Goal: Information Seeking & Learning: Learn about a topic

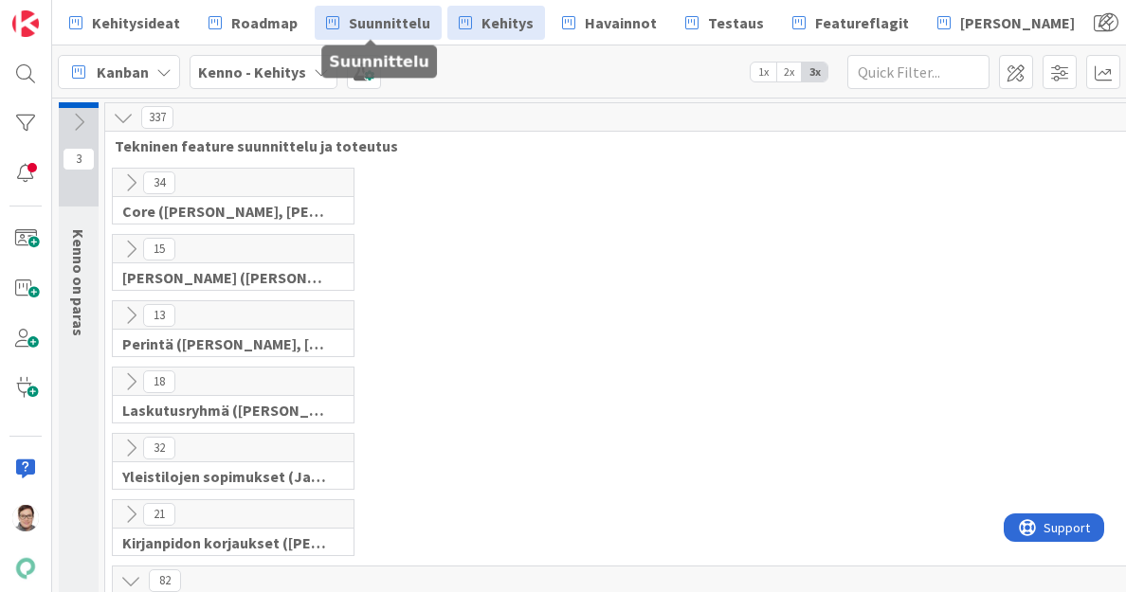
click at [387, 24] on span "Suunnittelu" at bounding box center [390, 22] width 82 height 23
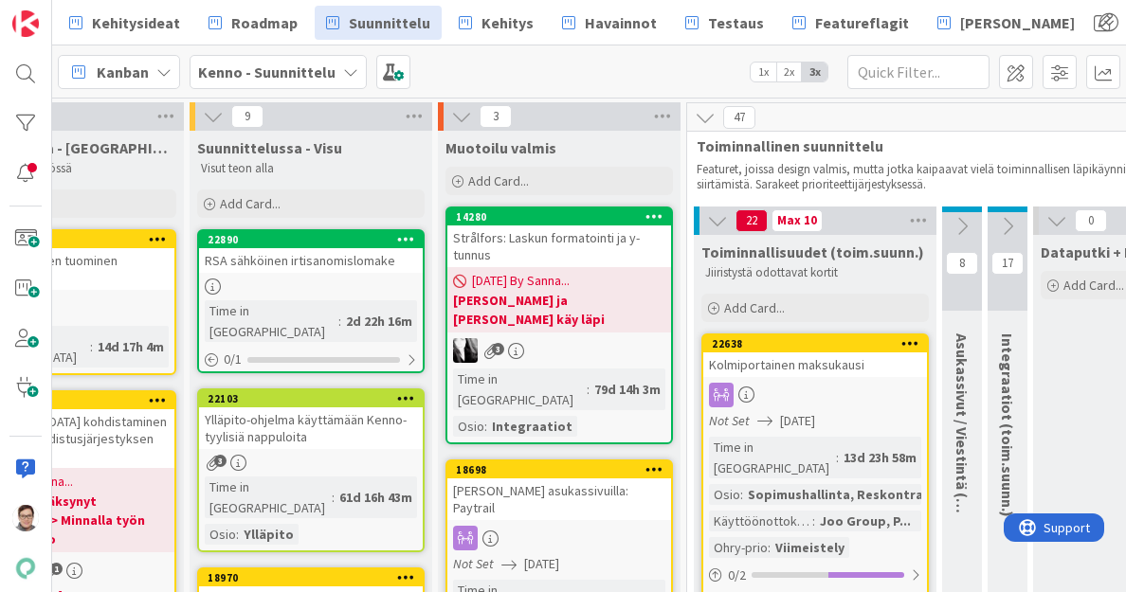
click at [838, 378] on link "22638 Kolmiportainen maksukausi Not Set 09/30/2025 Time in Column : 13d 23h 58m…" at bounding box center [814, 487] width 227 height 307
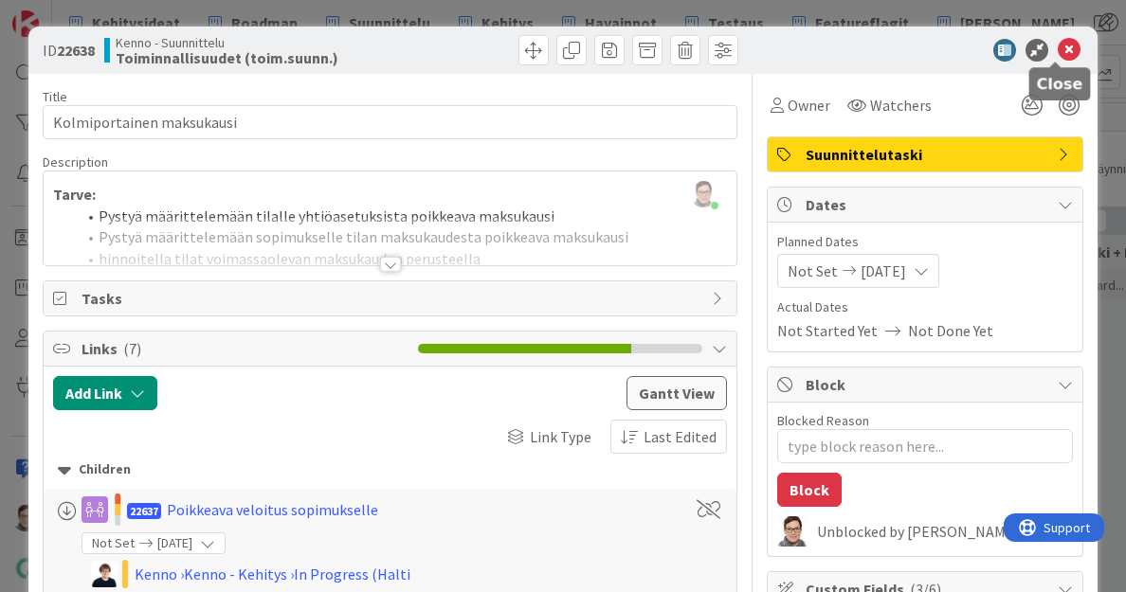
click at [1061, 50] on icon at bounding box center [1069, 50] width 23 height 23
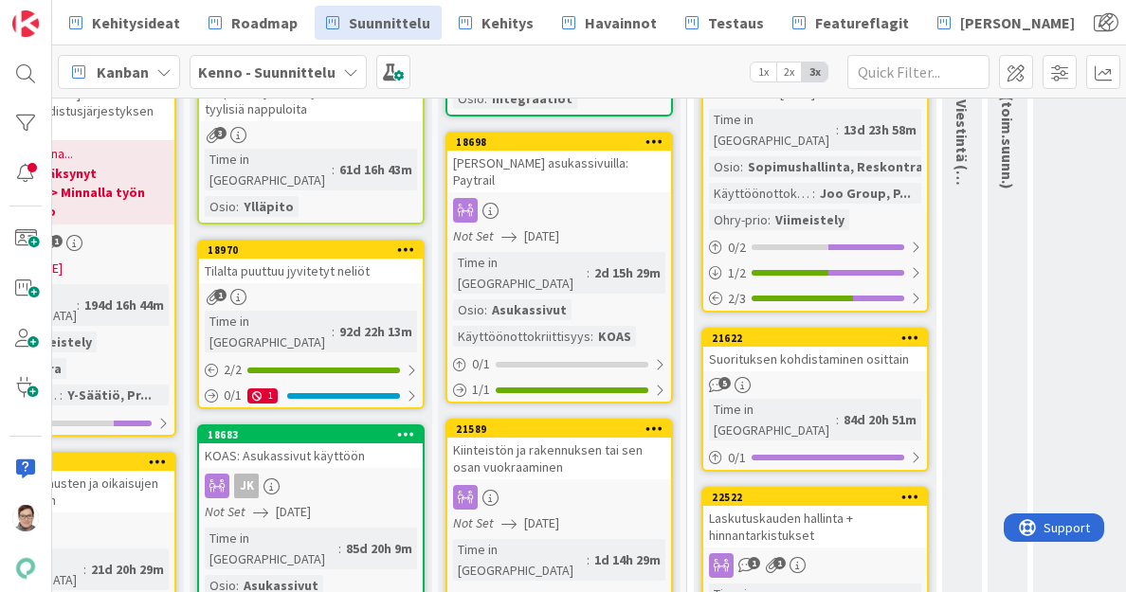
scroll to position [329, 366]
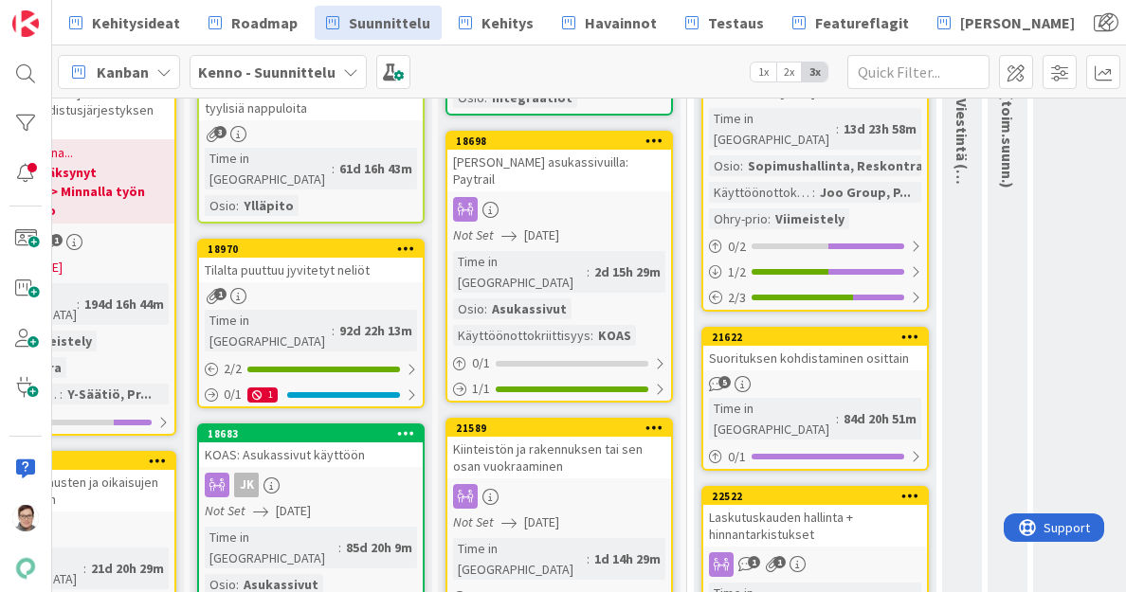
click at [808, 346] on div "Suorituksen kohdistaminen osittain" at bounding box center [815, 358] width 224 height 25
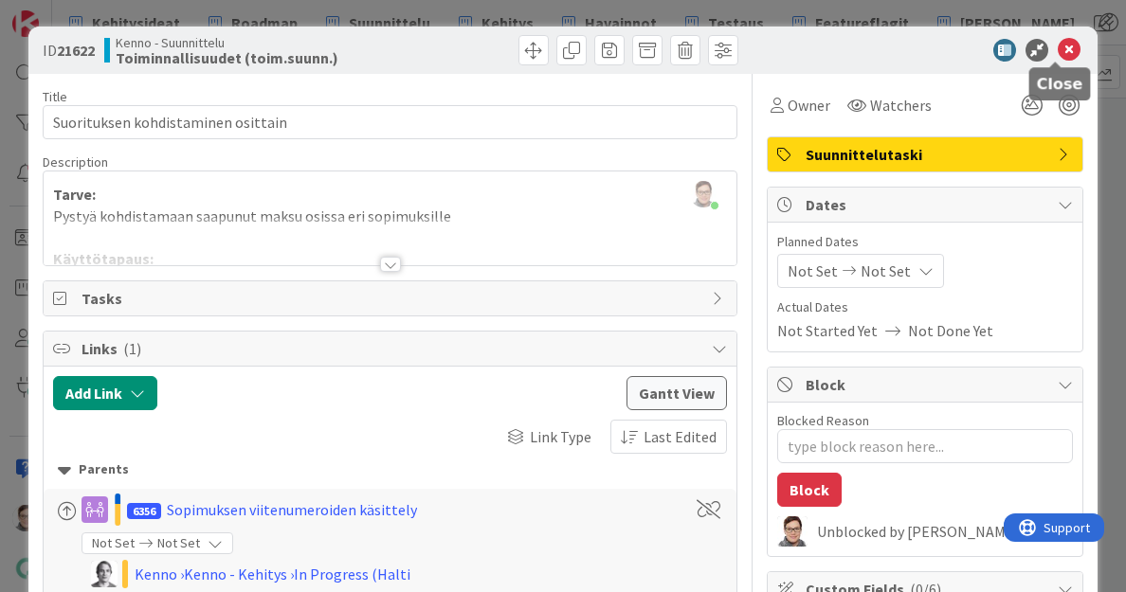
click at [1058, 52] on icon at bounding box center [1069, 50] width 23 height 23
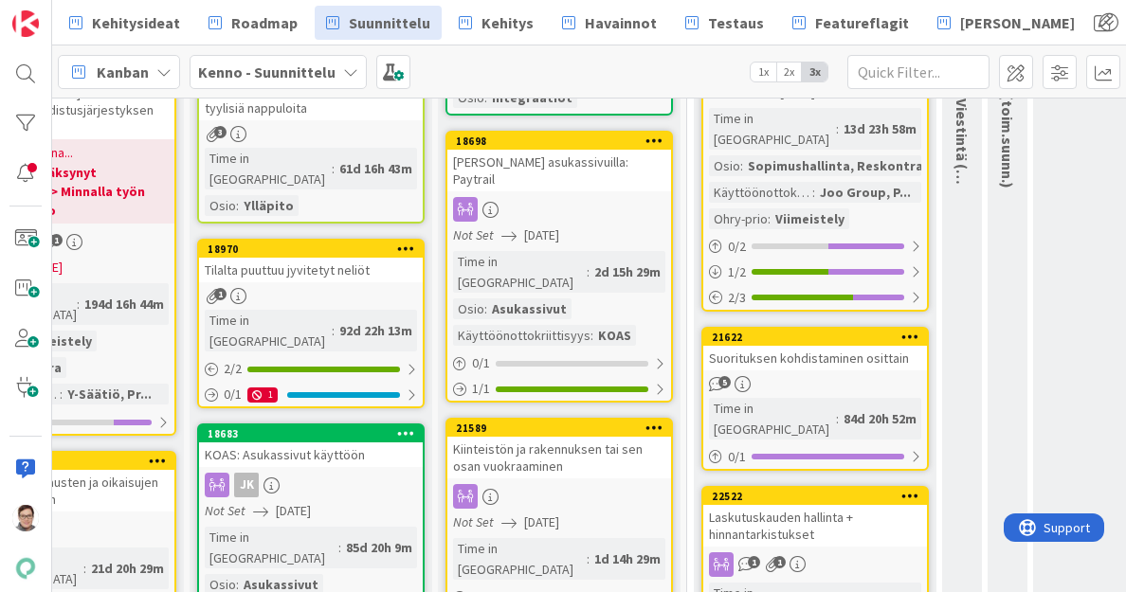
click at [809, 346] on div "Suorituksen kohdistaminen osittain" at bounding box center [815, 358] width 224 height 25
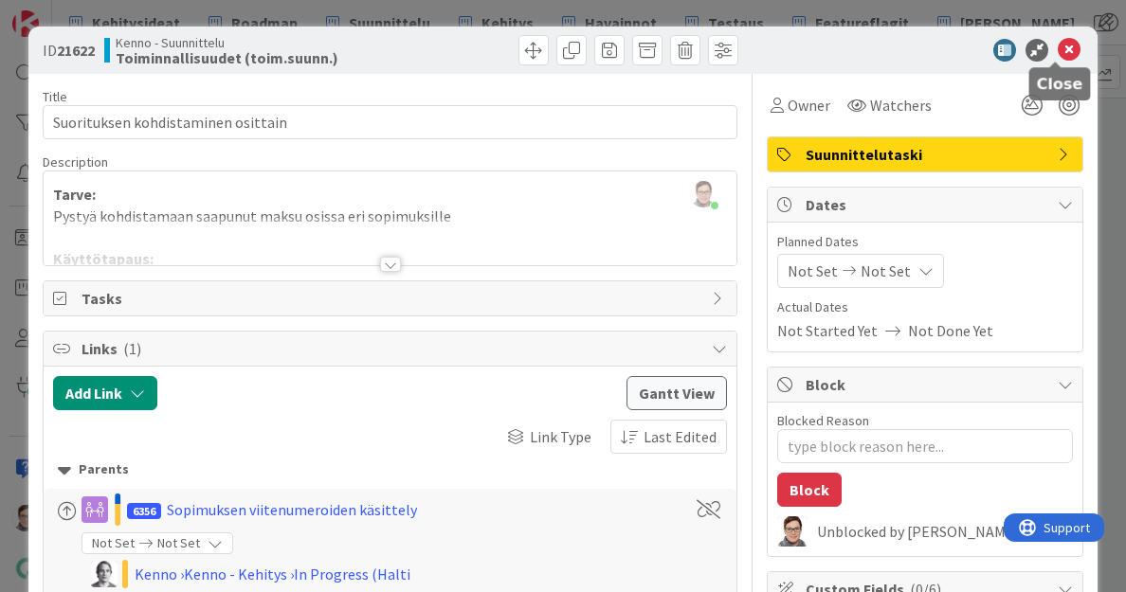
click at [1058, 45] on icon at bounding box center [1069, 50] width 23 height 23
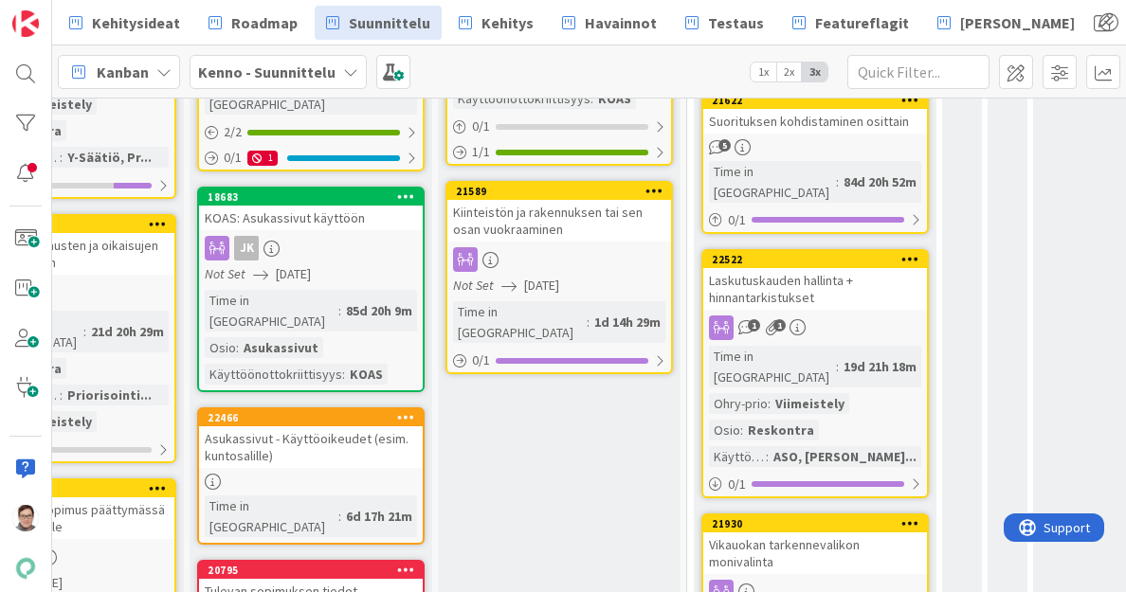
scroll to position [496, 366]
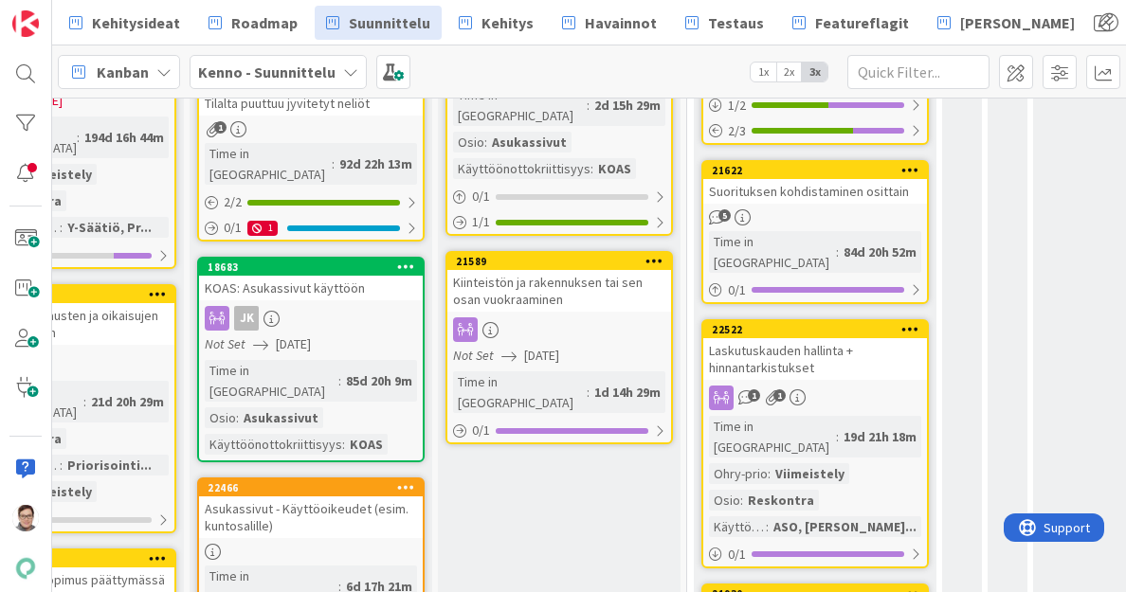
click at [808, 338] on div "Laskutuskauden hallinta + hinnantarkistukset" at bounding box center [815, 359] width 224 height 42
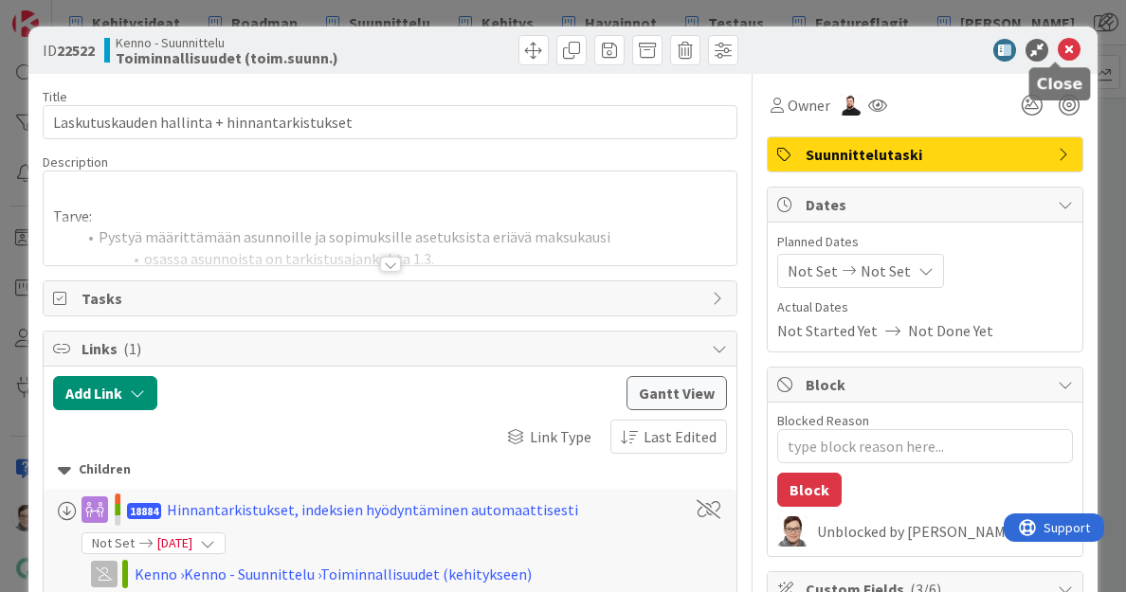
click at [1058, 48] on icon at bounding box center [1069, 50] width 23 height 23
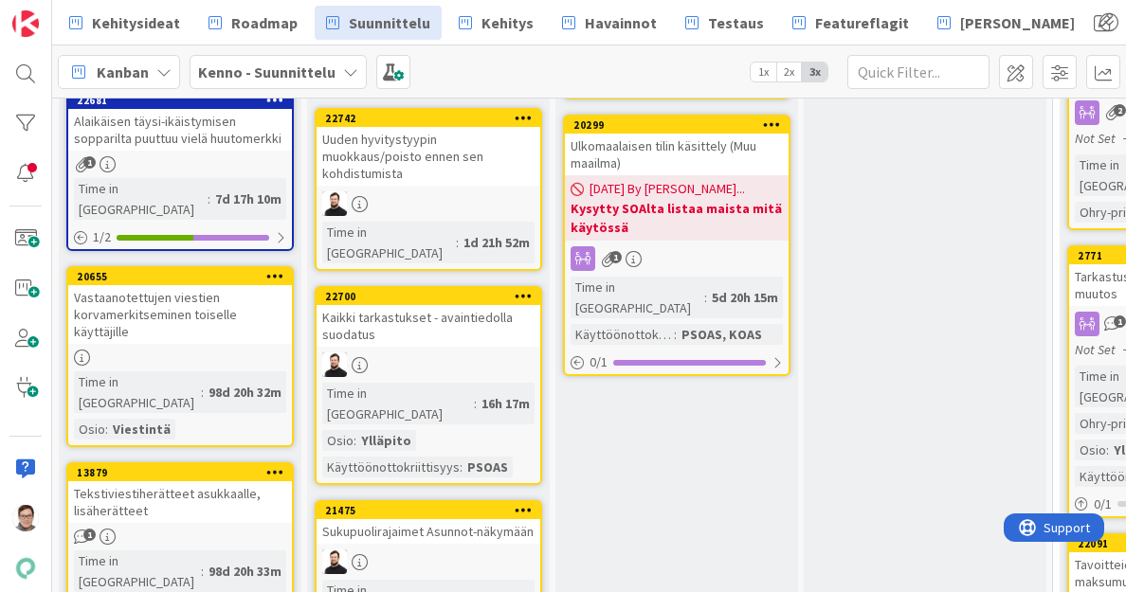
scroll to position [1539, 0]
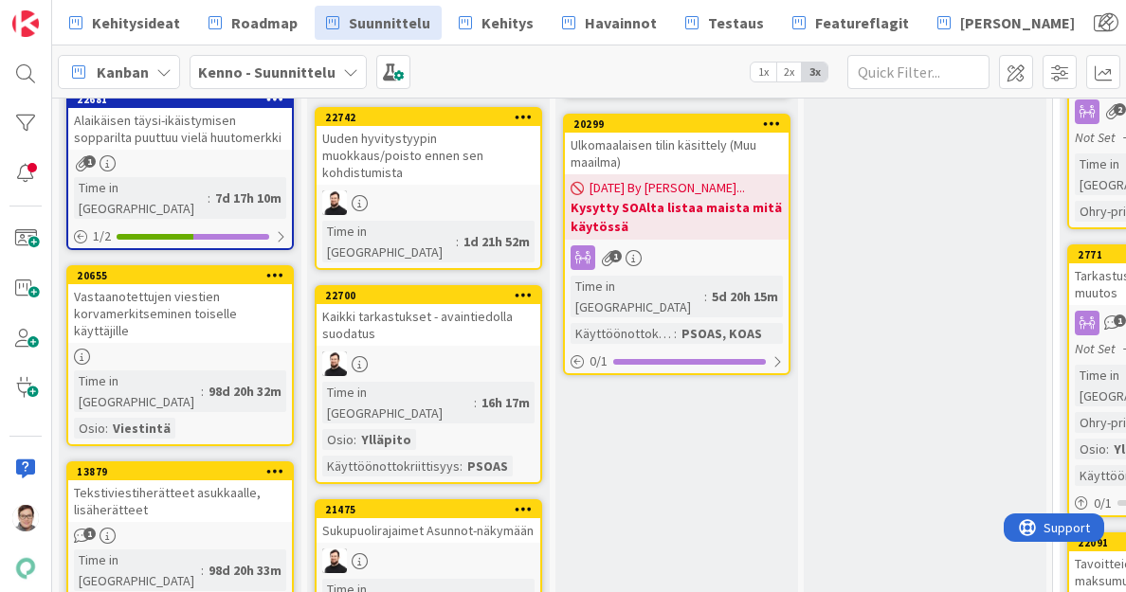
click at [433, 304] on div "Kaikki tarkastukset - avaintiedolla suodatus" at bounding box center [429, 325] width 224 height 42
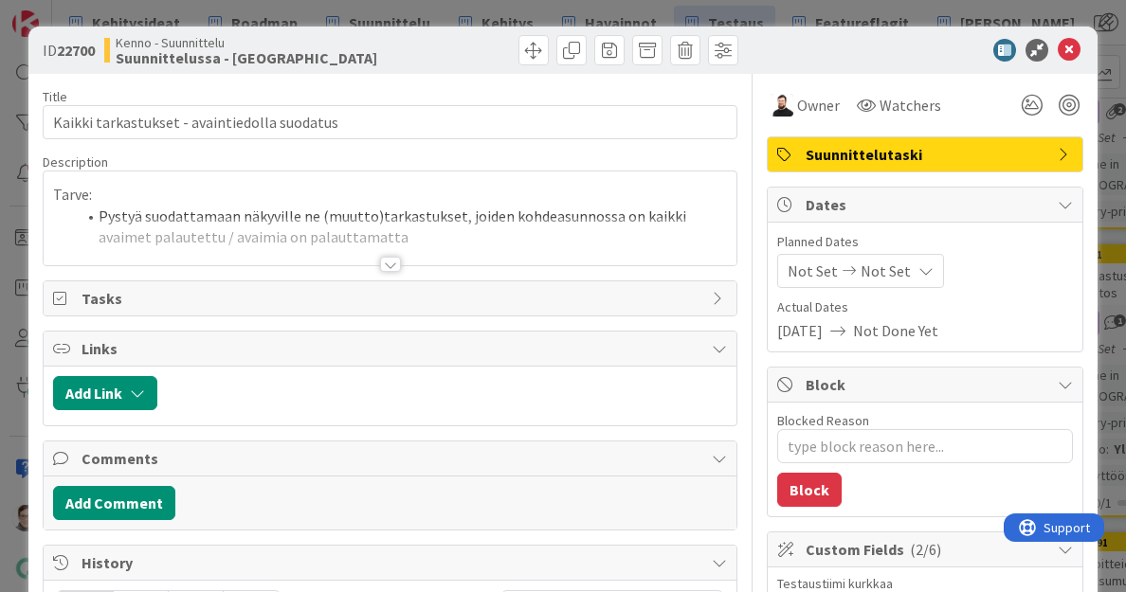
type textarea "x"
click at [1058, 42] on icon at bounding box center [1069, 50] width 23 height 23
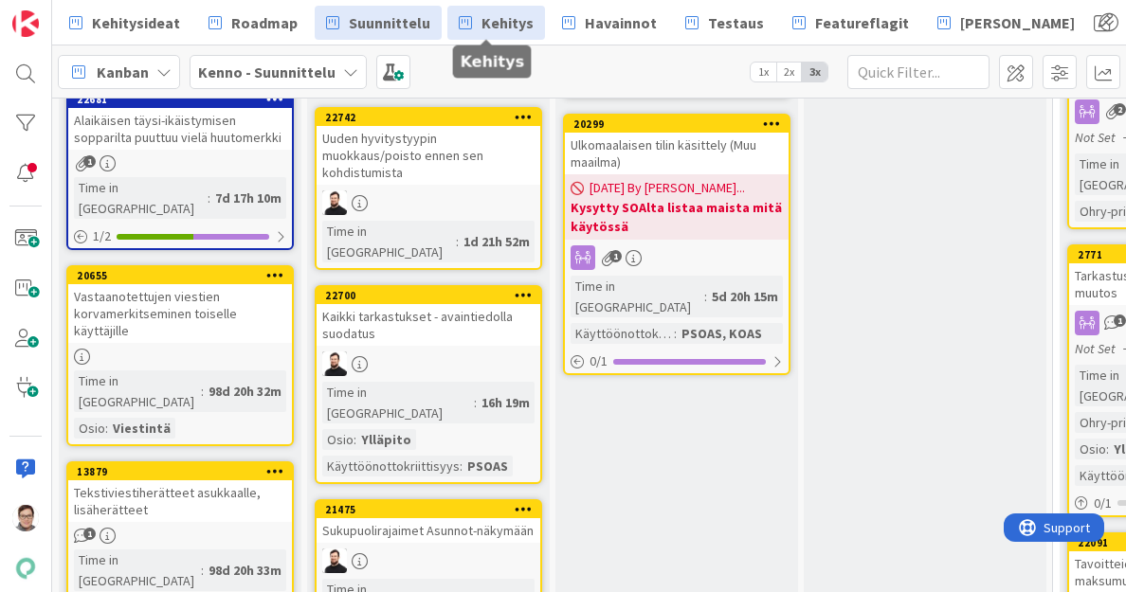
click at [504, 20] on span "Kehitys" at bounding box center [508, 22] width 52 height 23
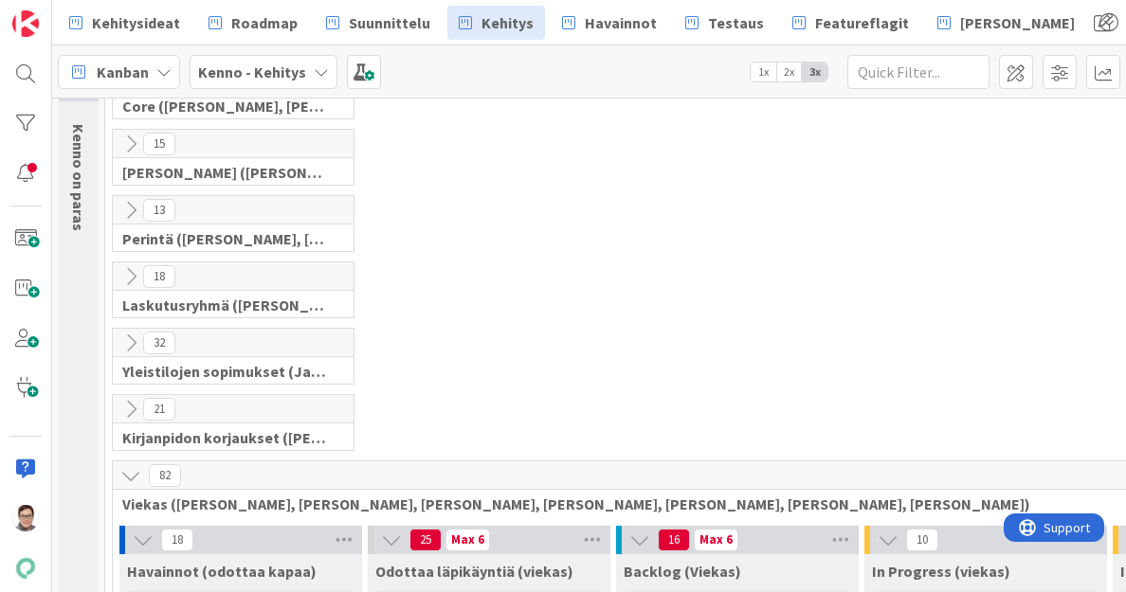
scroll to position [106, 0]
click at [127, 277] on icon at bounding box center [130, 275] width 21 height 21
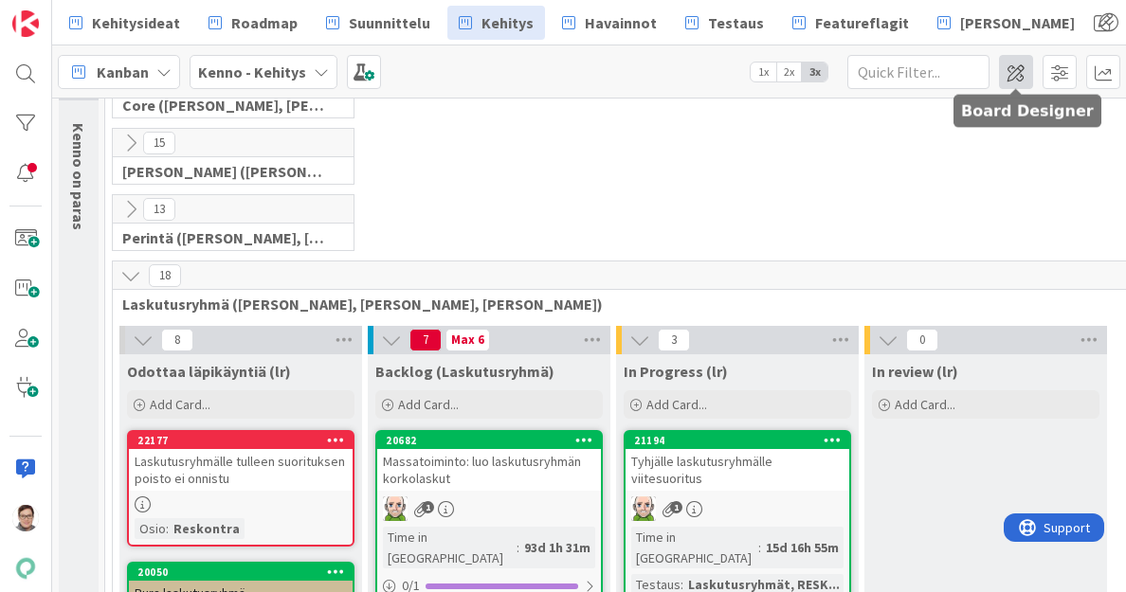
click at [1016, 68] on span at bounding box center [1016, 72] width 34 height 34
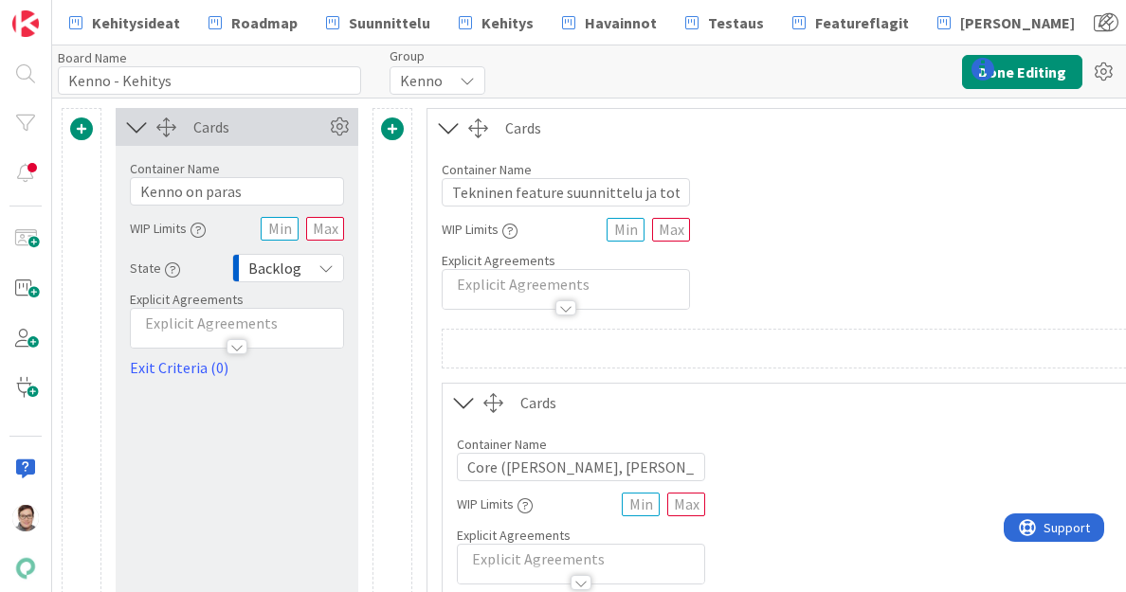
type input "Kenno - Kehitys"
click at [445, 124] on icon at bounding box center [448, 128] width 31 height 25
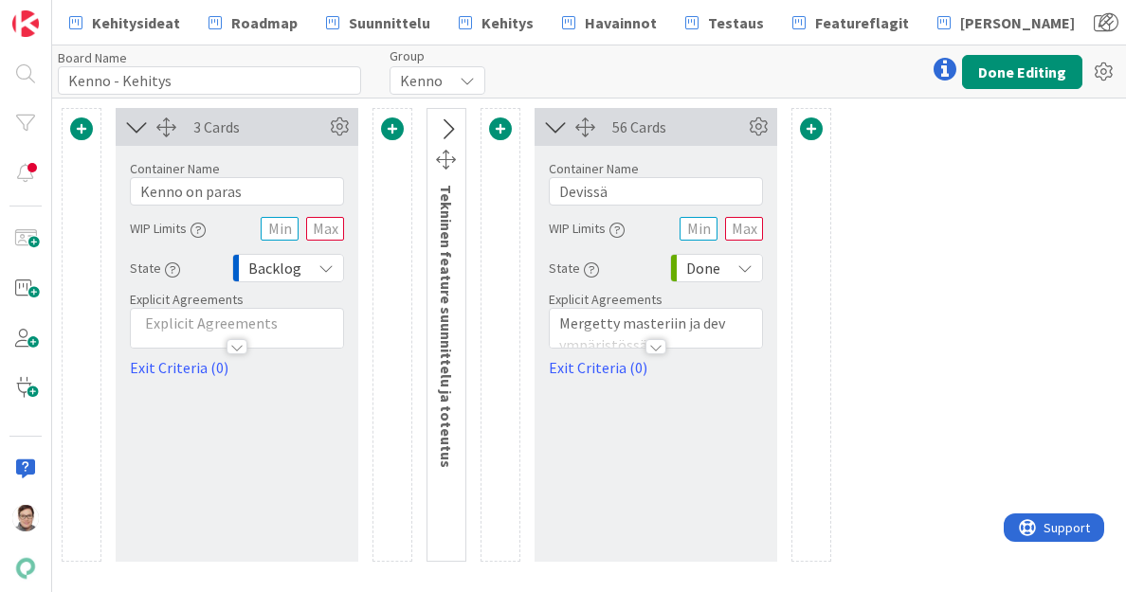
click at [442, 122] on icon at bounding box center [446, 130] width 31 height 25
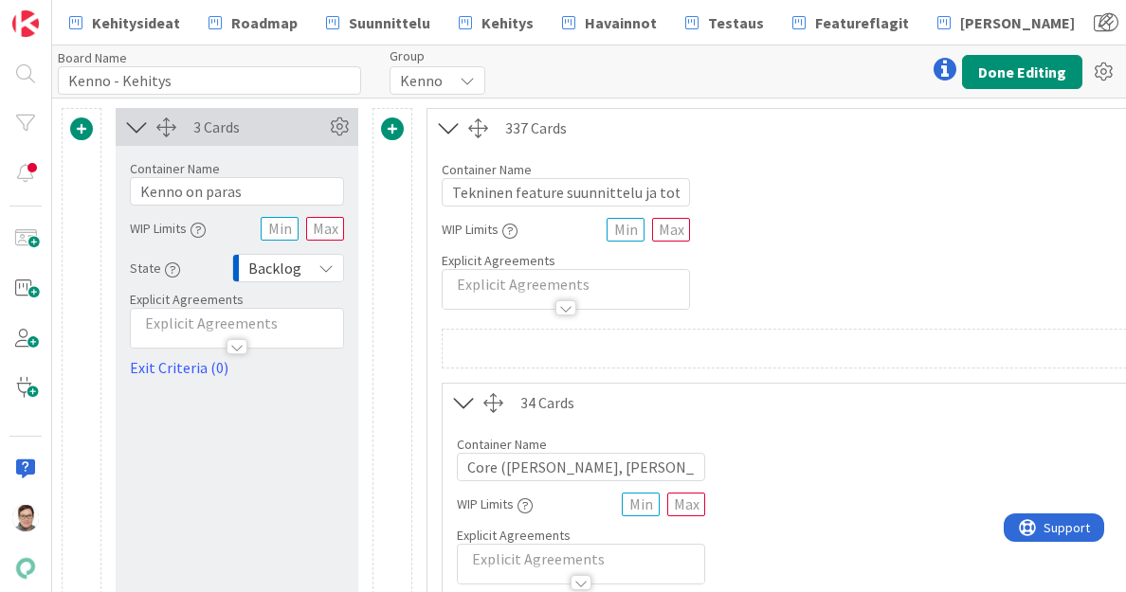
click at [462, 403] on icon at bounding box center [463, 403] width 31 height 25
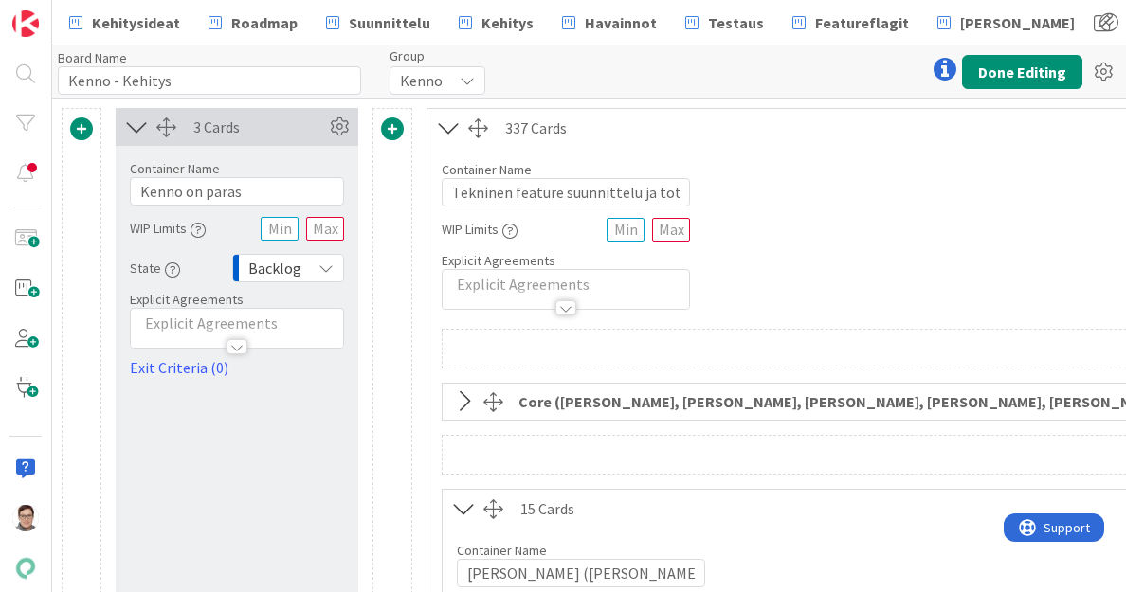
click at [466, 507] on icon at bounding box center [463, 509] width 31 height 25
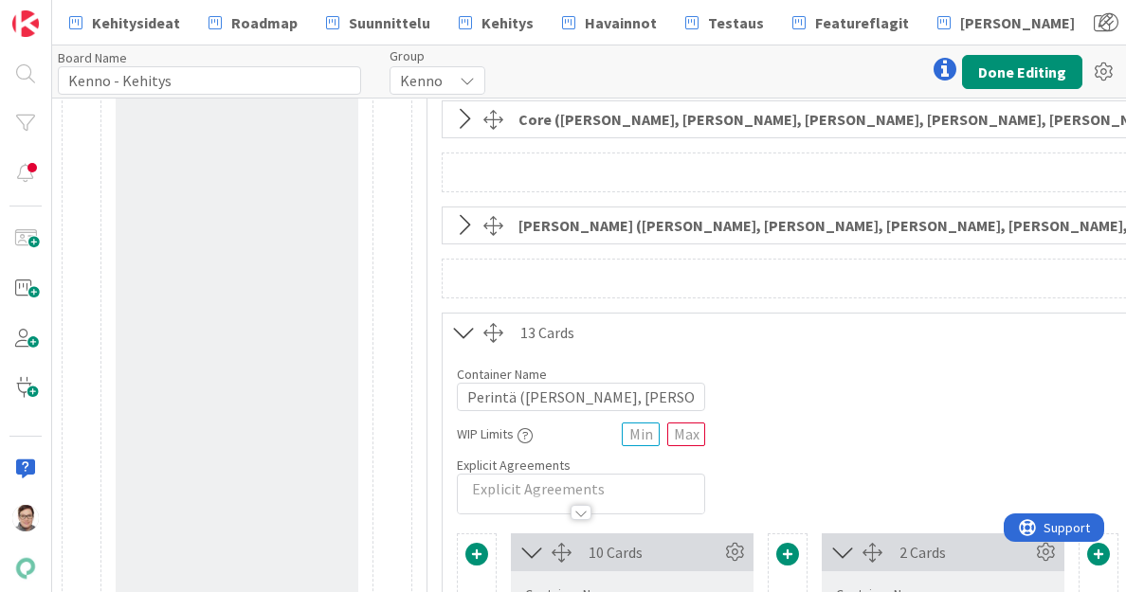
scroll to position [298, 0]
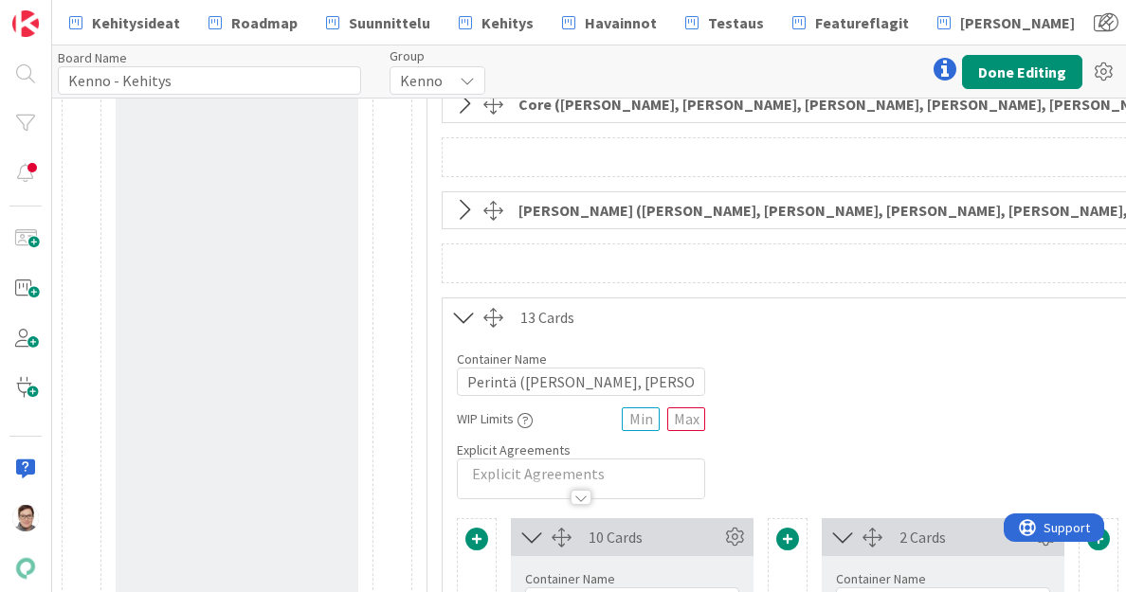
click at [463, 318] on icon at bounding box center [463, 317] width 31 height 25
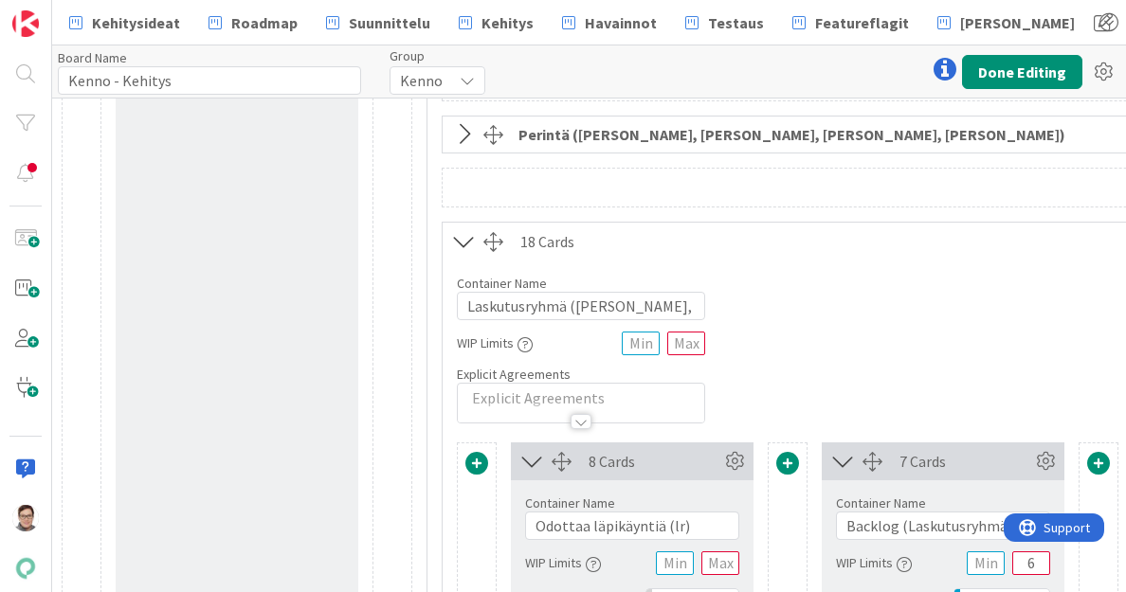
scroll to position [481, 0]
click at [643, 307] on input "Laskutusryhmä (Antti, Harri, Keijo)" at bounding box center [581, 305] width 248 height 28
type input "Laskutusryhmä ([PERSON_NAME], [PERSON_NAME])"
click at [1017, 90] on div "Board Name 15 / 64 Kenno - Kehitys Group Kenno Done Editing" at bounding box center [589, 71] width 1074 height 52
click at [1021, 78] on button "Done Editing" at bounding box center [1022, 72] width 120 height 34
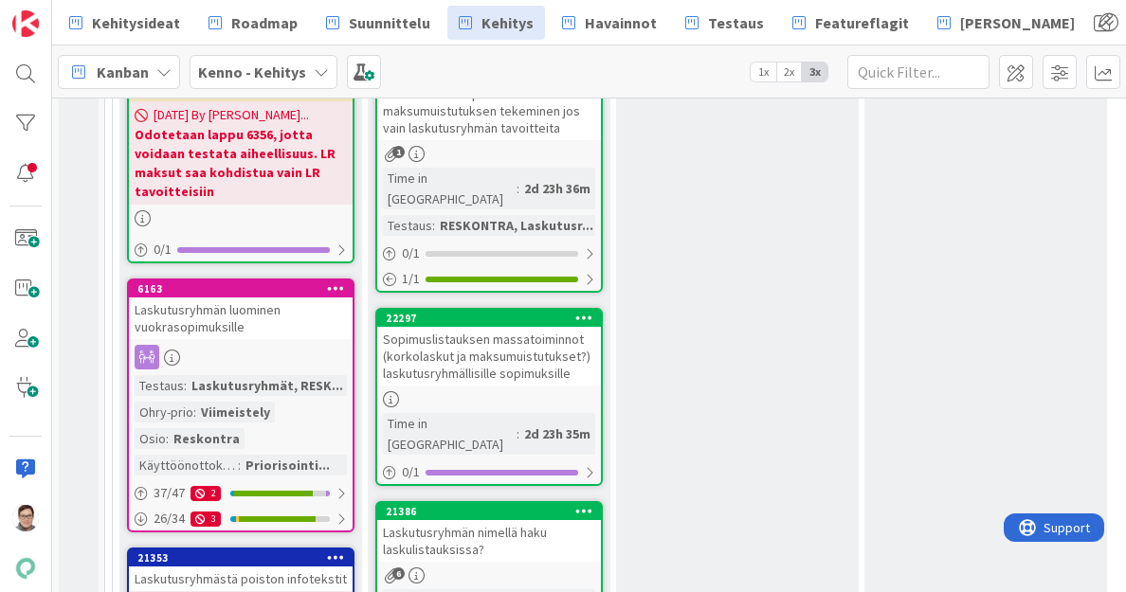
scroll to position [1270, 0]
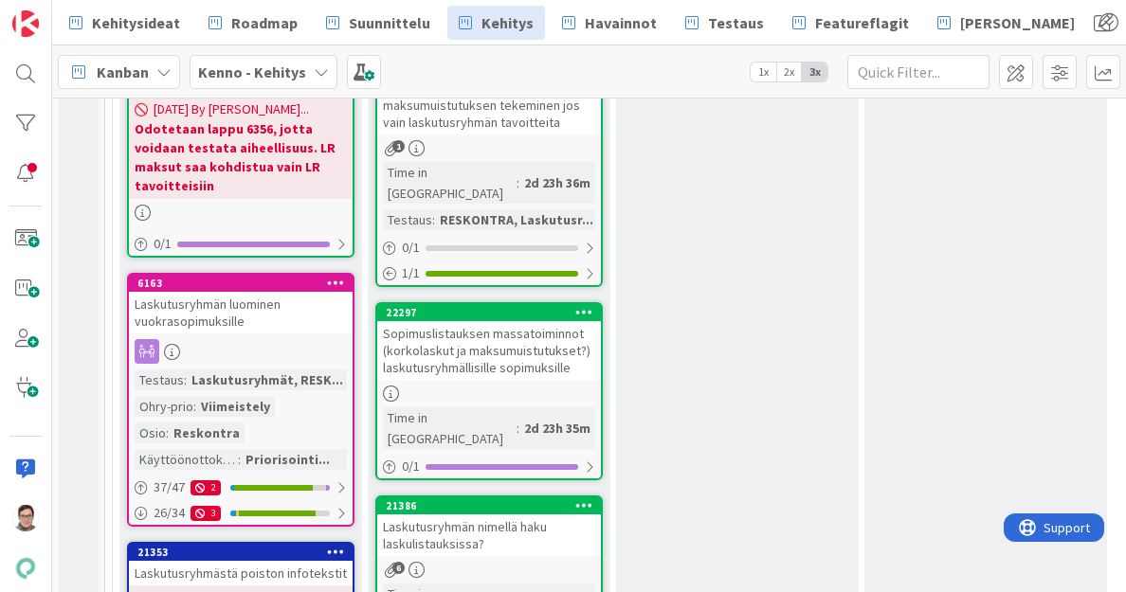
click at [504, 515] on div "Laskutusryhmän nimellä haku laskulistauksissa?" at bounding box center [489, 536] width 224 height 42
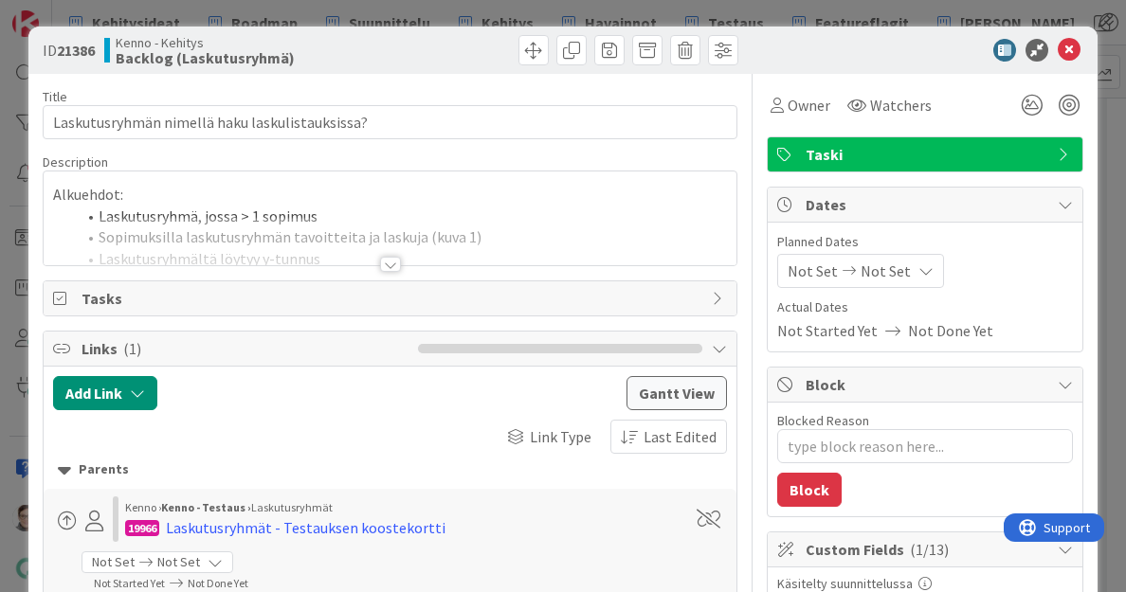
type textarea "x"
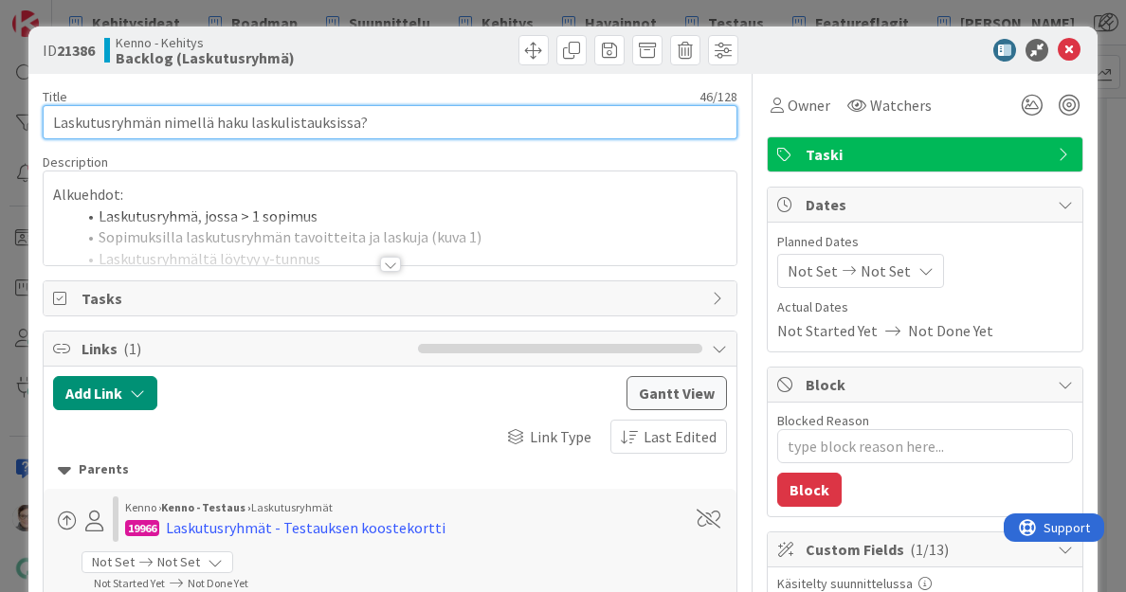
click at [411, 118] on input "Laskutusryhmän nimellä haku laskulistauksissa?" at bounding box center [391, 122] width 696 height 34
type input "Laskutusryhmän nimellä haku laskulistauksissa"
type textarea "x"
type input "Laskutusryhmän nimellä haku laskulistauksissa"
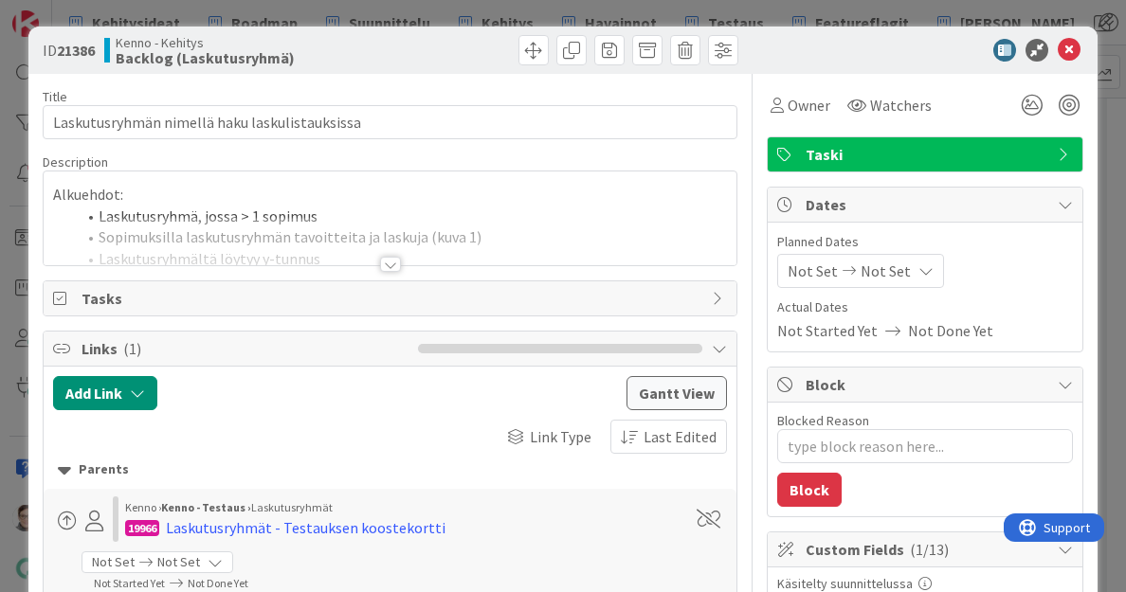
click at [385, 263] on div at bounding box center [390, 264] width 21 height 15
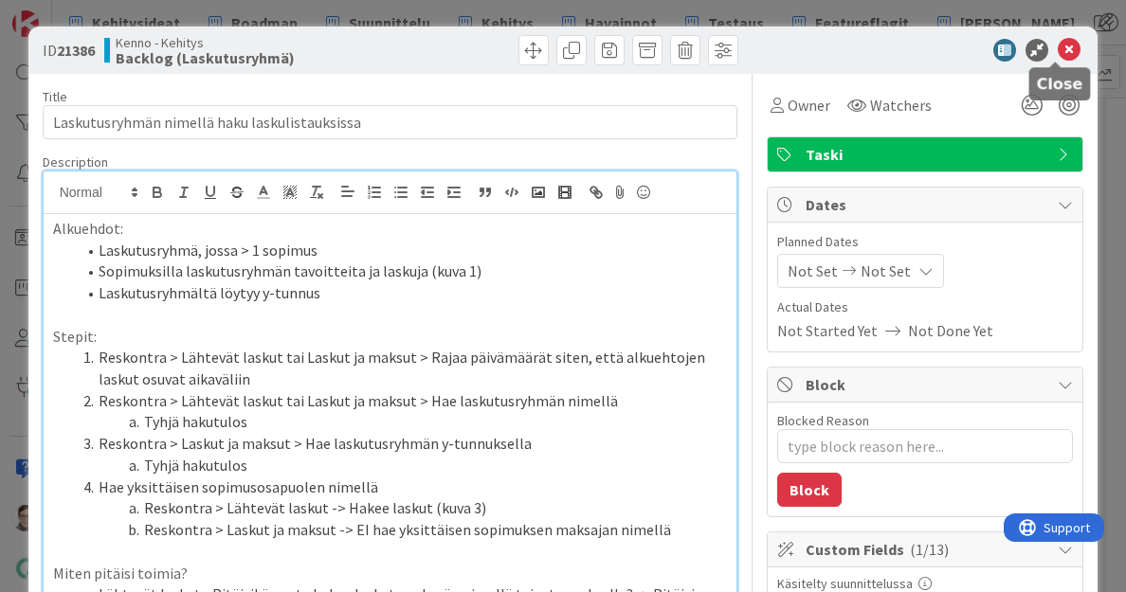
click at [1058, 60] on icon at bounding box center [1069, 50] width 23 height 23
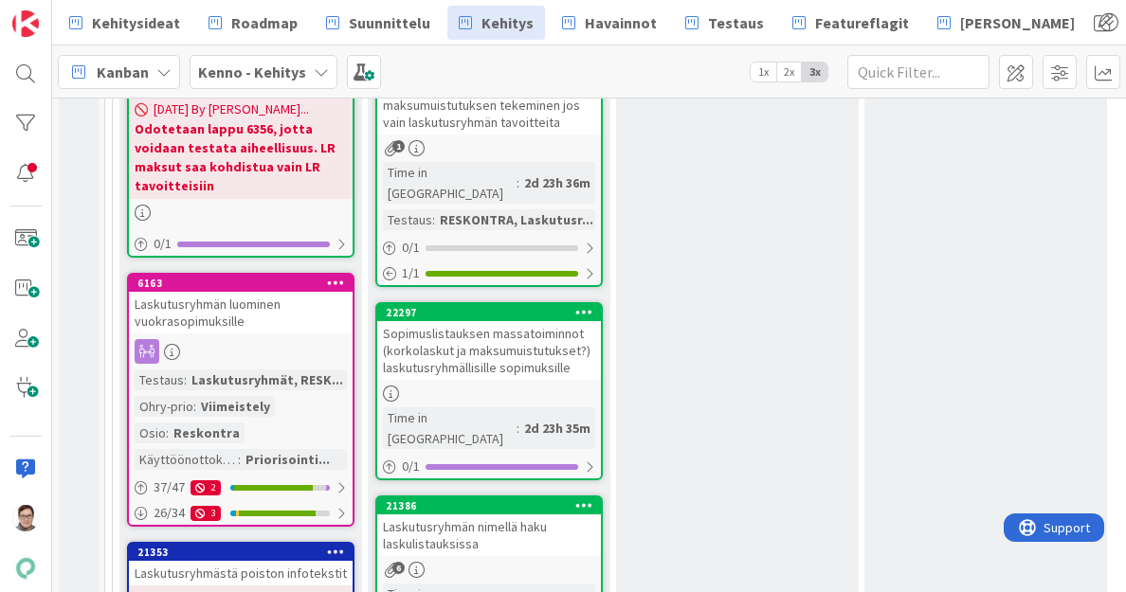
click at [521, 321] on div "Sopimuslistauksen massatoiminnot (korkolaskut ja maksumuistutukset?) laskutusry…" at bounding box center [489, 350] width 224 height 59
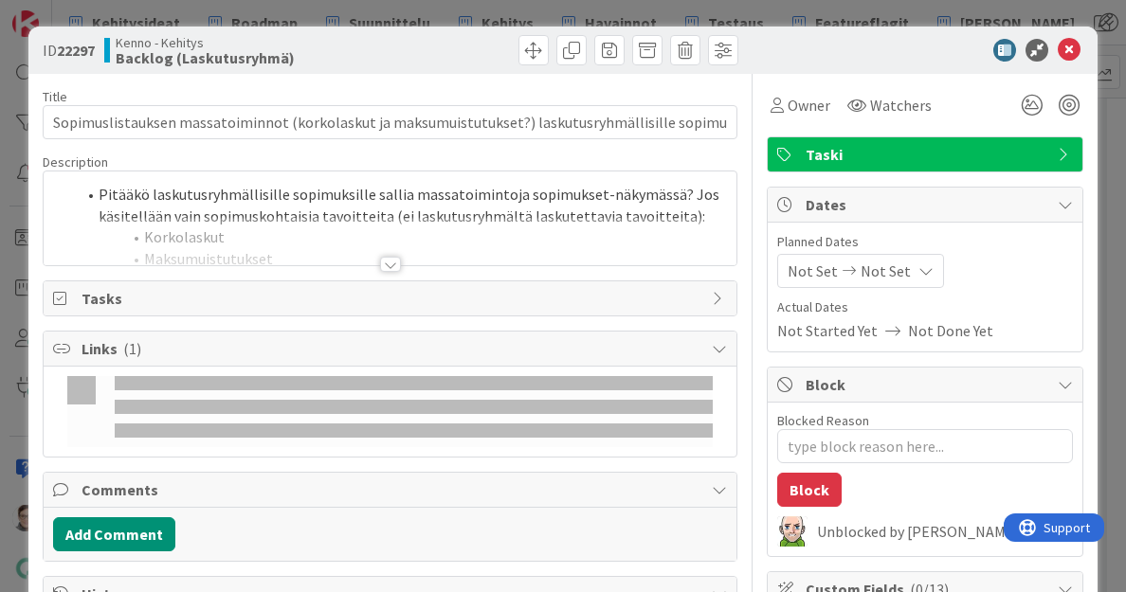
click at [383, 257] on div at bounding box center [390, 264] width 21 height 15
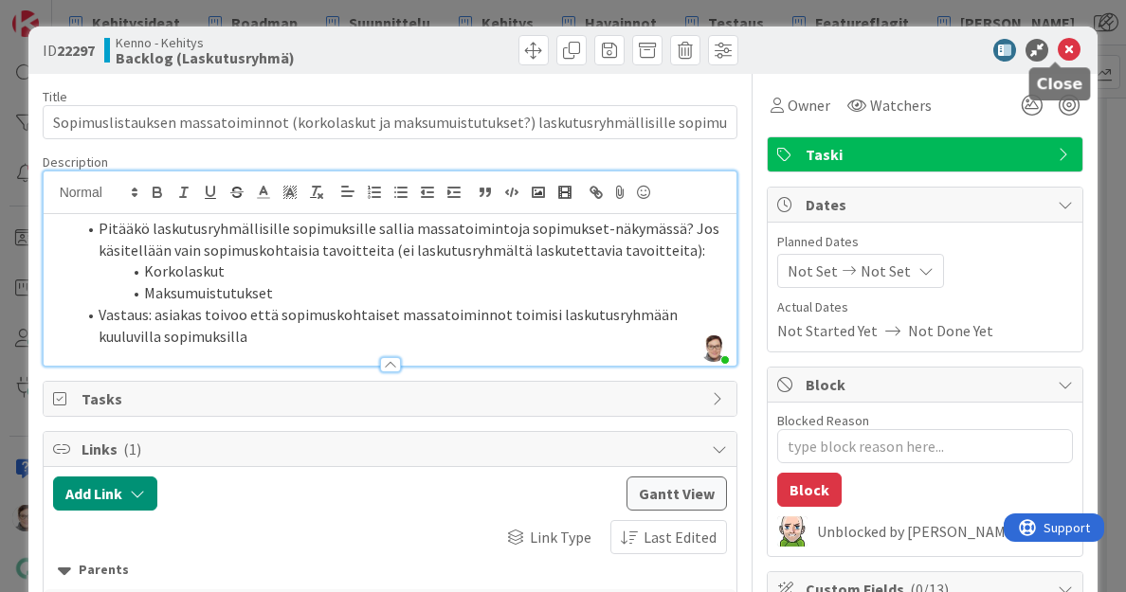
click at [1058, 46] on icon at bounding box center [1069, 50] width 23 height 23
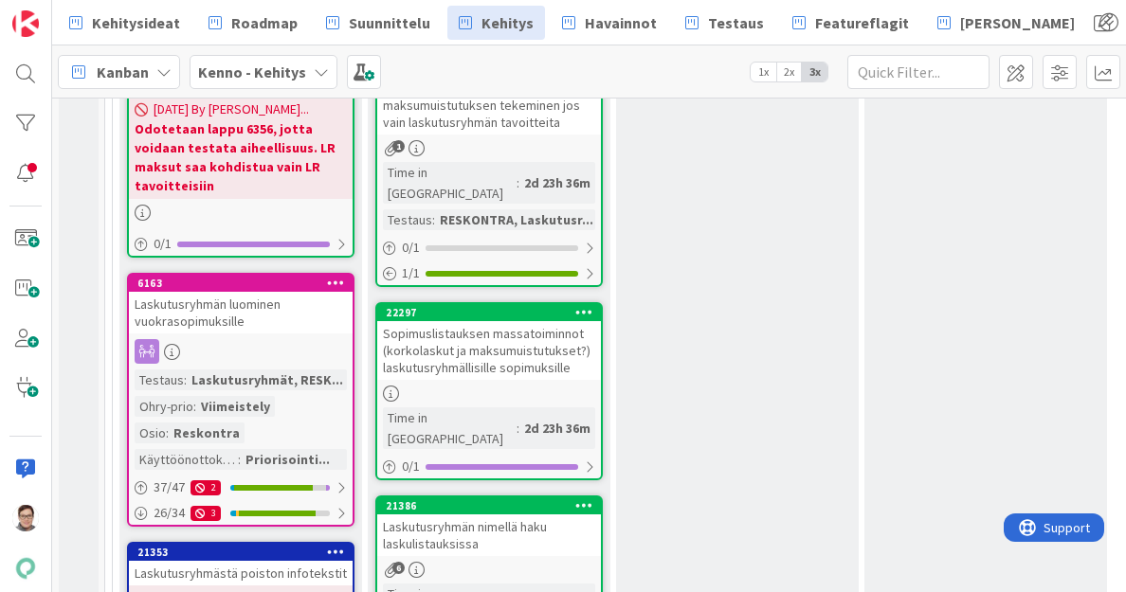
click at [512, 321] on div "Sopimuslistauksen massatoiminnot (korkolaskut ja maksumuistutukset?) laskutusry…" at bounding box center [489, 350] width 224 height 59
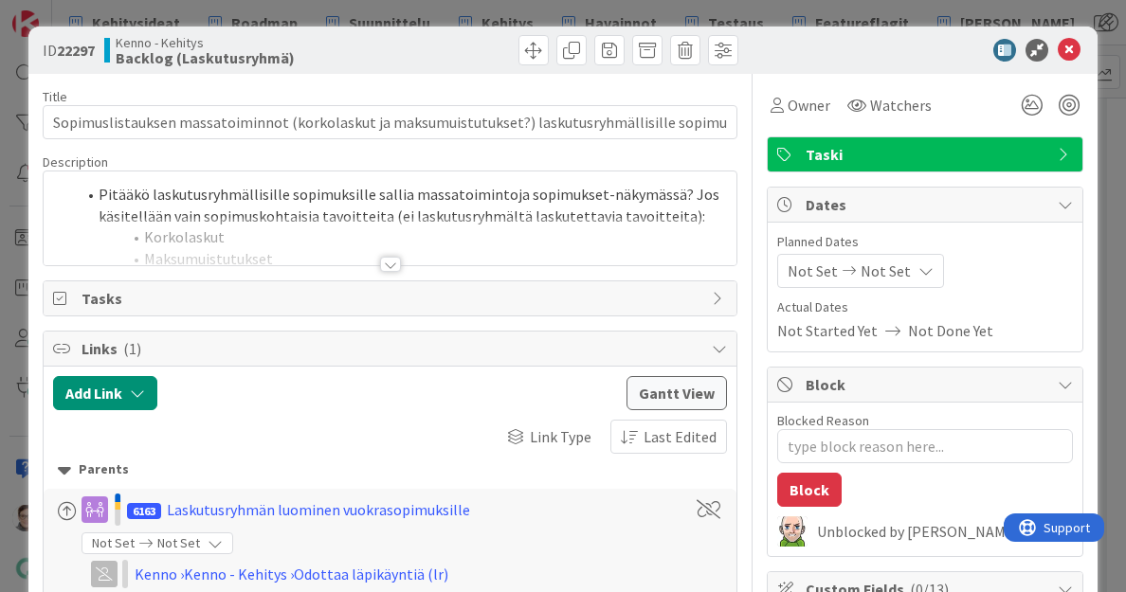
type textarea "x"
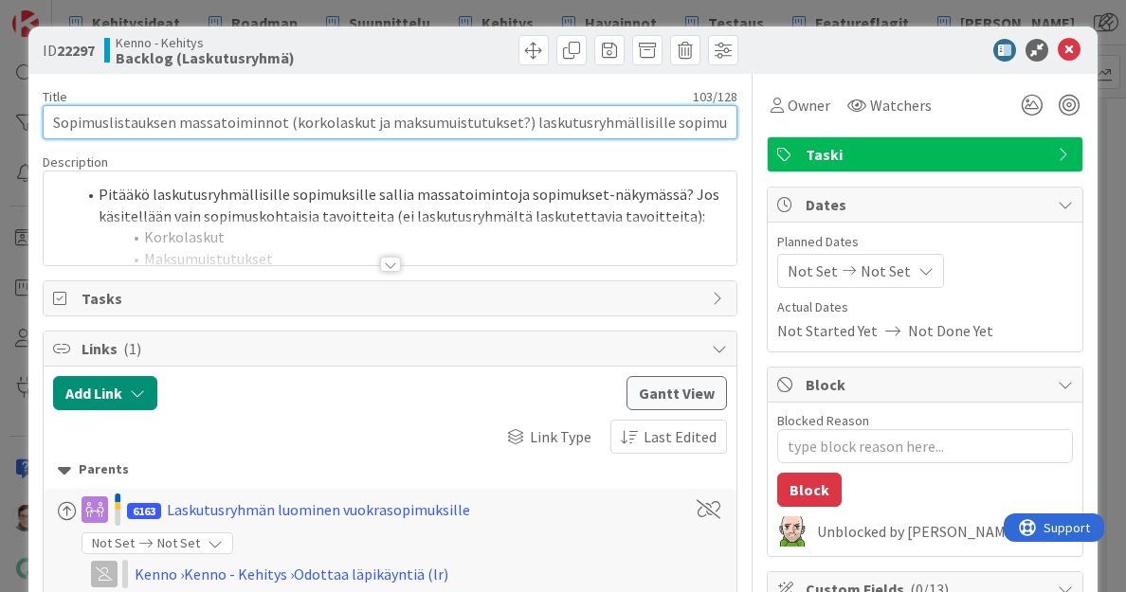
click at [512, 121] on input "Sopimuslistauksen massatoiminnot (korkolaskut ja maksumuistutukset?) laskutusry…" at bounding box center [391, 122] width 696 height 34
type input "Sopimuslistauksen massatoiminnot (korkolaskut ja maksumuistutukset) laskutusryh…"
type textarea "x"
type input "Sopimuslistauksen massatoiminnot (korkolaskut ja maksumuistutukset) laskutusryh…"
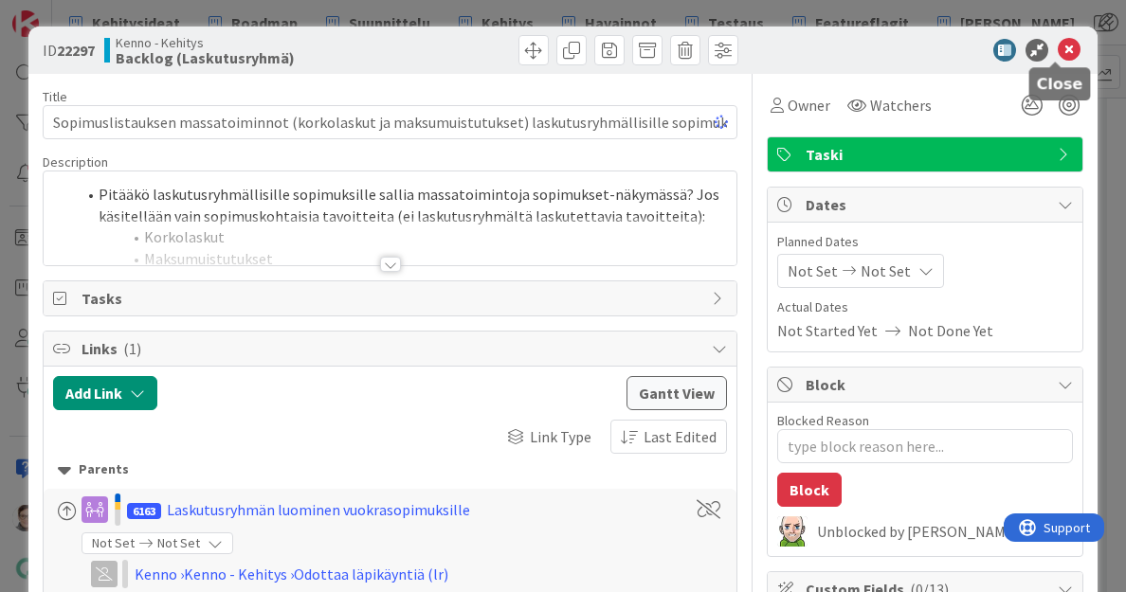
click at [1058, 50] on icon at bounding box center [1069, 50] width 23 height 23
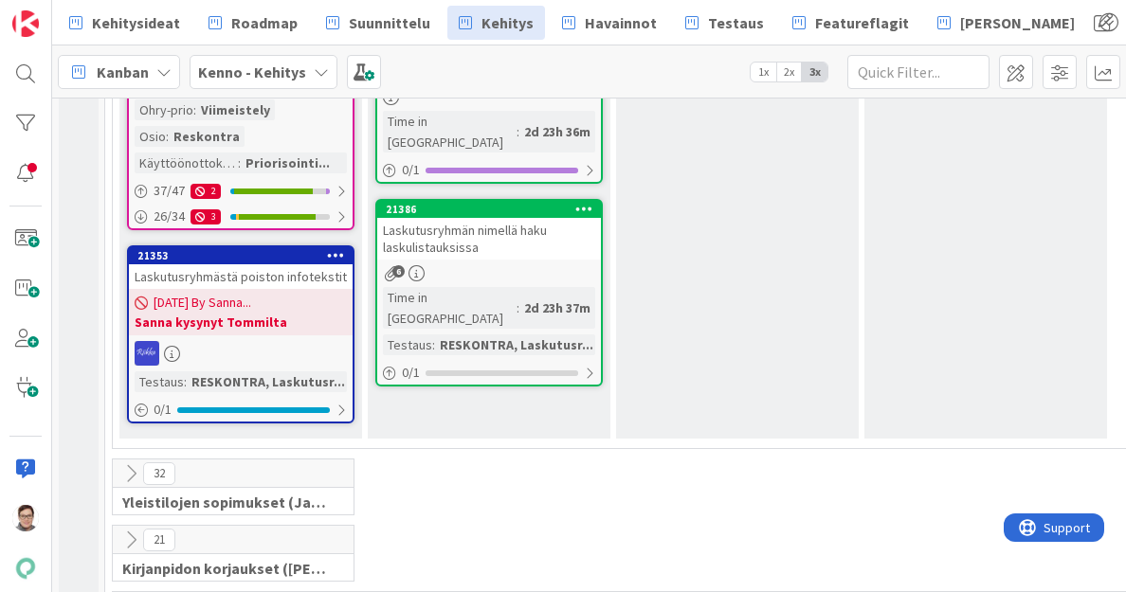
click at [253, 264] on div "Laskutusryhmästä poiston infotekstit" at bounding box center [241, 276] width 224 height 25
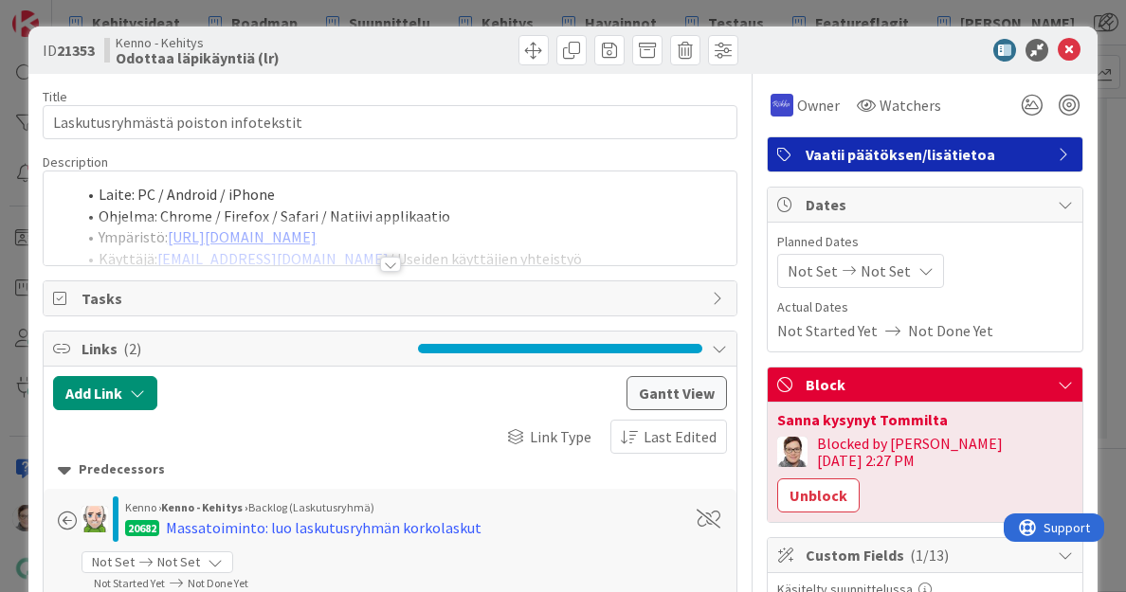
click at [389, 266] on div at bounding box center [390, 264] width 21 height 15
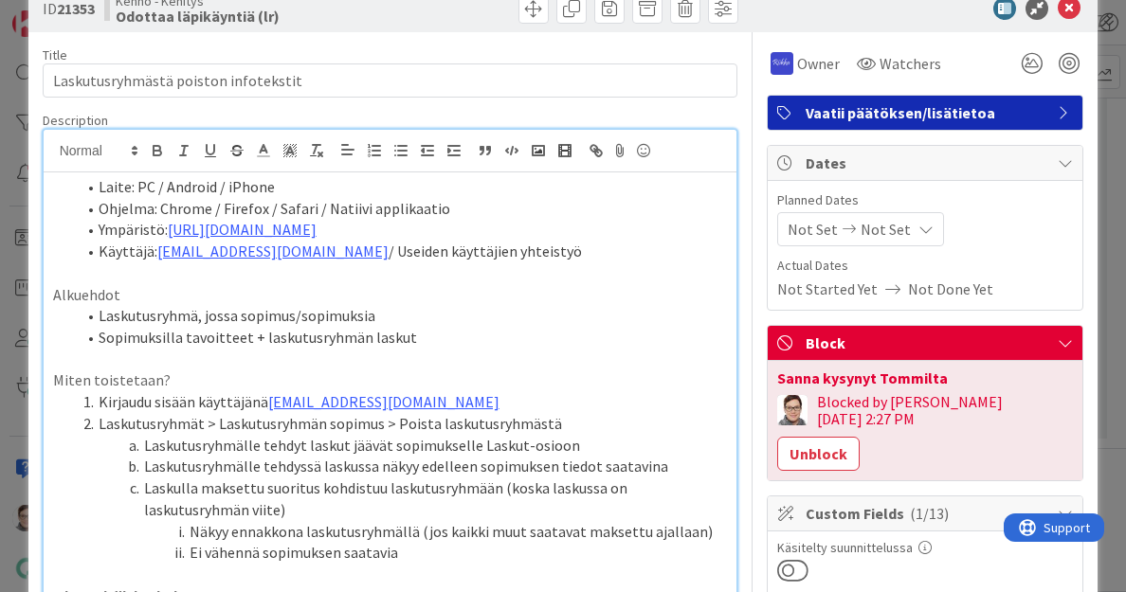
scroll to position [14, 0]
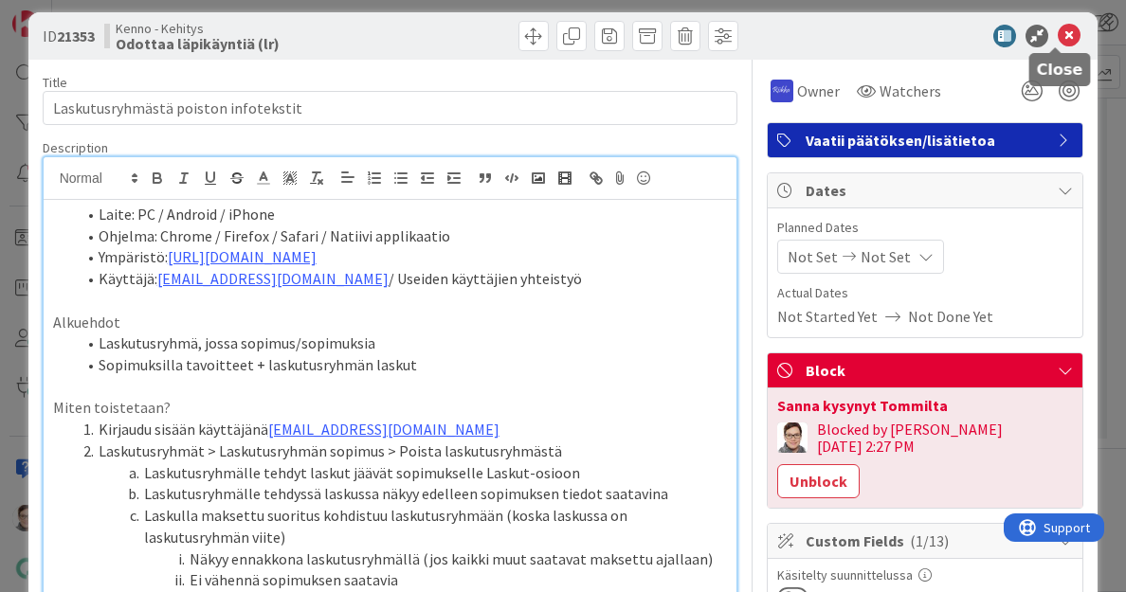
click at [1059, 34] on icon at bounding box center [1069, 36] width 23 height 23
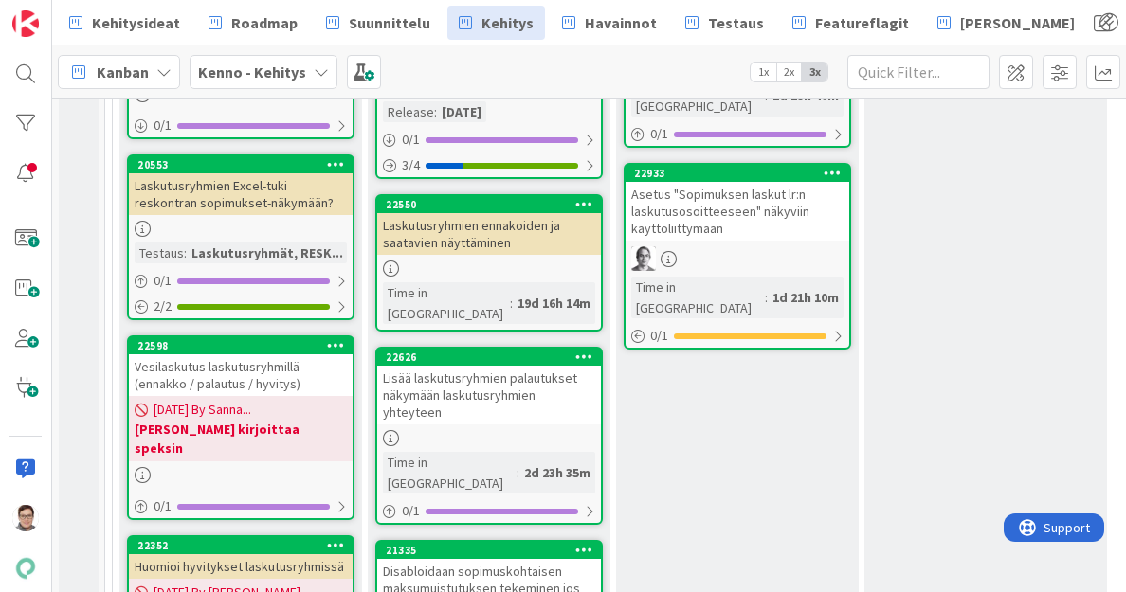
scroll to position [786, 0]
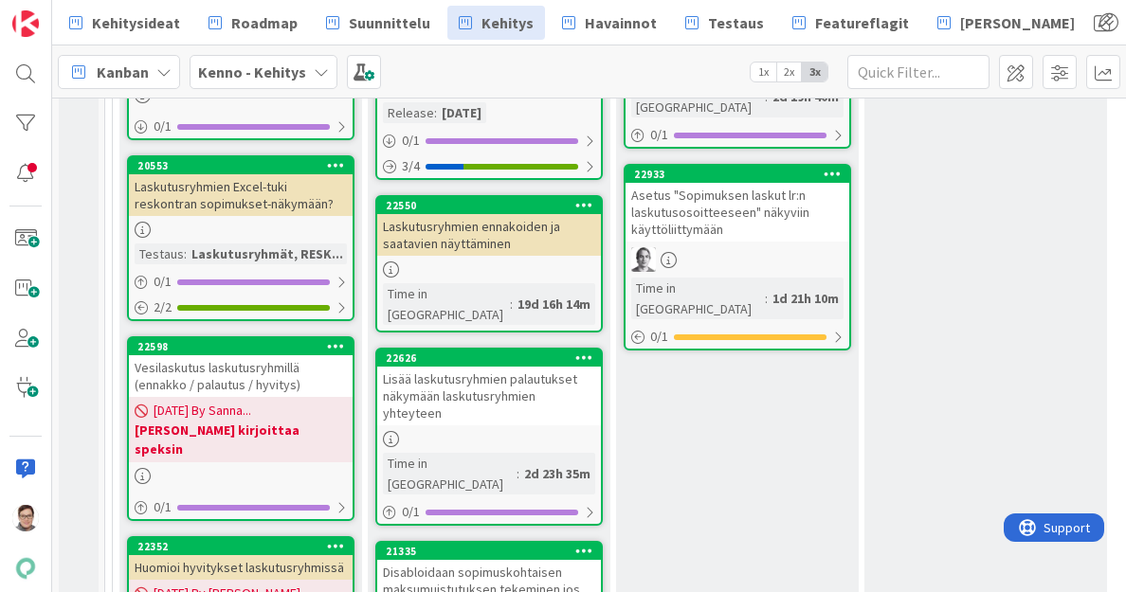
click at [242, 367] on div "Vesilaskutus laskutusryhmillä (ennakko / palautus / hyvitys)" at bounding box center [241, 376] width 224 height 42
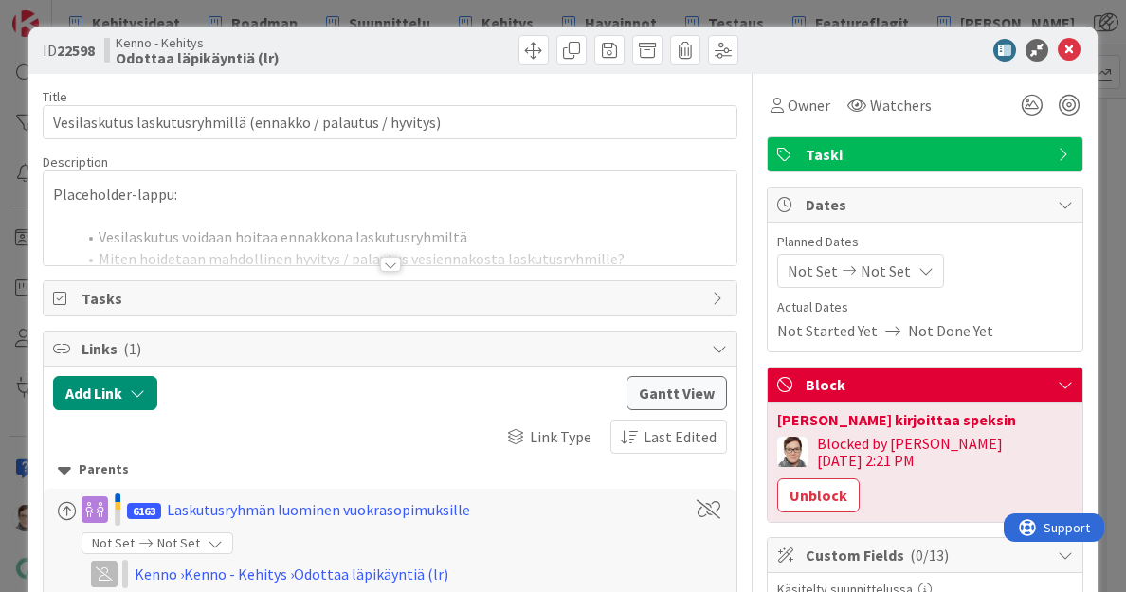
click at [380, 264] on div at bounding box center [390, 264] width 21 height 15
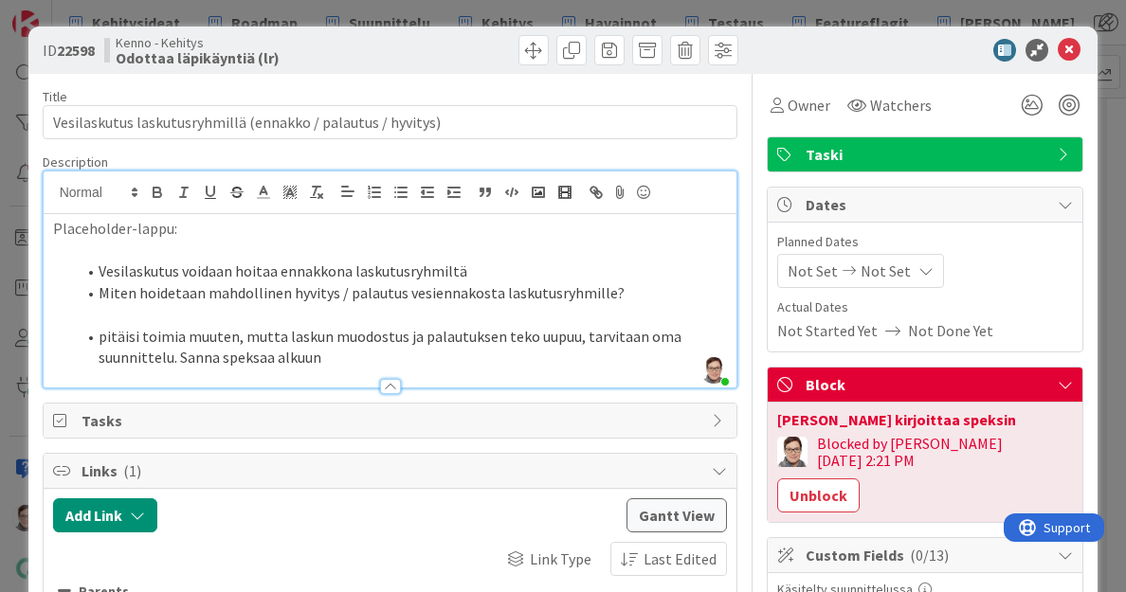
click at [337, 361] on li "pitäisi toimia muuten, mutta laskun muodostus ja palautuksen teko uupuu, tarvit…" at bounding box center [402, 347] width 652 height 43
click at [1058, 48] on icon at bounding box center [1069, 50] width 23 height 23
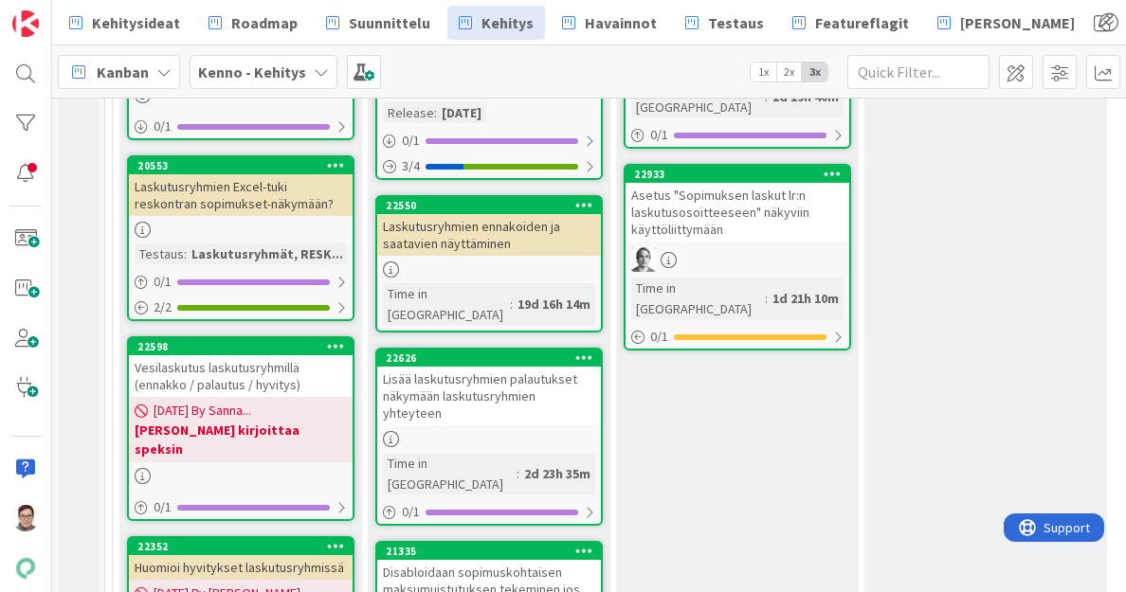
click at [231, 365] on div "Vesilaskutus laskutusryhmillä (ennakko / palautus / hyvitys)" at bounding box center [241, 376] width 224 height 42
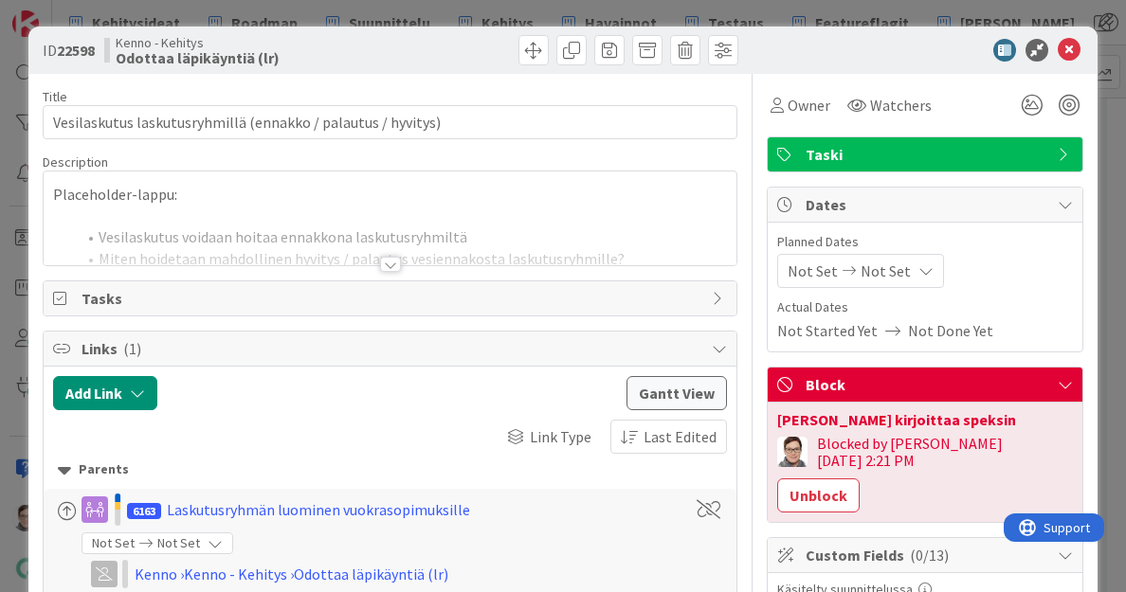
click at [385, 259] on div at bounding box center [390, 264] width 21 height 15
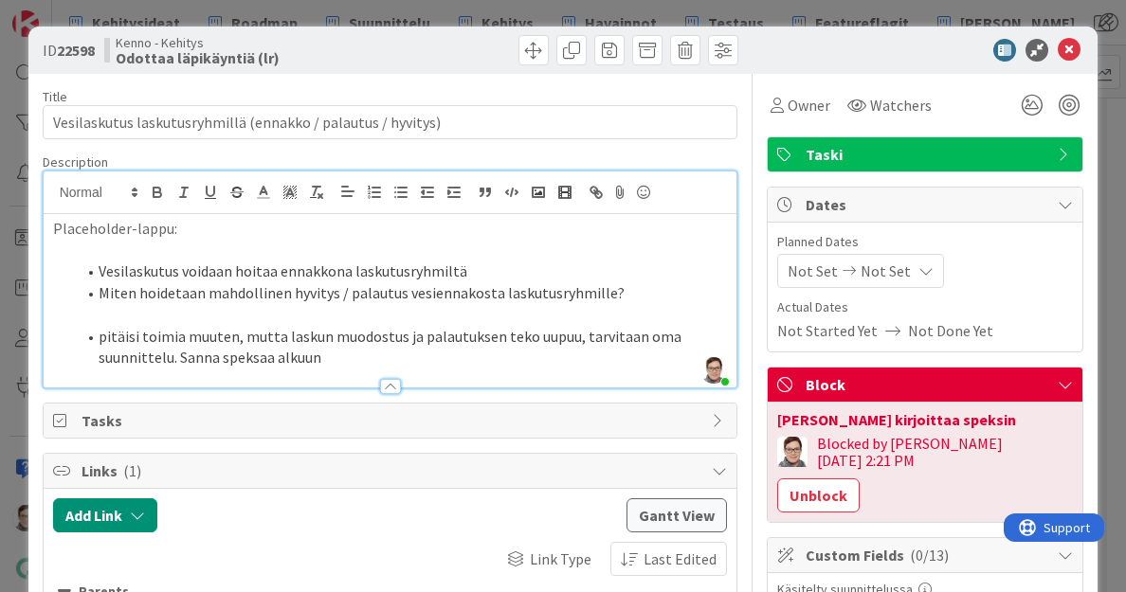
click at [190, 228] on p "Placeholder-lappu:" at bounding box center [390, 229] width 675 height 22
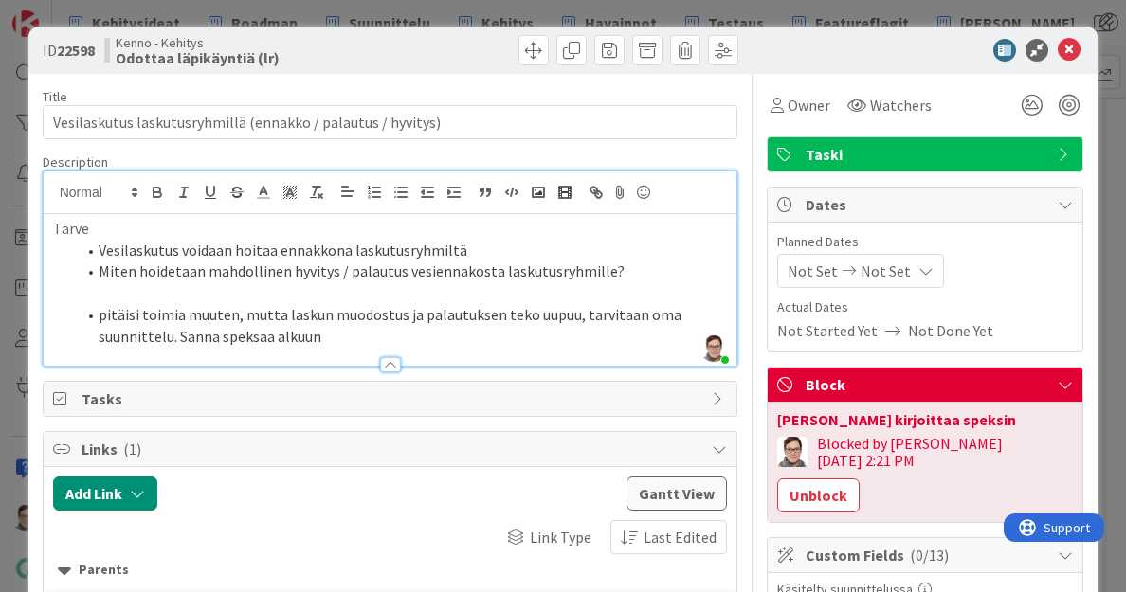
click at [474, 254] on li "Vesilaskutus voidaan hoitaa ennakkona laskutusryhmiltä" at bounding box center [402, 251] width 652 height 22
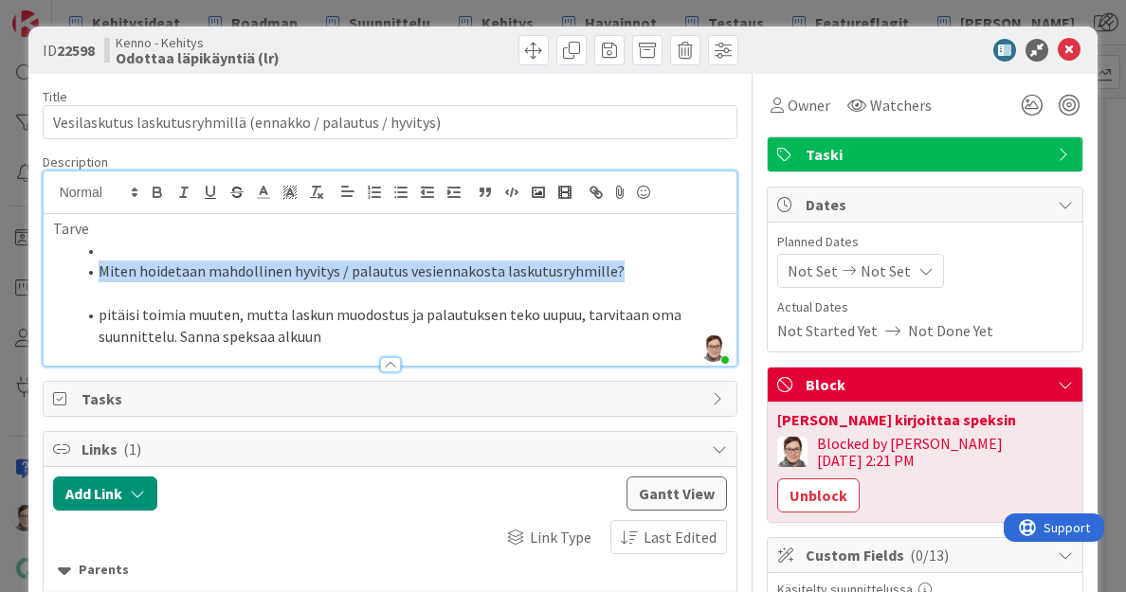
drag, startPoint x: 616, startPoint y: 272, endPoint x: 96, endPoint y: 267, distance: 520.4
click at [96, 267] on li "Miten hoidetaan mahdollinen hyvitys / palautus vesiennakosta laskutusryhmille?" at bounding box center [402, 272] width 652 height 22
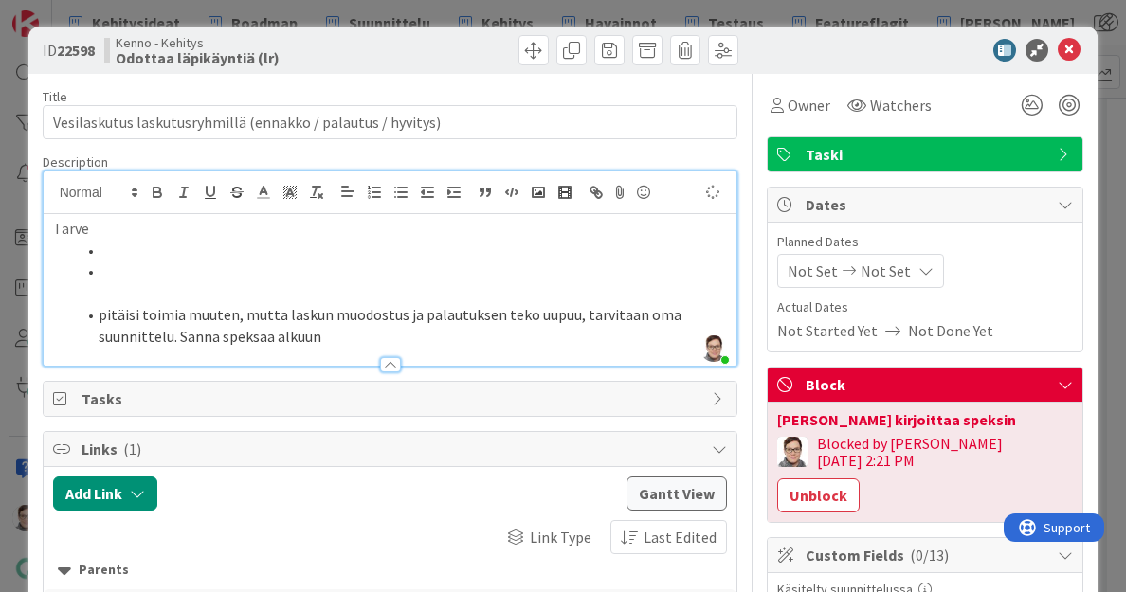
click at [107, 223] on p "Tarve" at bounding box center [390, 229] width 675 height 22
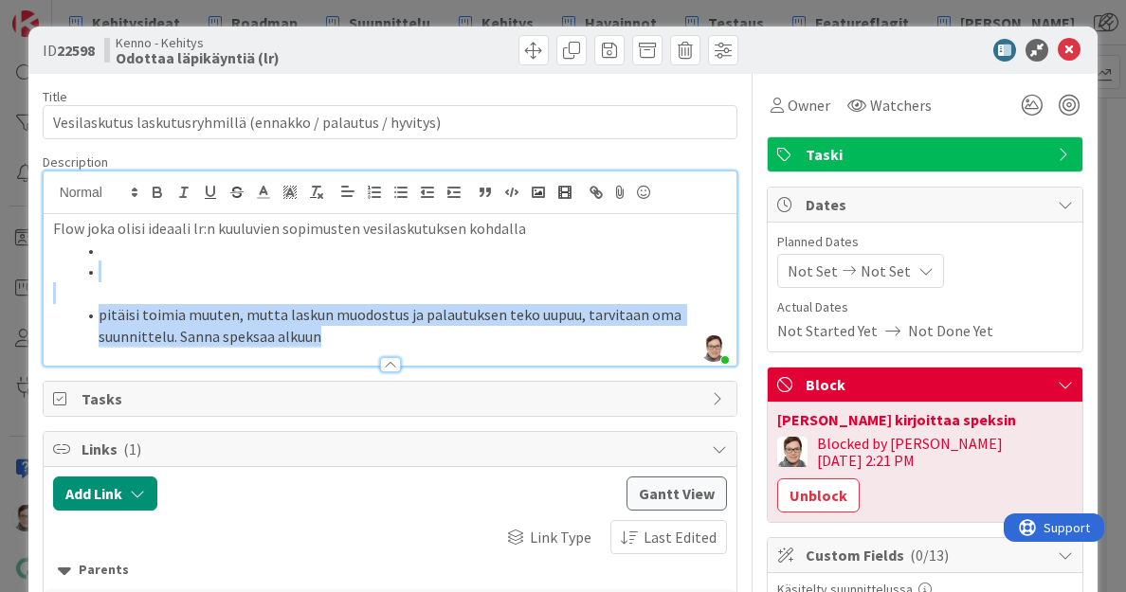
drag, startPoint x: 330, startPoint y: 340, endPoint x: 128, endPoint y: 268, distance: 214.4
click at [128, 268] on div "Flow joka olisi ideaali lr:n kuuluvien sopimusten vesilaskutuksen kohdalla pitä…" at bounding box center [391, 290] width 694 height 152
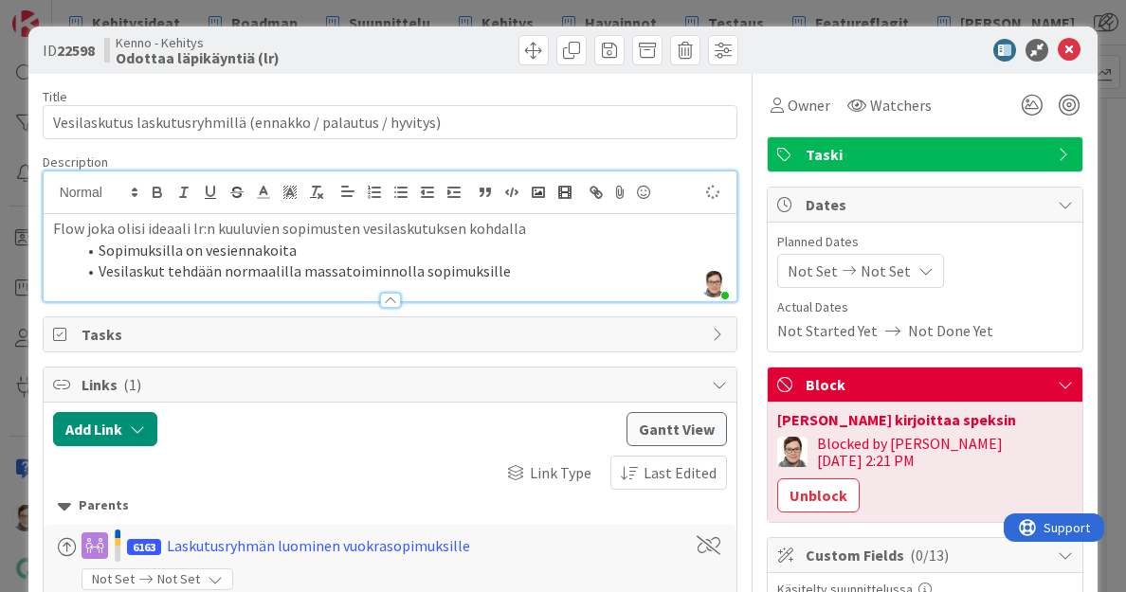
click at [323, 241] on li "Sopimuksilla on vesiennakoita" at bounding box center [402, 251] width 652 height 22
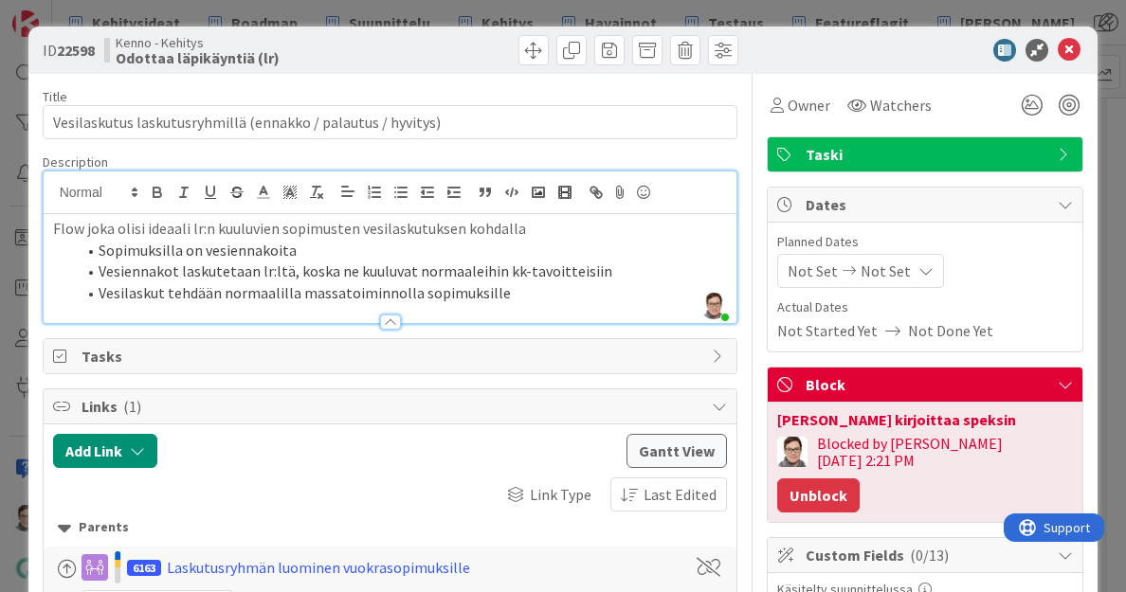
click at [860, 479] on button "Unblock" at bounding box center [818, 496] width 82 height 34
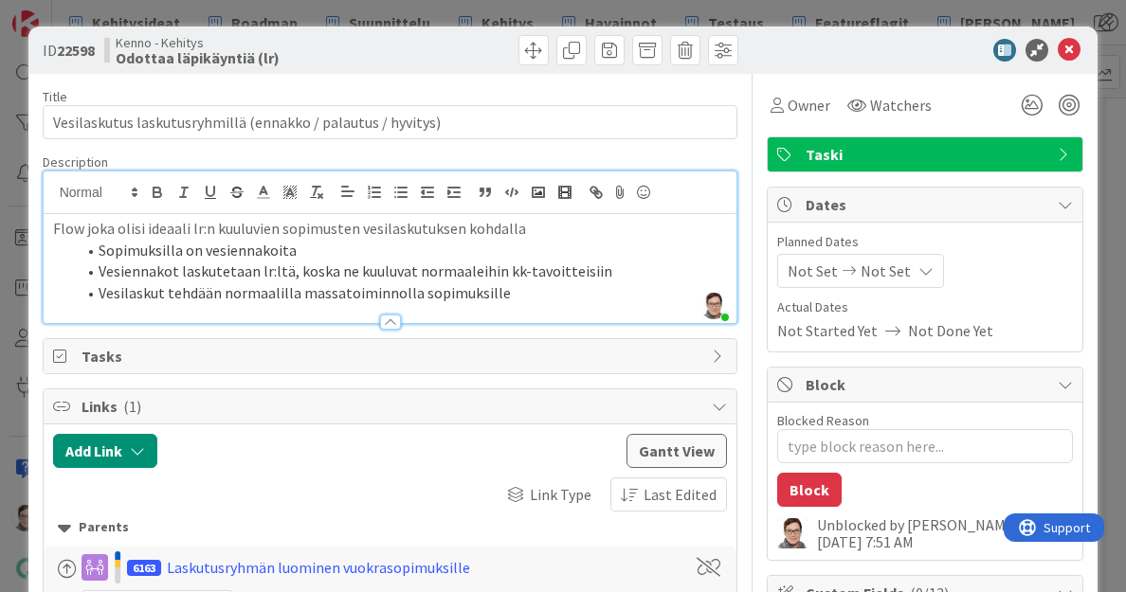
click at [506, 294] on li "Vesilaskut tehdään normaalilla massatoiminnolla sopimuksille" at bounding box center [402, 293] width 652 height 22
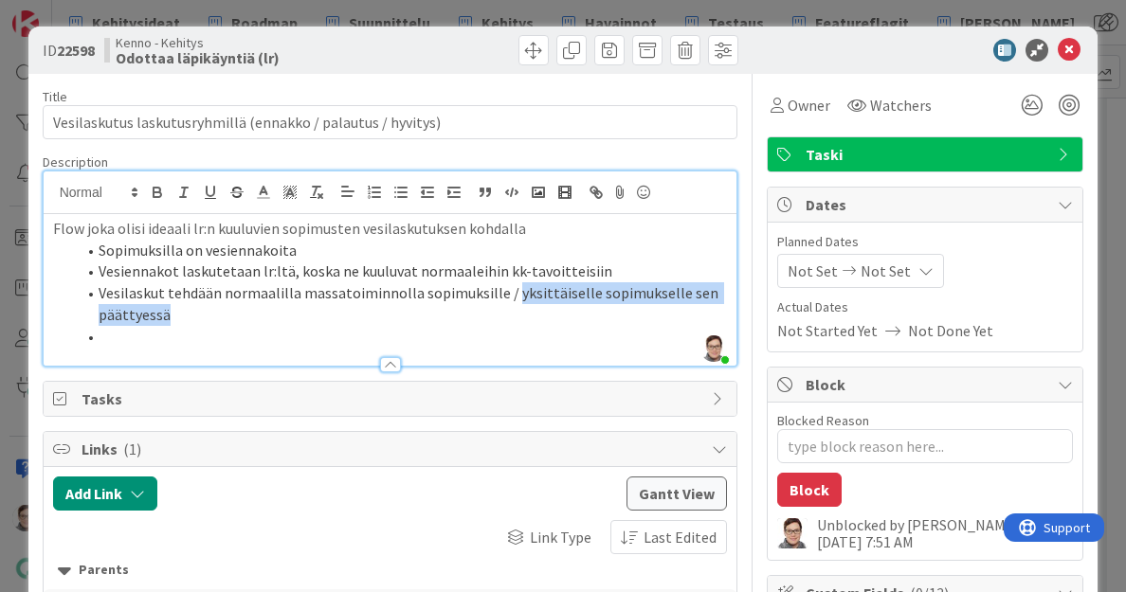
drag, startPoint x: 171, startPoint y: 316, endPoint x: 503, endPoint y: 291, distance: 333.6
click at [503, 291] on li "Vesilaskut tehdään normaalilla massatoiminnolla sopimuksille / yksittäiselle so…" at bounding box center [402, 303] width 652 height 43
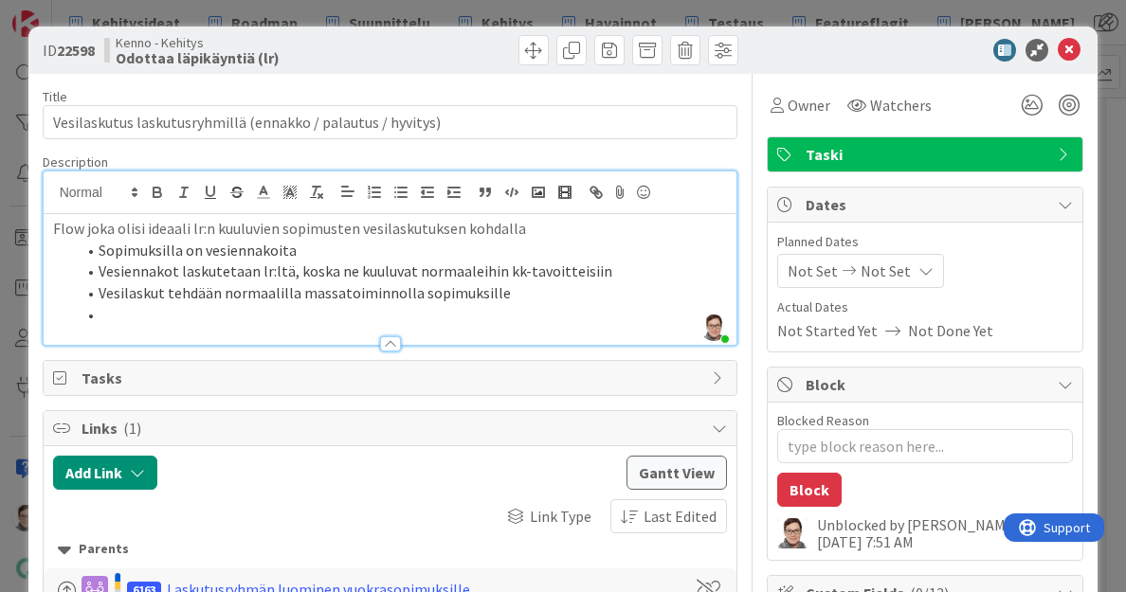
click at [118, 310] on li at bounding box center [402, 315] width 652 height 22
click at [229, 314] on li "Osa sopimukisista saa lisälaskua ja osa palautusta" at bounding box center [402, 315] width 652 height 22
click at [498, 310] on li "Osa sopimuksista saa lisälaskua ja osa palautusta" at bounding box center [402, 315] width 652 height 22
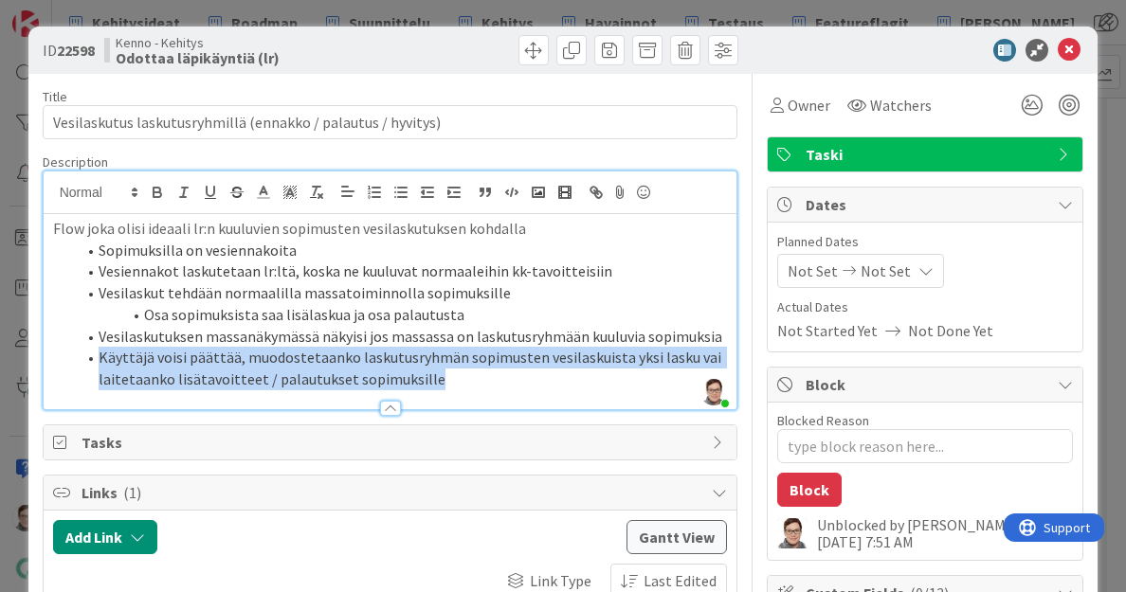
drag, startPoint x: 429, startPoint y: 383, endPoint x: 51, endPoint y: 355, distance: 379.2
click at [51, 355] on div "Flow joka olisi ideaali lr:n kuuluvien sopimusten vesilaskutuksen kohdalla Sopi…" at bounding box center [391, 311] width 694 height 195
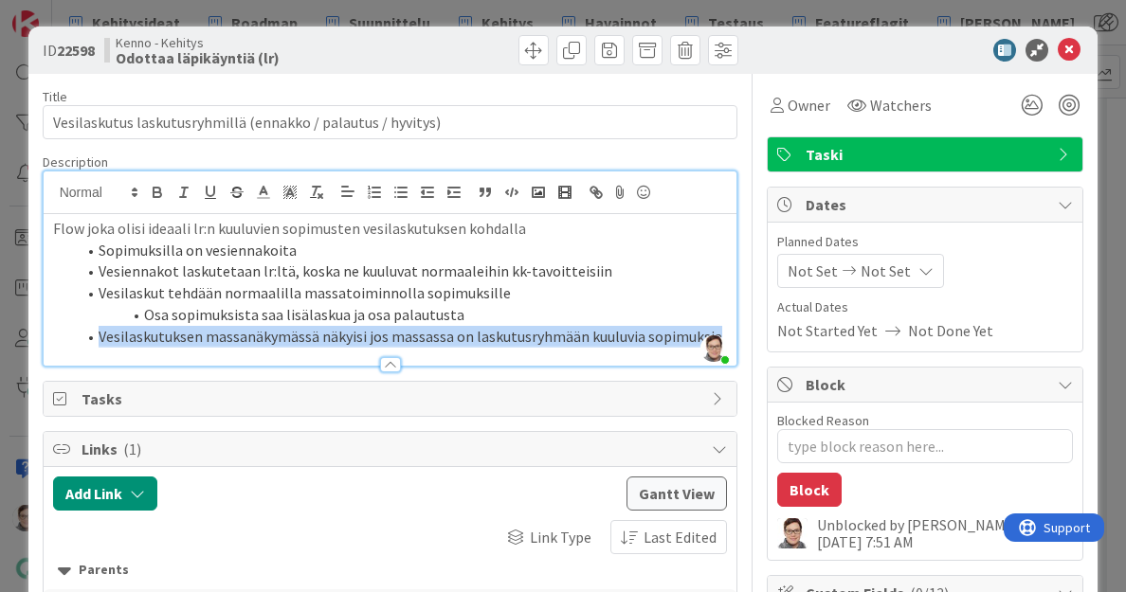
drag, startPoint x: 717, startPoint y: 337, endPoint x: 90, endPoint y: 341, distance: 626.6
click at [90, 341] on div "Flow joka olisi ideaali lr:n kuuluvien sopimusten vesilaskutuksen kohdalla Sopi…" at bounding box center [391, 290] width 694 height 152
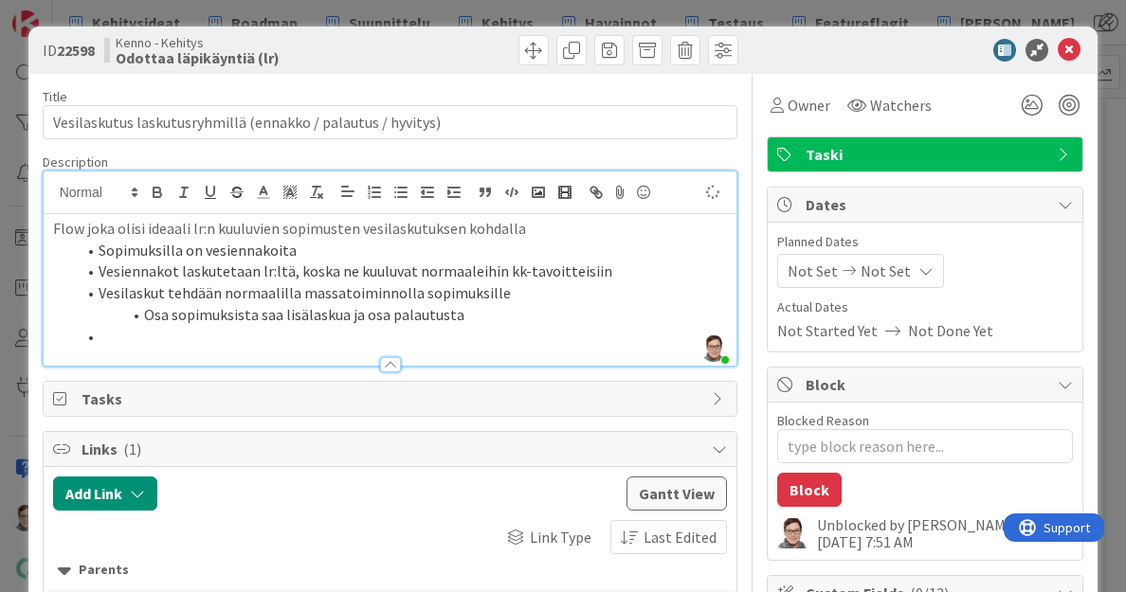
click at [599, 272] on li "Vesiennakot laskutetaan lr:ltä, koska ne kuuluvat normaaleihin kk-tavoitteisiin" at bounding box center [402, 272] width 652 height 22
click at [536, 291] on li "Vesilaskut tehdään normaalilla massatoiminnolla sopimuksille" at bounding box center [402, 293] width 652 height 22
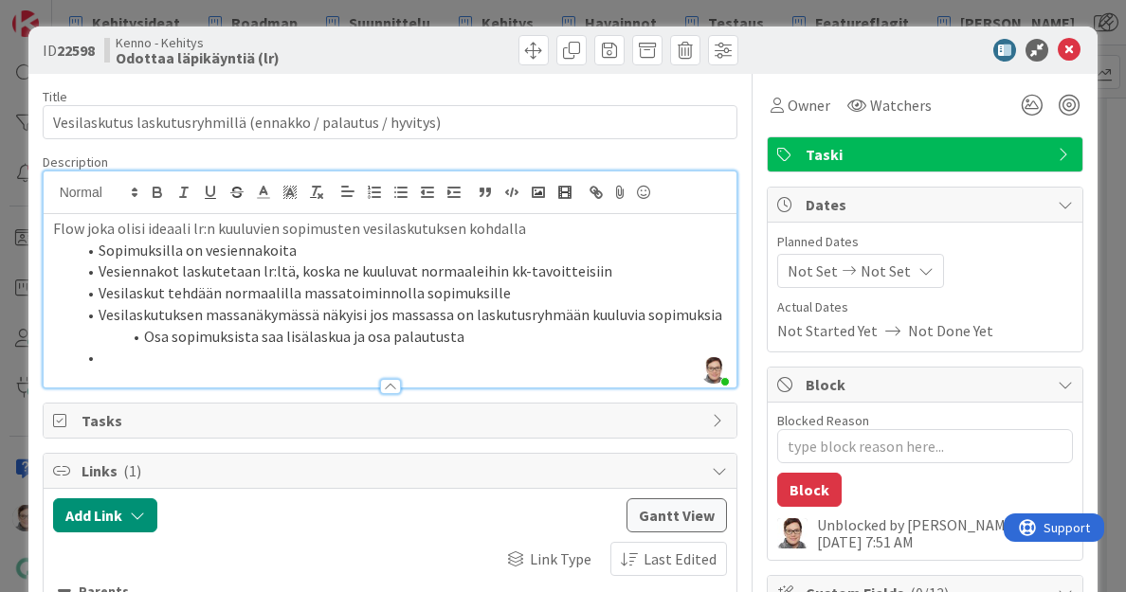
click at [173, 336] on li "Osa sopimuksista saa lisälaskua ja osa palautusta" at bounding box center [402, 337] width 652 height 22
click at [118, 352] on li at bounding box center [402, 358] width 652 height 22
click at [146, 340] on li "Osa laskutusryhmän sopimuksista saa lisälaskua ja osa palautusta" at bounding box center [402, 337] width 652 height 22
click at [135, 355] on li at bounding box center [402, 358] width 652 height 22
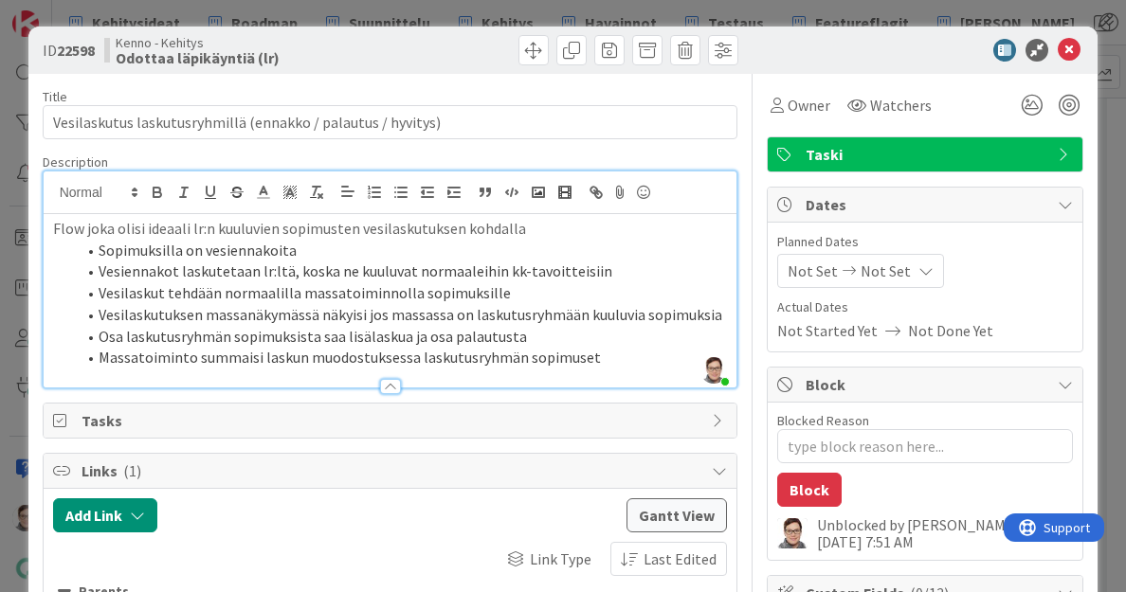
click at [256, 355] on li "Massatoiminto summaisi laskun muodostuksessa laskutusryhmän sopimuset" at bounding box center [402, 358] width 652 height 22
click at [590, 357] on li "Massatoiminto koostaisi laskun muodostuksessa laskutusryhmän sopimuset" at bounding box center [402, 358] width 652 height 22
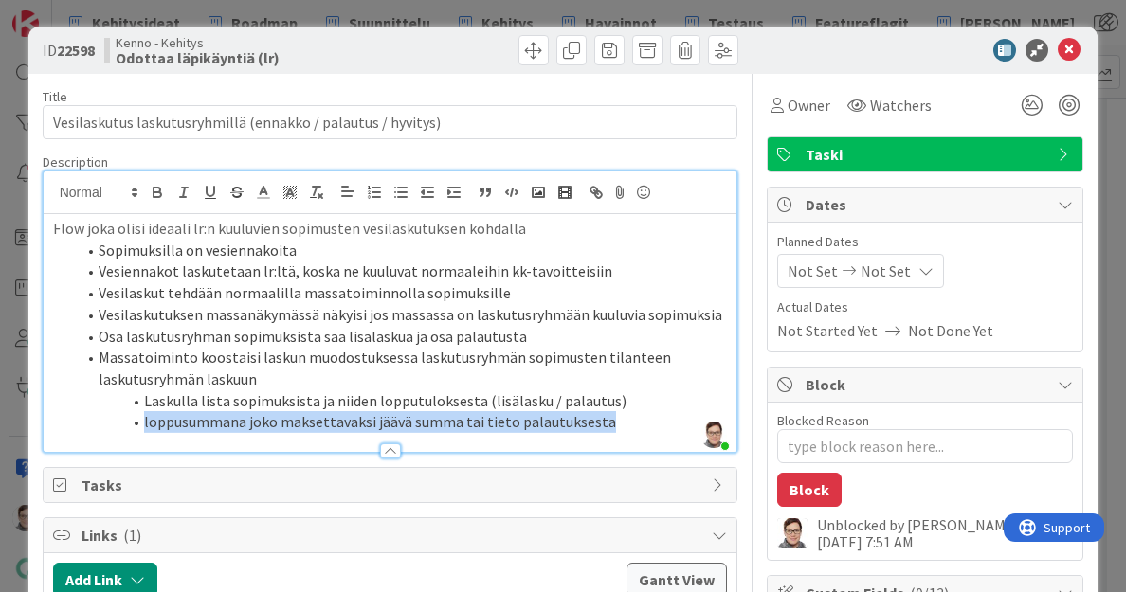
drag, startPoint x: 610, startPoint y: 420, endPoint x: 132, endPoint y: 427, distance: 478.7
click at [132, 427] on li "loppusummana joko maksettavaksi jäävä summa tai tieto palautuksesta" at bounding box center [402, 422] width 652 height 22
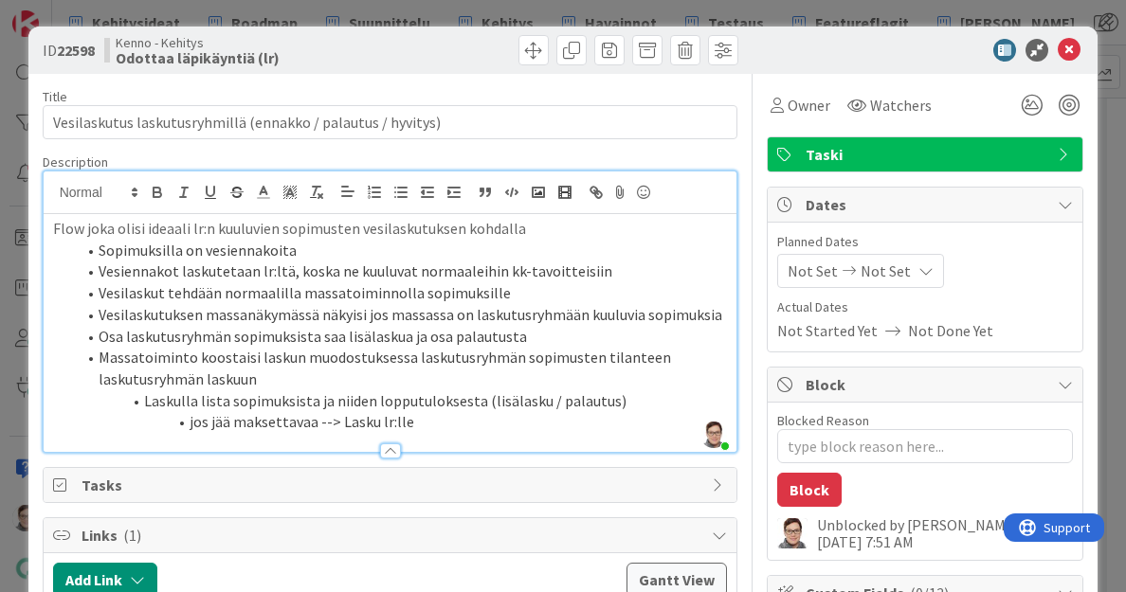
click at [615, 401] on li "Laskulla lista sopimuksista ja niiden lopputuloksesta (lisälasku / palautus)" at bounding box center [402, 402] width 652 height 22
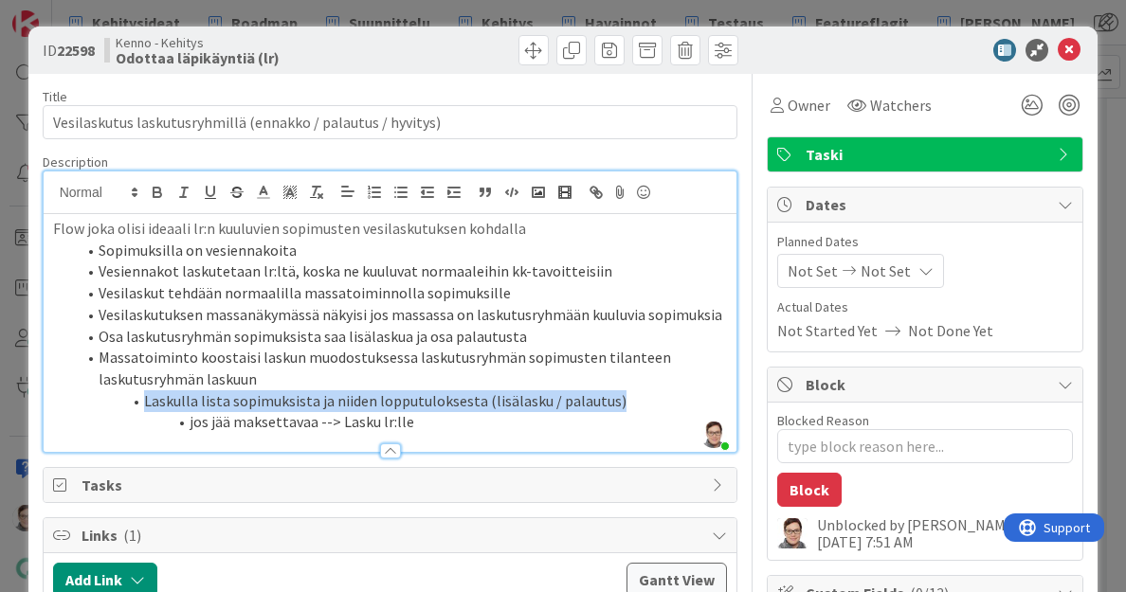
drag, startPoint x: 615, startPoint y: 401, endPoint x: 141, endPoint y: 403, distance: 473.9
click at [141, 403] on li "Laskulla lista sopimuksista ja niiden lopputuloksesta (lisälasku / palautus)" at bounding box center [402, 402] width 652 height 22
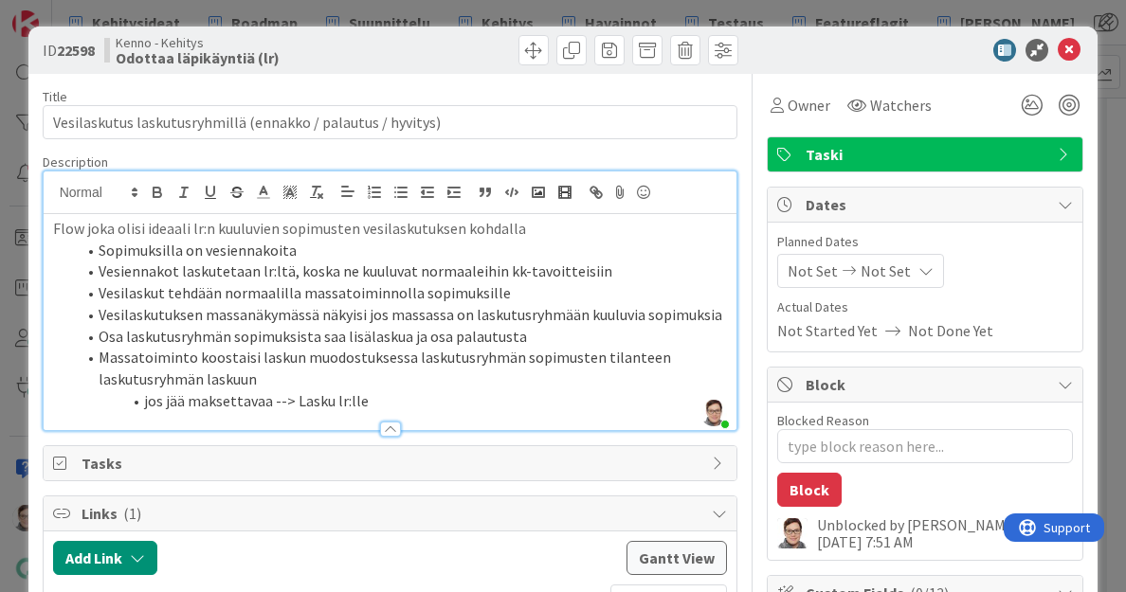
click at [403, 401] on li "jos jää maksettavaa --> Lasku lr:lle" at bounding box center [402, 402] width 652 height 22
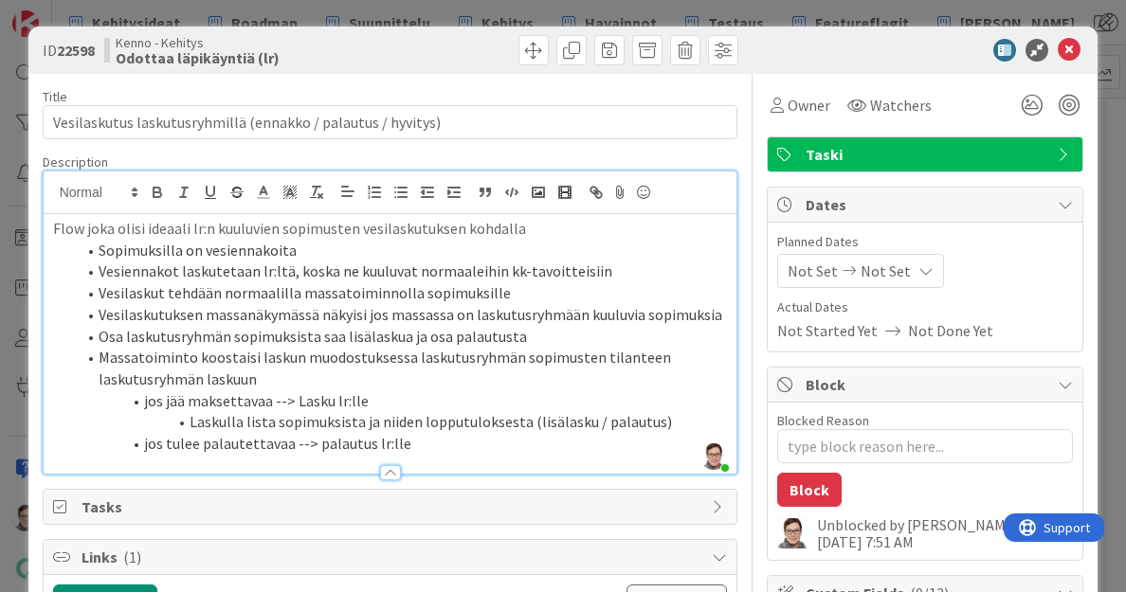
click at [190, 359] on li "Massatoiminto koostaisi laskun muodostuksessa laskutusryhmän sopimusten tilante…" at bounding box center [402, 368] width 652 height 43
click at [392, 376] on li "Massatoiminnon "Luo laskut ja palautukset" koostaisi laskun muodostuksessa lask…" at bounding box center [402, 368] width 652 height 43
click at [590, 361] on li "Massatoiminnon "Luo laskut ja palautukset" koostaisi laskun muodostuksessa lask…" at bounding box center [402, 368] width 652 height 43
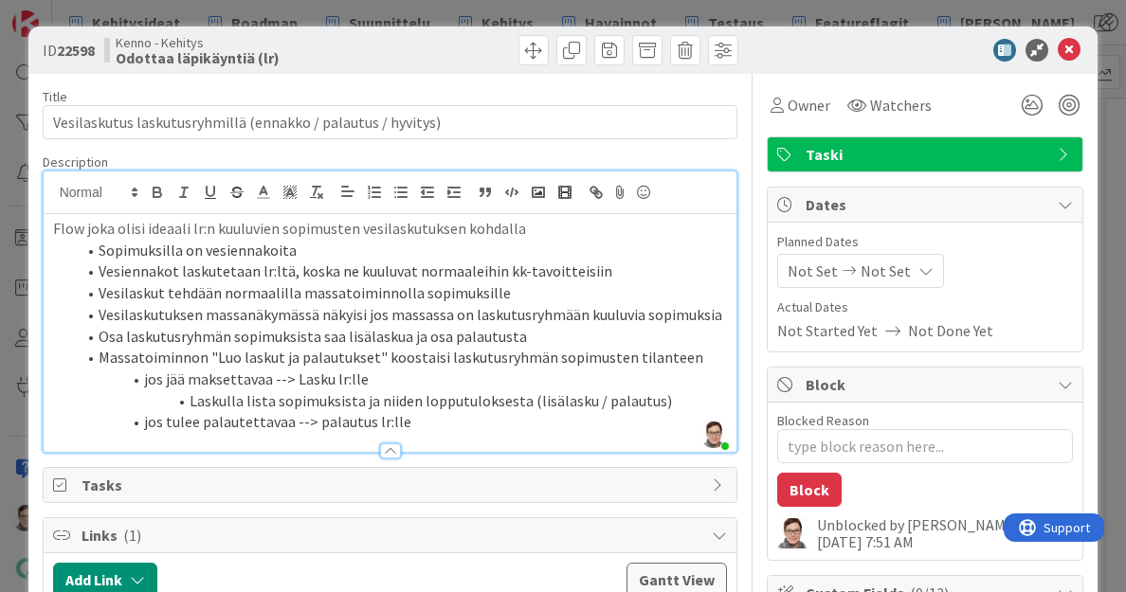
click at [417, 424] on li "jos tulee palautettavaa --> palautus lr:lle" at bounding box center [402, 422] width 652 height 22
click at [542, 232] on p "Flow joka olisi ideaali lr:n kuuluvien sopimusten vesilaskutuksen kohdalla" at bounding box center [390, 229] width 675 height 22
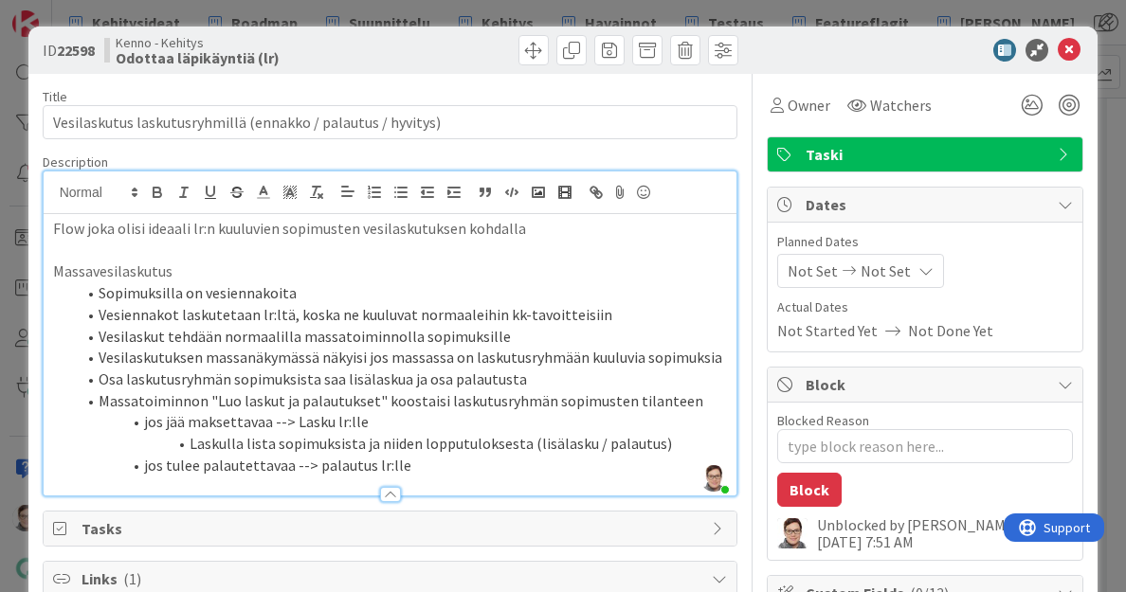
click at [451, 457] on li "jos tulee palautettavaa --> palautus lr:lle" at bounding box center [402, 466] width 652 height 22
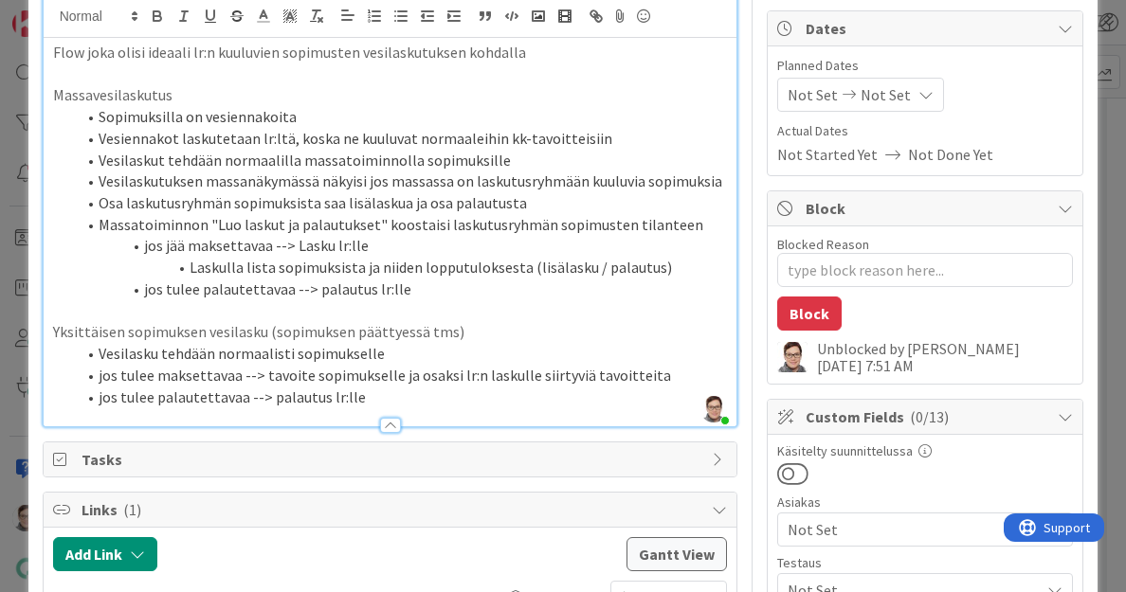
scroll to position [178, 0]
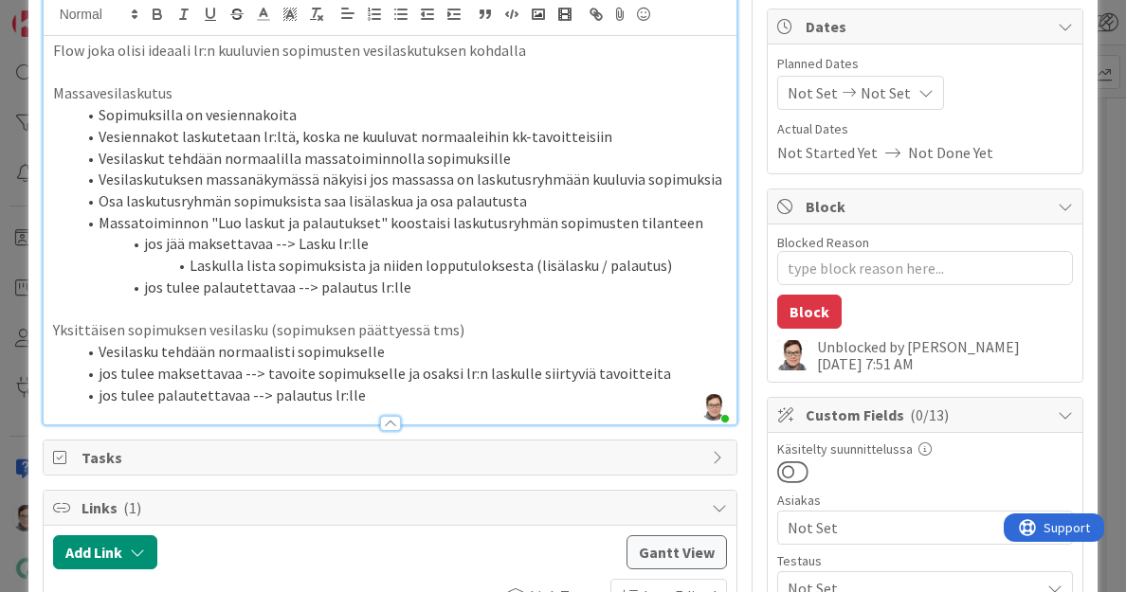
click at [406, 375] on li "jos tulee maksettavaa --> tavoite sopimukselle ja osaksi lr:n laskulle siirtyvi…" at bounding box center [402, 374] width 652 height 22
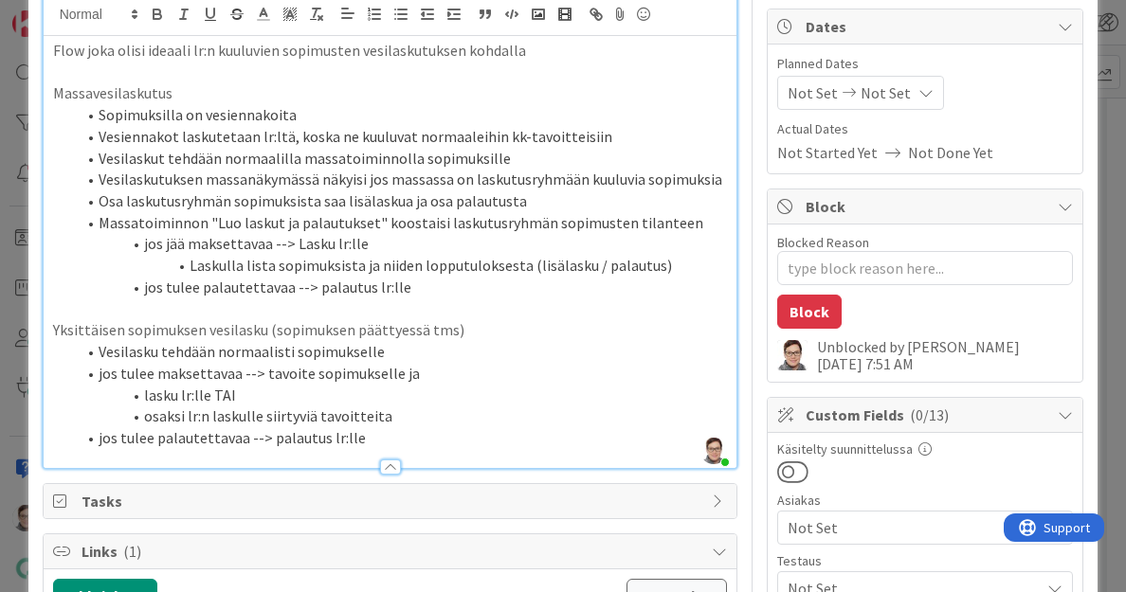
scroll to position [231, 0]
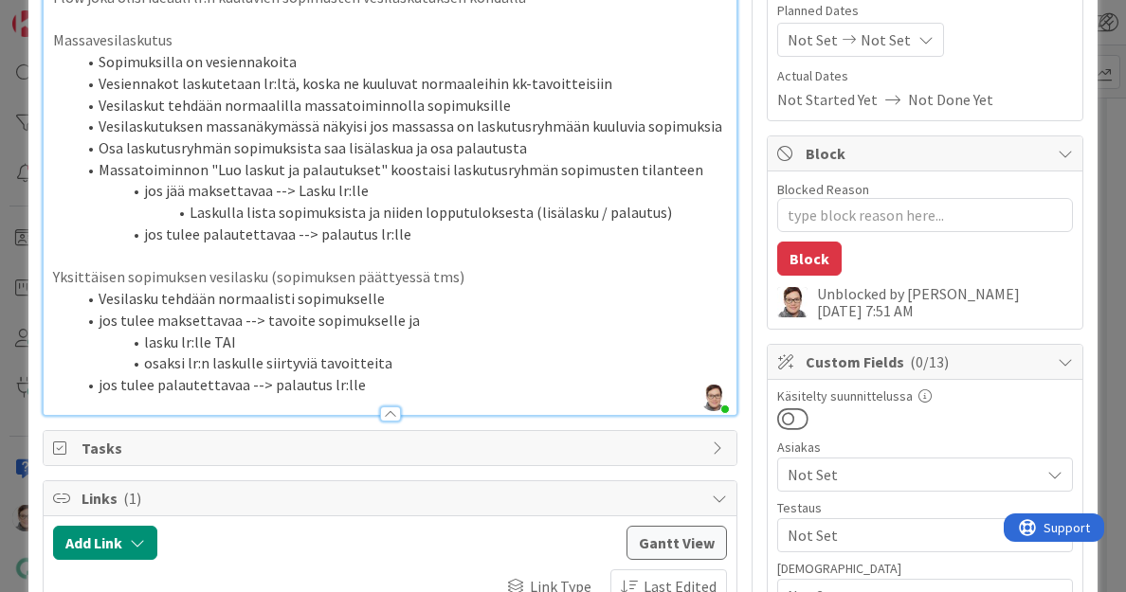
click at [391, 362] on li "osaksi lr:n laskulle siirtyviä tavoitteita" at bounding box center [402, 364] width 652 height 22
click at [389, 416] on div at bounding box center [390, 414] width 21 height 15
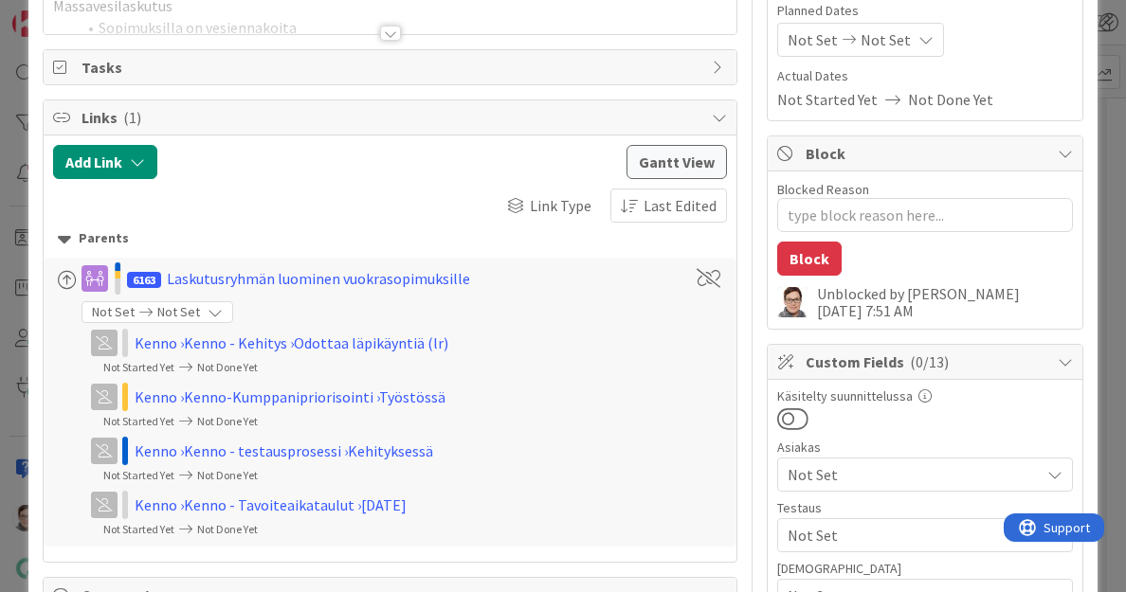
scroll to position [0, 0]
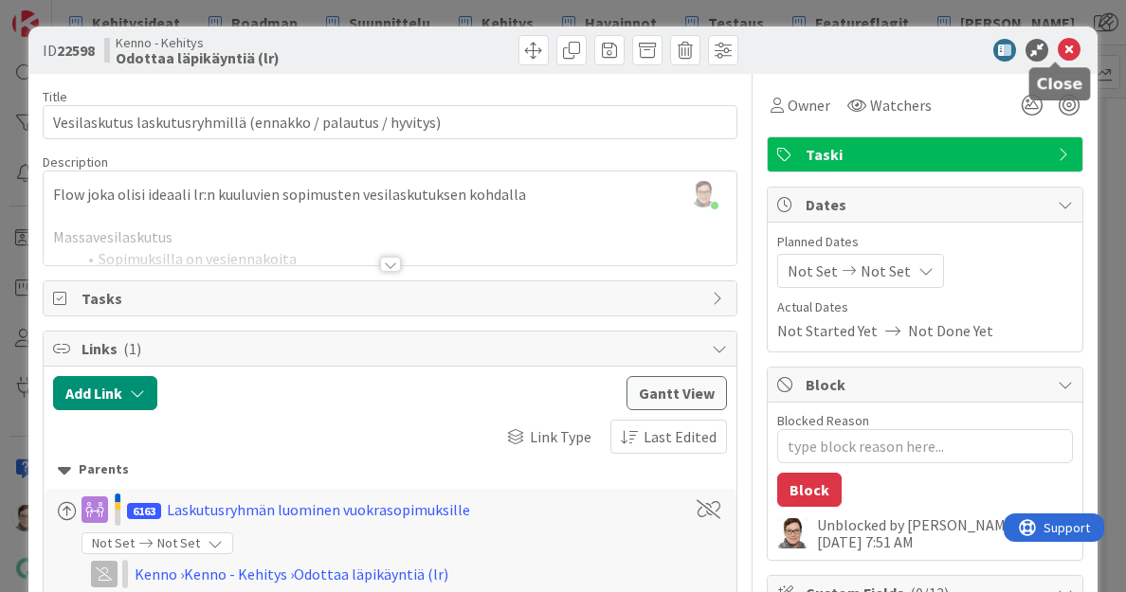
click at [1058, 48] on icon at bounding box center [1069, 50] width 23 height 23
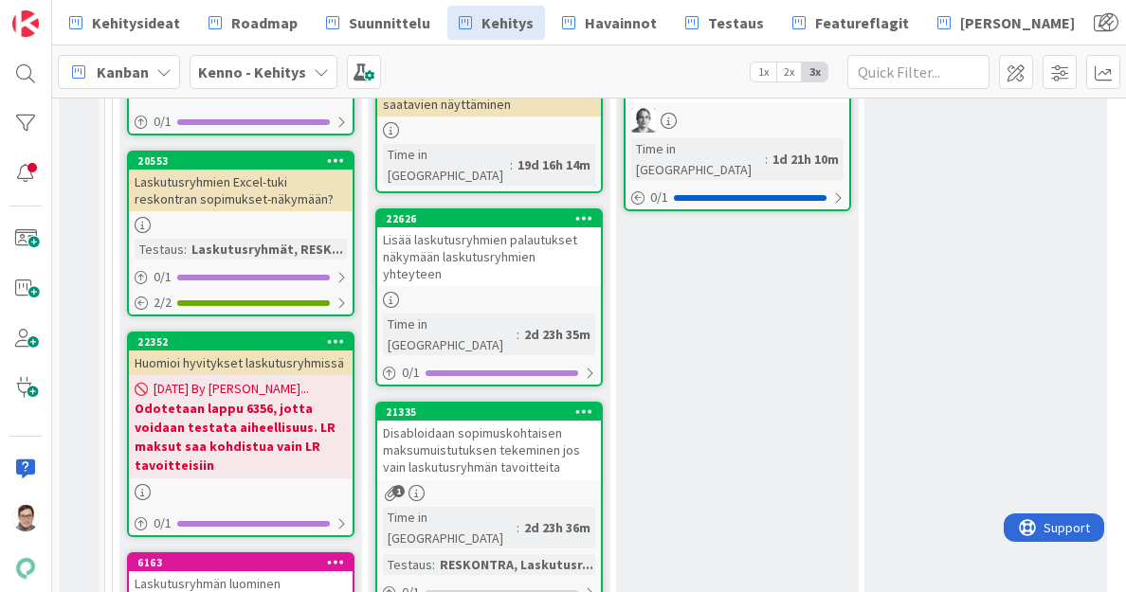
scroll to position [929, 0]
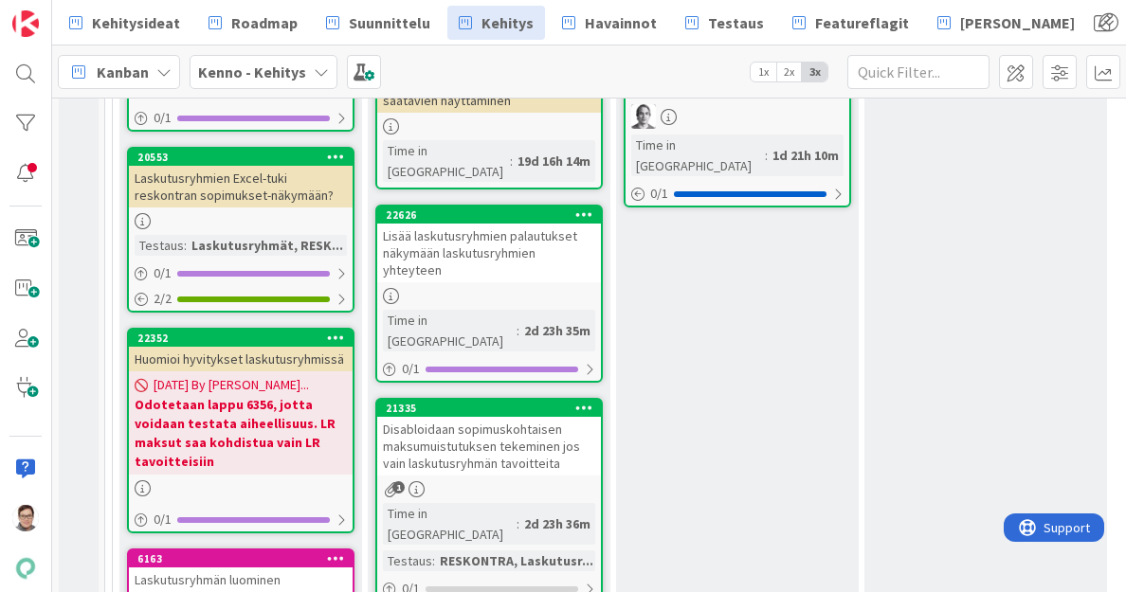
click at [470, 398] on link "21335 Disabloidaan sopimuskohtaisen maksumuistutuksen tekeminen jos vain laskut…" at bounding box center [488, 513] width 227 height 230
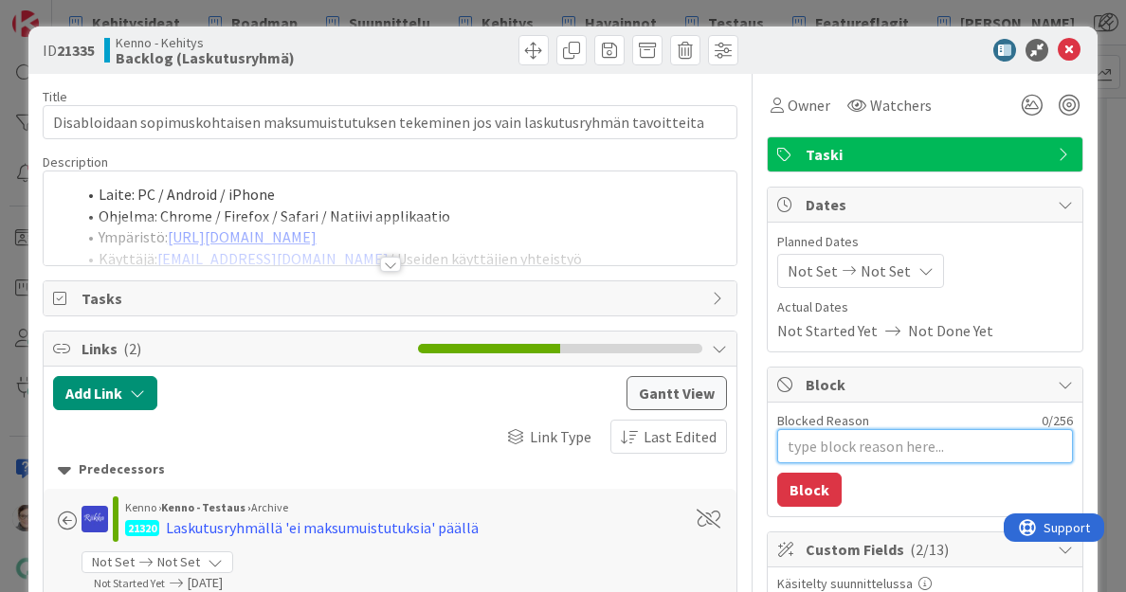
click at [813, 448] on textarea "Blocked Reason" at bounding box center [925, 446] width 296 height 34
type textarea "x"
type textarea "H"
type textarea "x"
type textarea "HA"
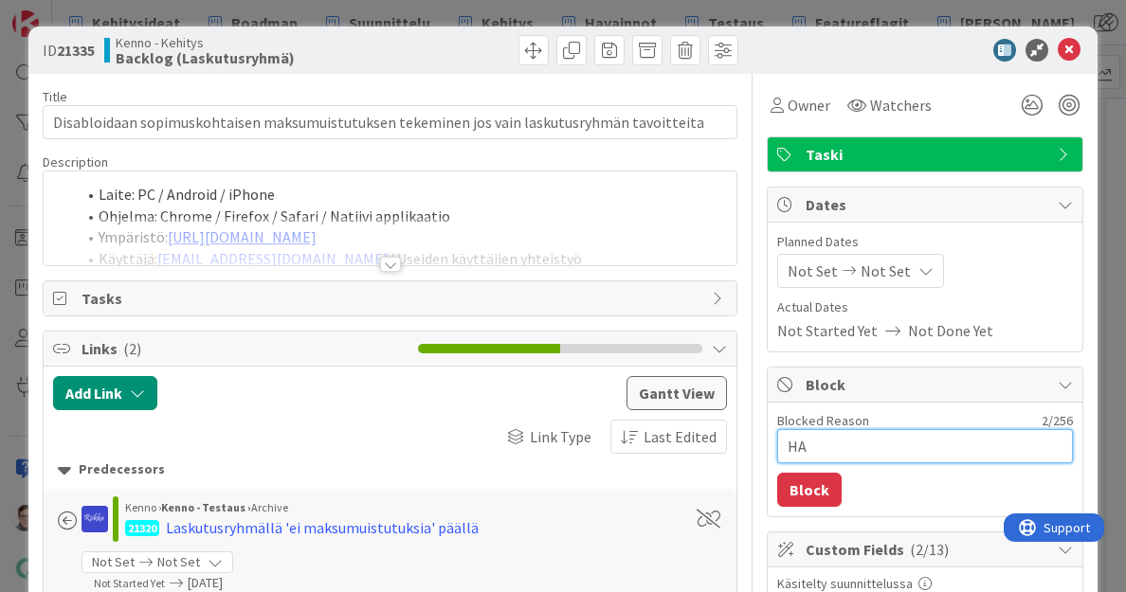
type textarea "x"
type textarea "HAl"
type textarea "x"
type textarea "HAlt"
type textarea "x"
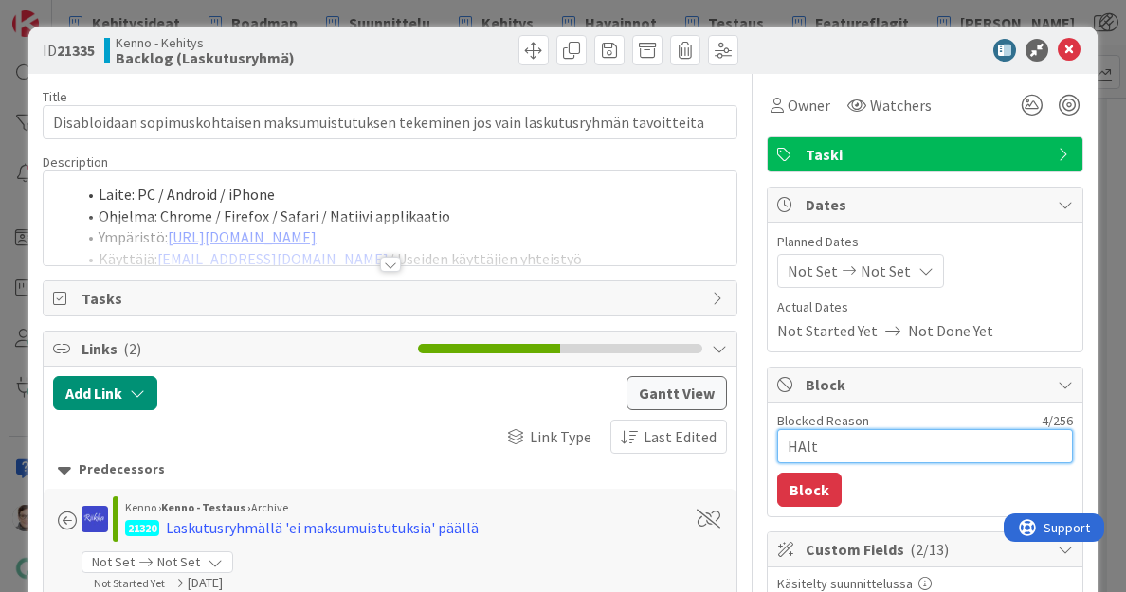
type textarea "HAlti"
type textarea "x"
type textarea "HAltil"
type textarea "x"
type textarea "HAltille"
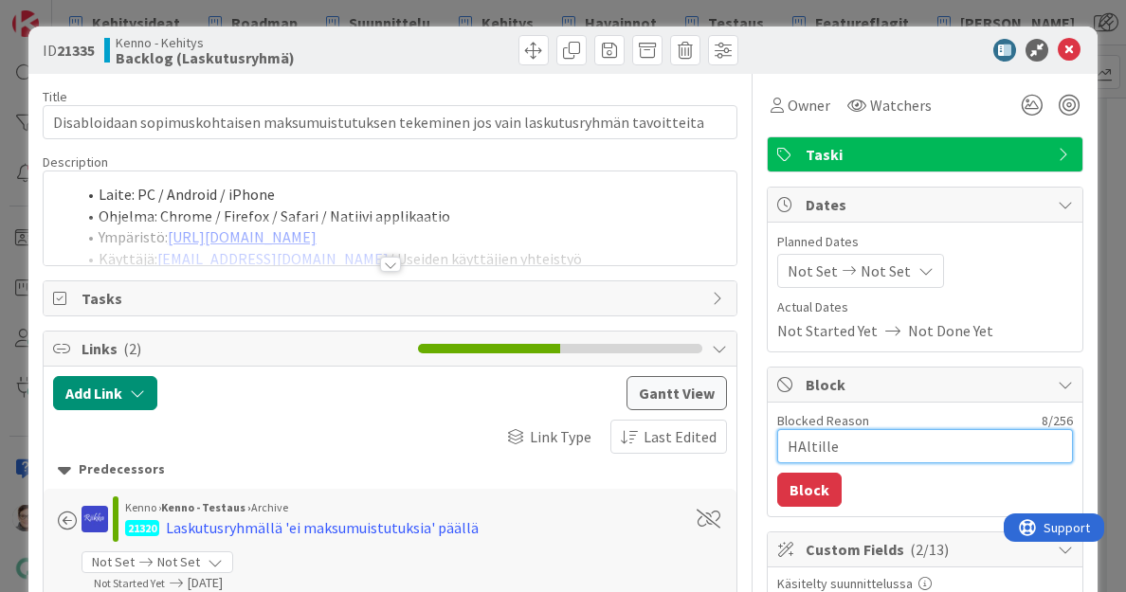
type textarea "x"
type textarea "HAltill"
type textarea "x"
type textarea "HAltil"
type textarea "x"
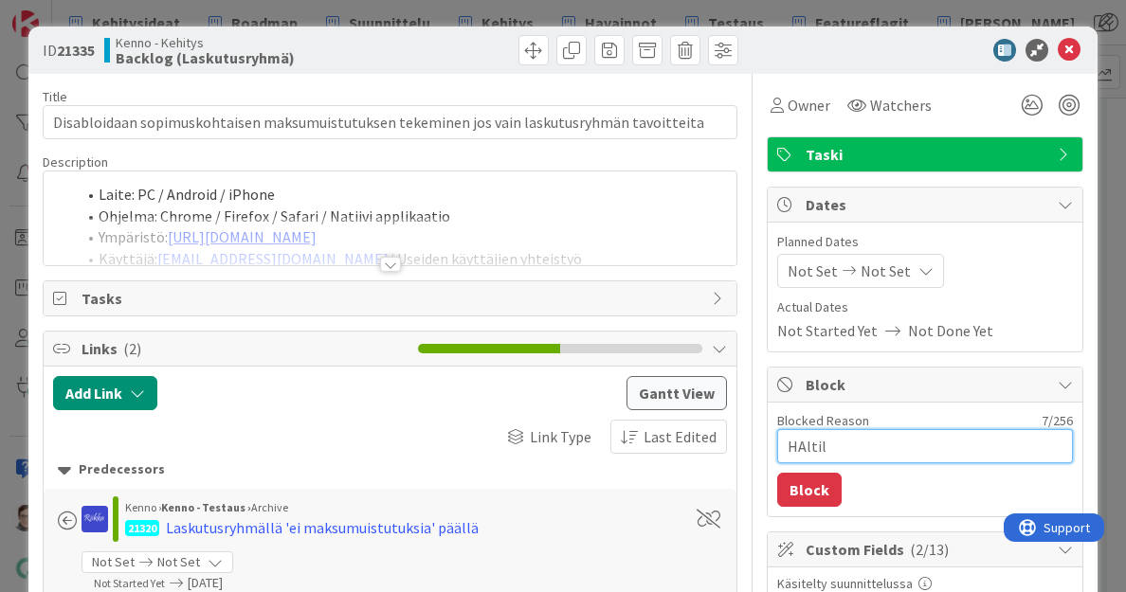
type textarea "HAlti"
type textarea "x"
type textarea "HAlt"
type textarea "x"
type textarea "HAl"
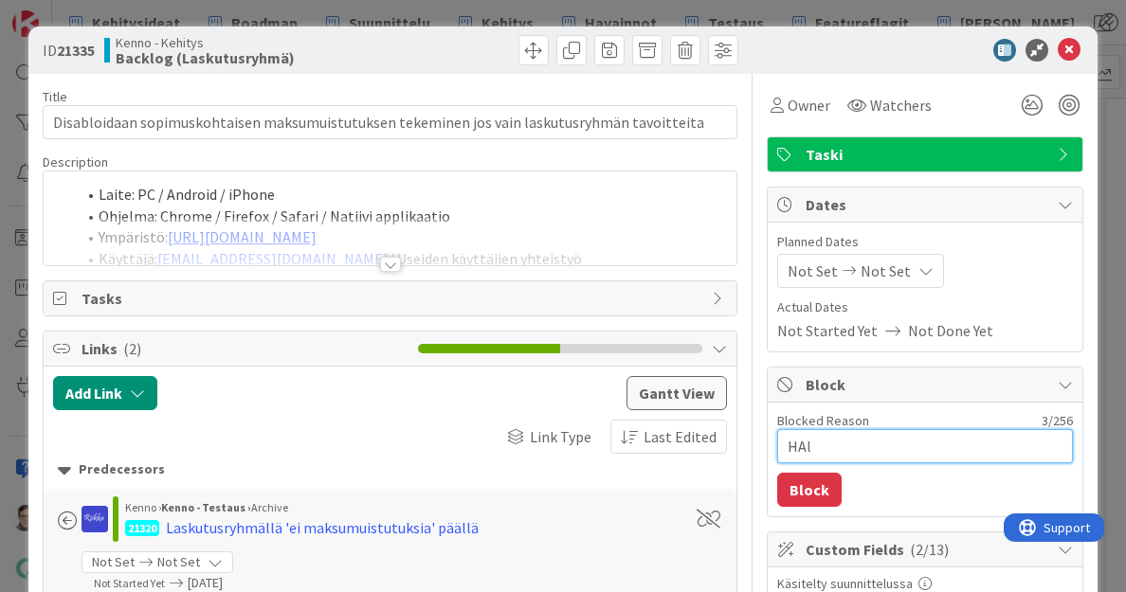
type textarea "x"
type textarea "HA"
type textarea "x"
type textarea "H"
type textarea "x"
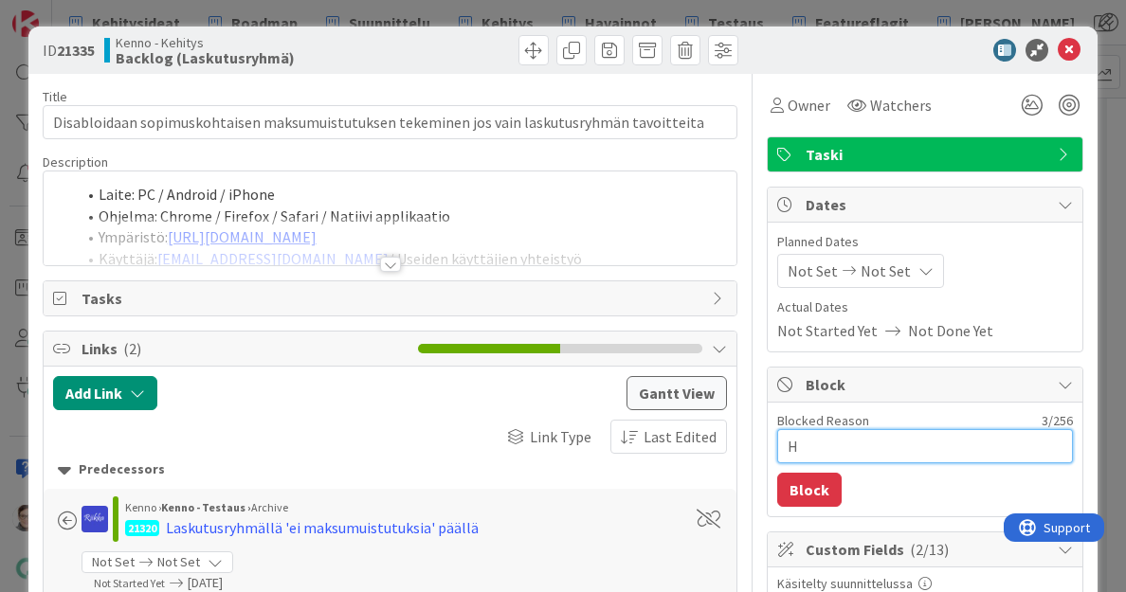
type textarea "Ha"
type textarea "x"
type textarea "Hal"
type textarea "x"
type textarea "Halt"
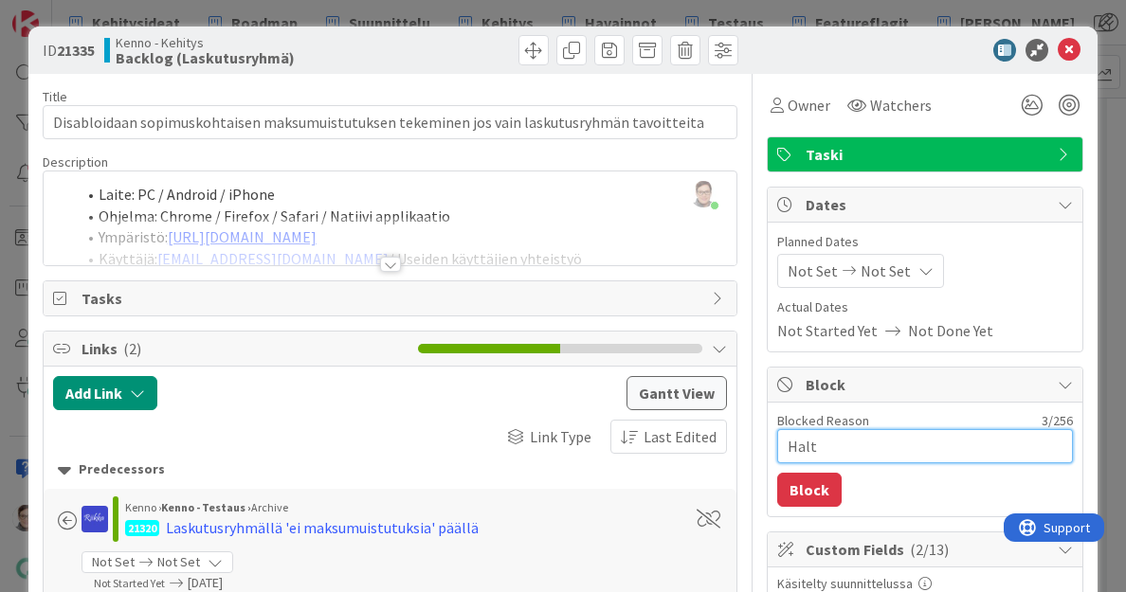
type textarea "x"
type textarea "Halti"
type textarea "x"
type textarea "Haltil"
type textarea "x"
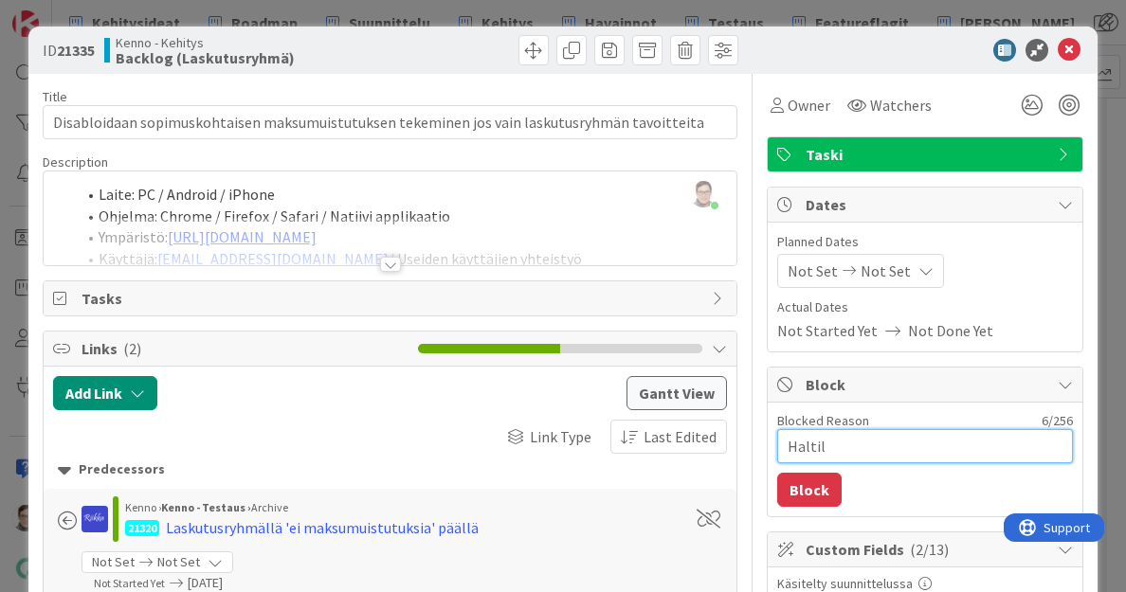
type textarea "Haltill"
type textarea "x"
type textarea "Haltille"
type textarea "x"
type textarea "Haltille"
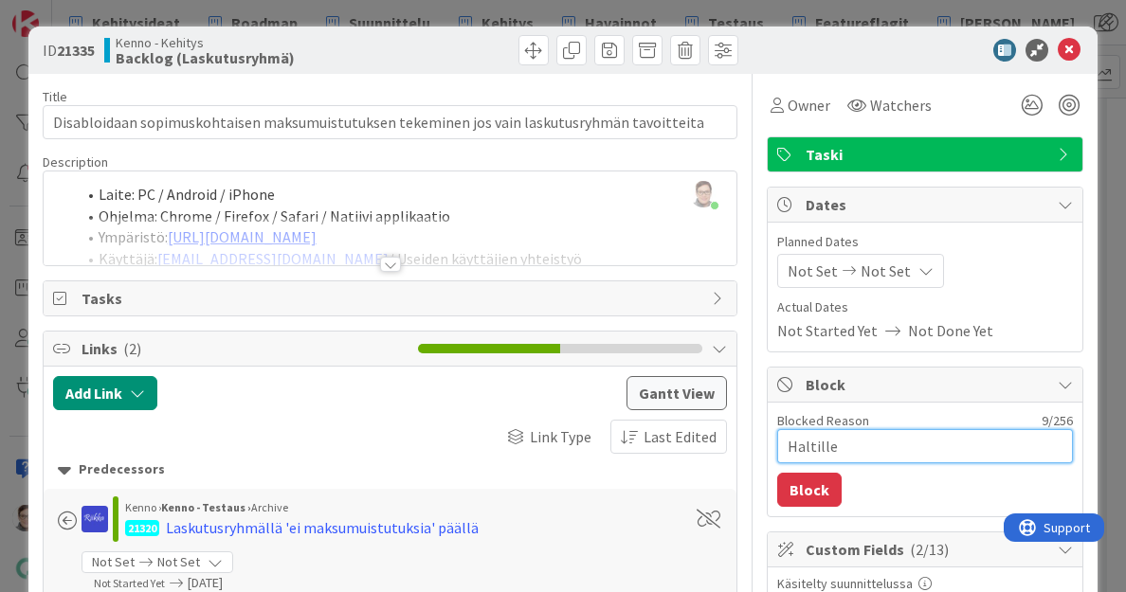
type textarea "x"
type textarea "Haltille ("
type textarea "x"
type textarea "Haltille (s"
type textarea "x"
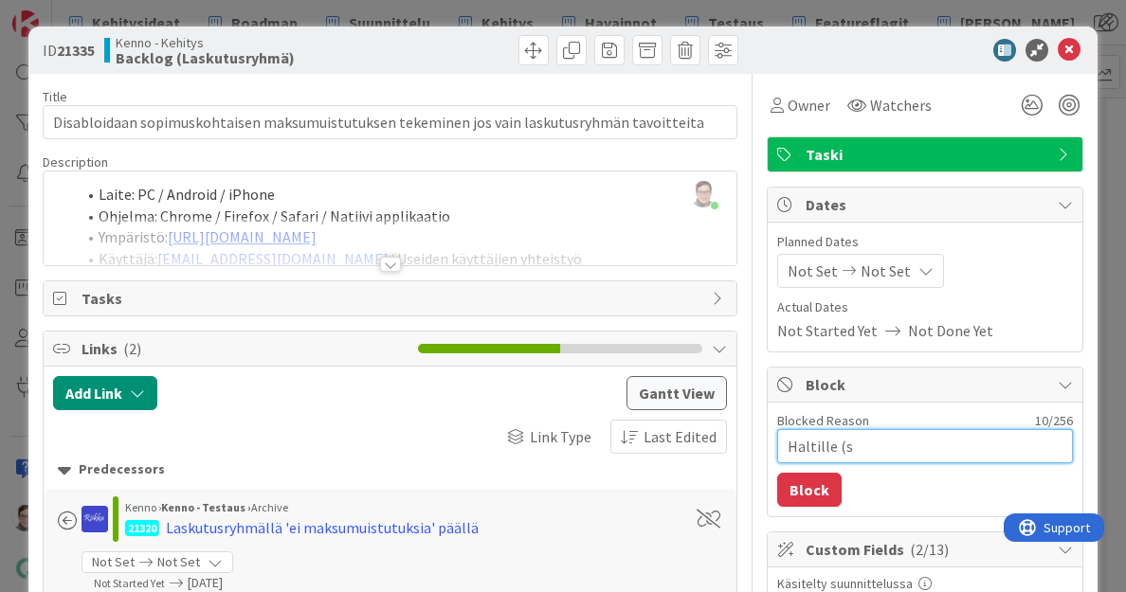
type textarea "Haltille (se"
type textarea "x"
type textarea "Haltille (sel"
type textarea "x"
type textarea "Haltille (selk"
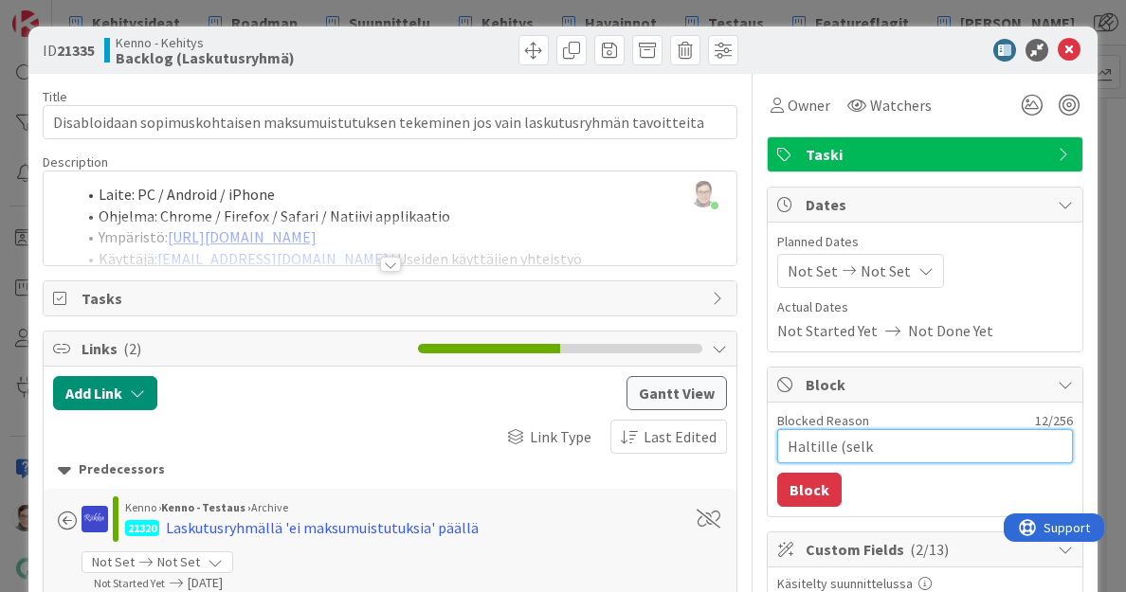
type textarea "x"
type textarea "Haltille (selke"
type textarea "x"
type textarea "Haltille (selkee"
type textarea "x"
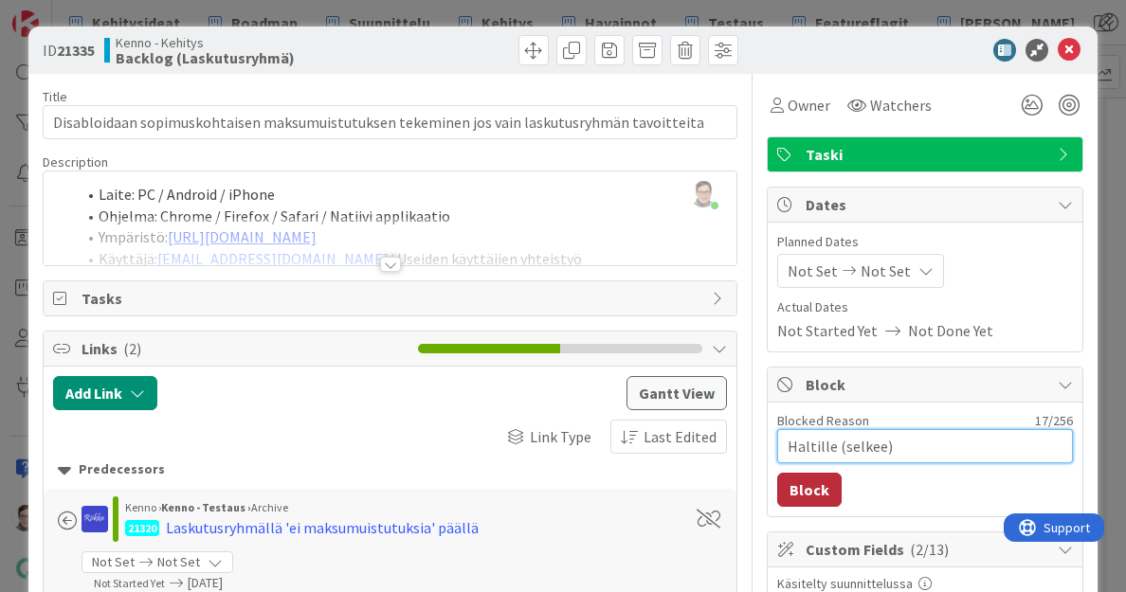
type textarea "Haltille (selkee)"
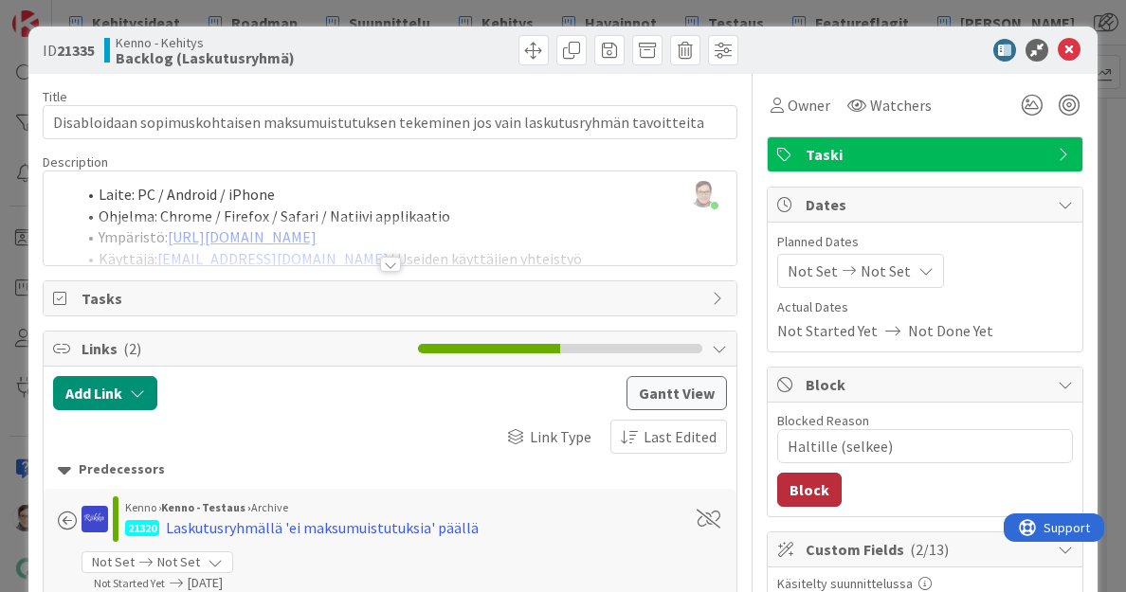
click at [787, 493] on button "Block" at bounding box center [809, 490] width 64 height 34
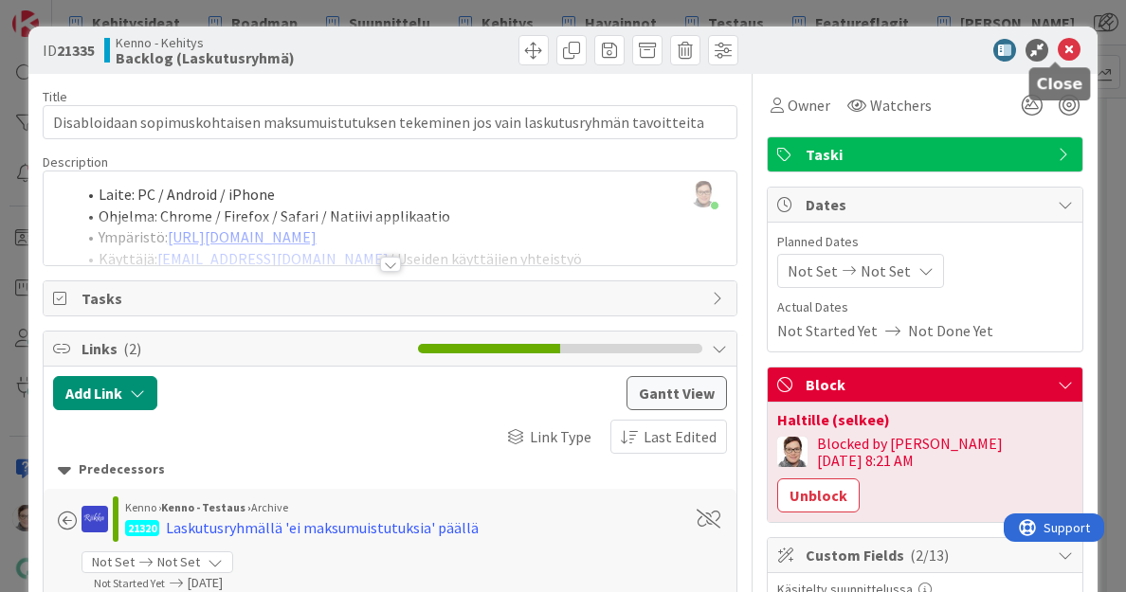
click at [1058, 52] on icon at bounding box center [1069, 50] width 23 height 23
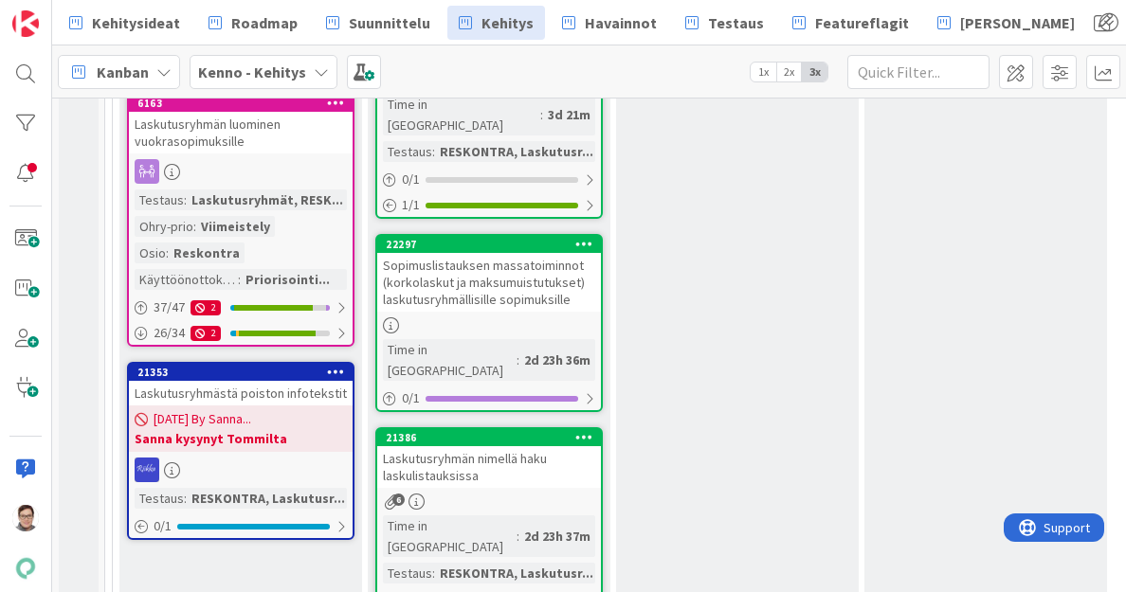
scroll to position [1384, 0]
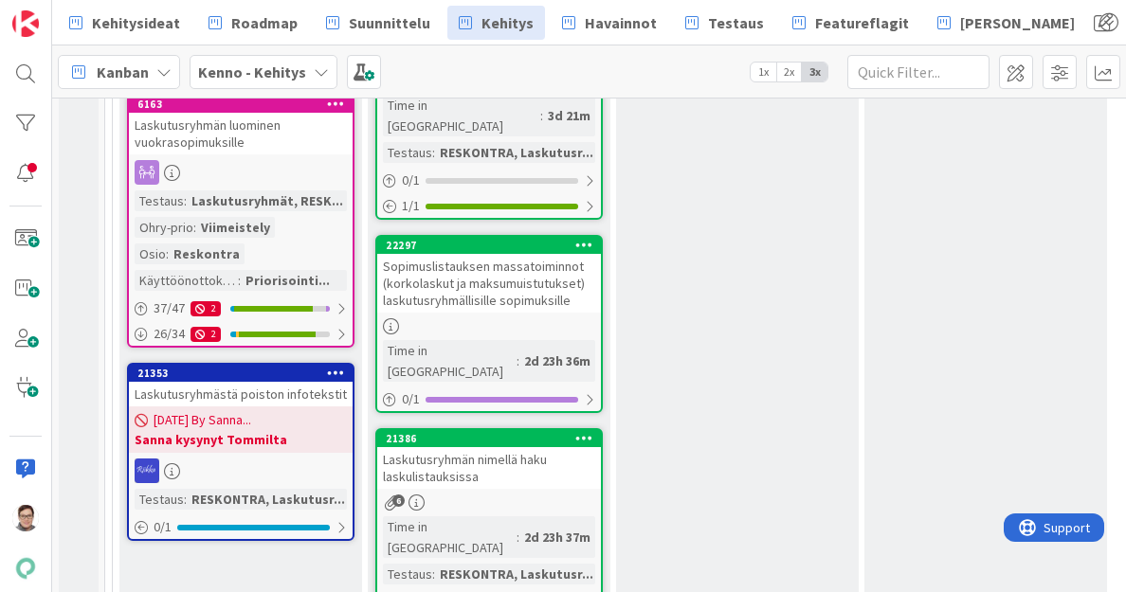
click at [501, 447] on div "Laskutusryhmän nimellä haku laskulistauksissa" at bounding box center [489, 468] width 224 height 42
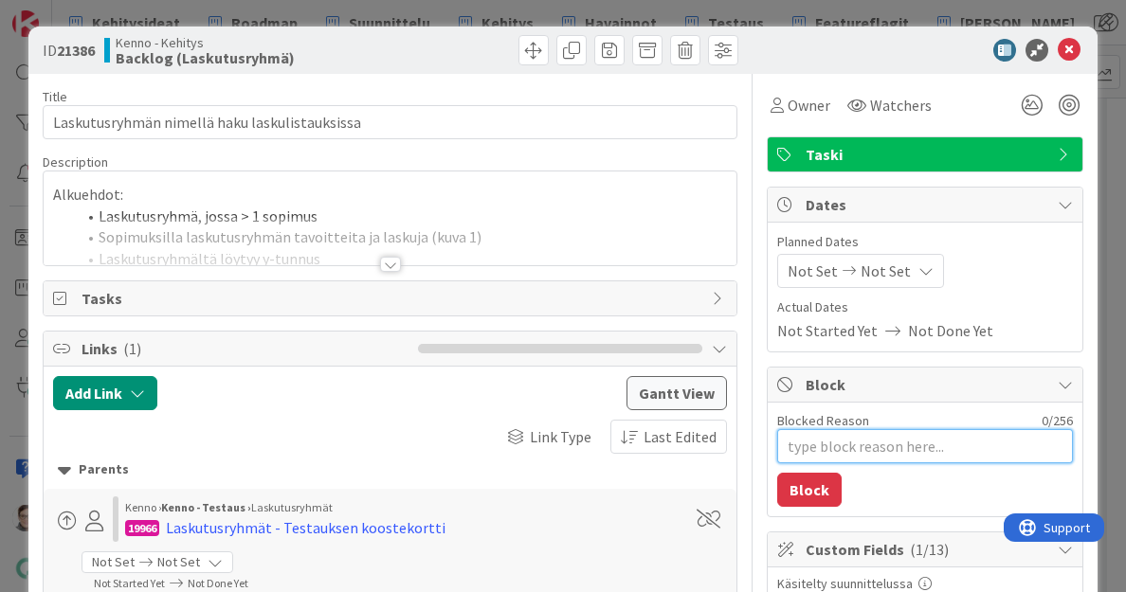
click at [847, 454] on textarea "Blocked Reason" at bounding box center [925, 446] width 296 height 34
type textarea "x"
type textarea "H"
type textarea "x"
type textarea "Ha"
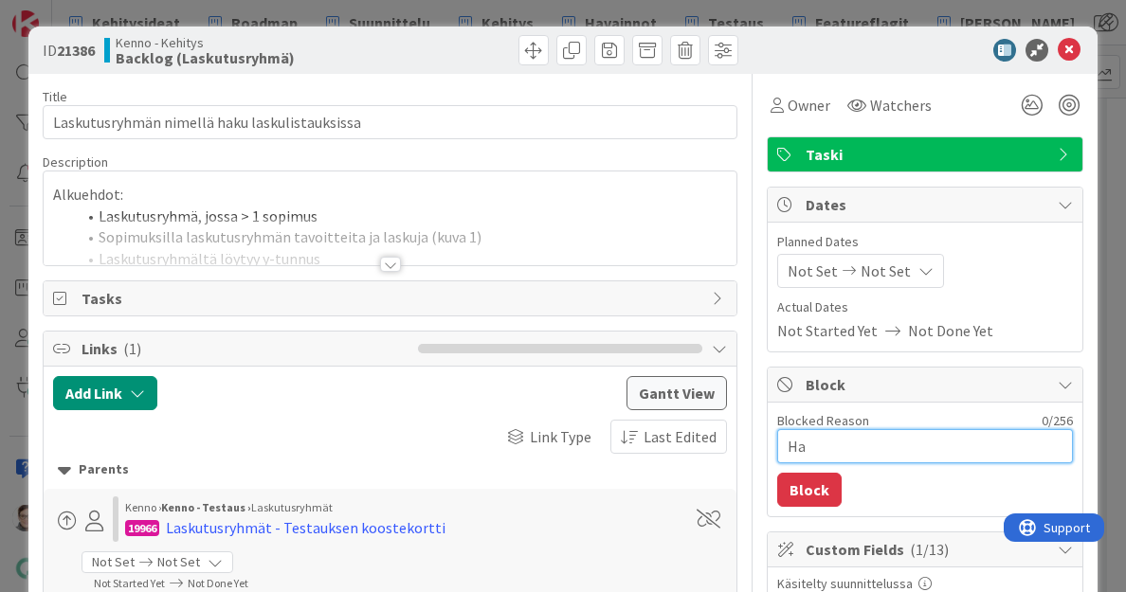
type textarea "x"
type textarea "Hal"
type textarea "x"
type textarea "Halt"
type textarea "x"
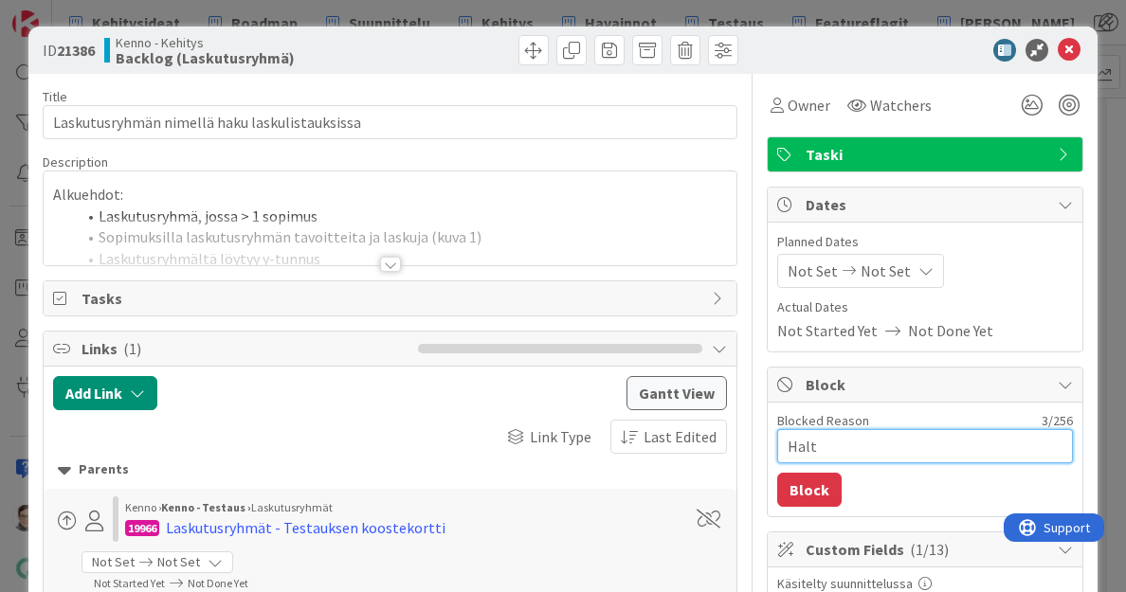
type textarea "Halti"
type textarea "x"
type textarea "Haltil"
type textarea "x"
type textarea "Haltill"
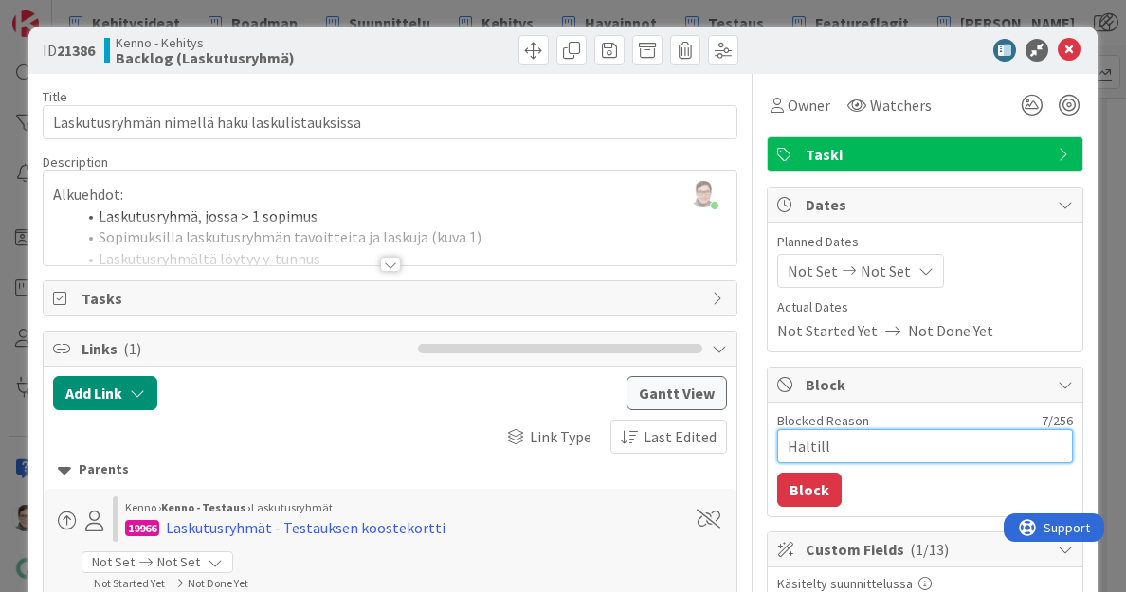
type textarea "x"
type textarea "Haltille"
type textarea "x"
type textarea "Haltille"
type textarea "x"
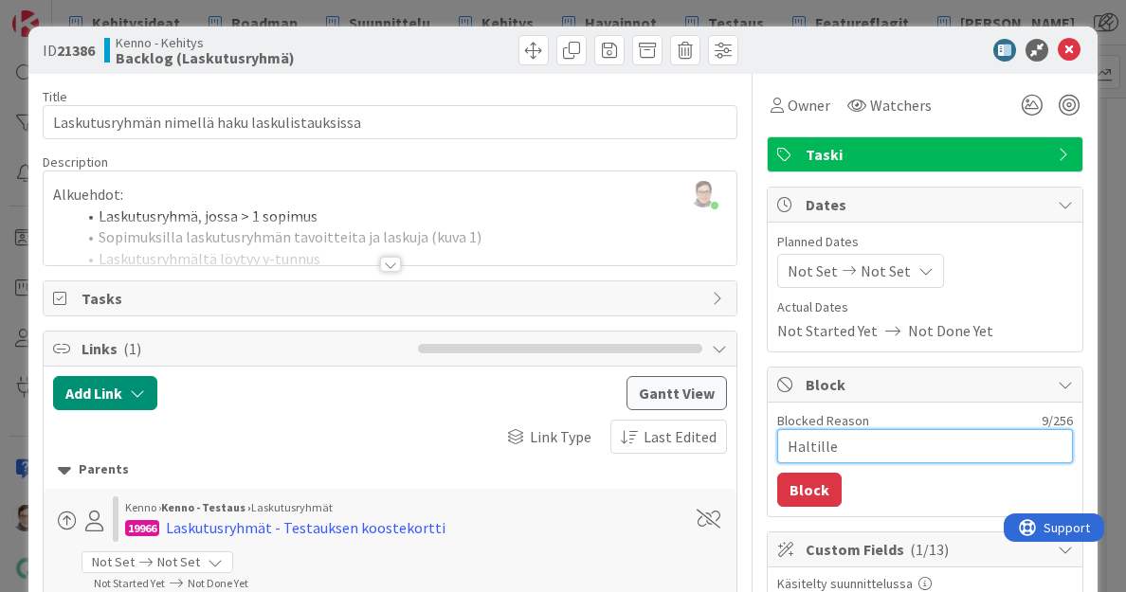
type textarea "Haltille ("
type textarea "x"
type textarea "Haltille (s"
type textarea "x"
type textarea "Haltille (sel"
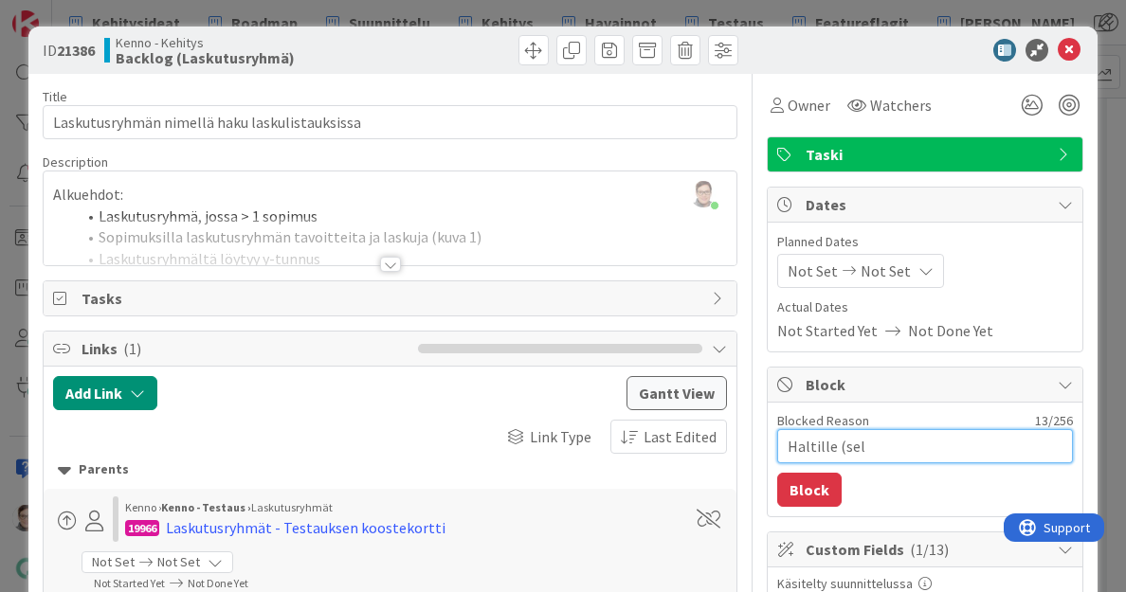
type textarea "x"
type textarea "Haltille (selk"
type textarea "x"
type textarea "Haltille (selke"
type textarea "x"
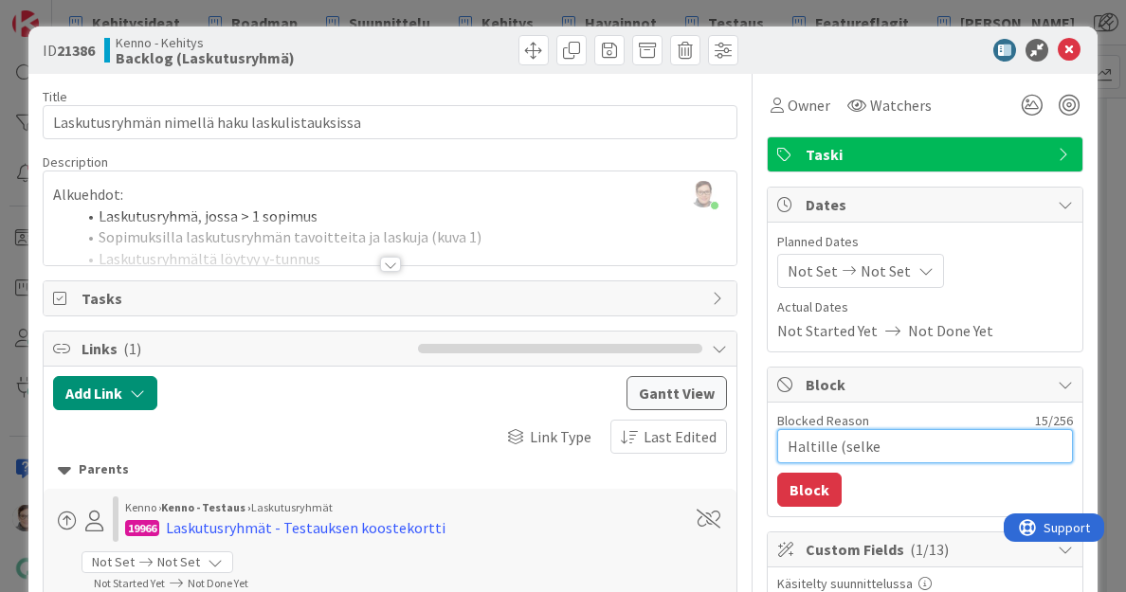
type textarea "Haltille (selkee"
type textarea "x"
type textarea "Haltille (selkee)"
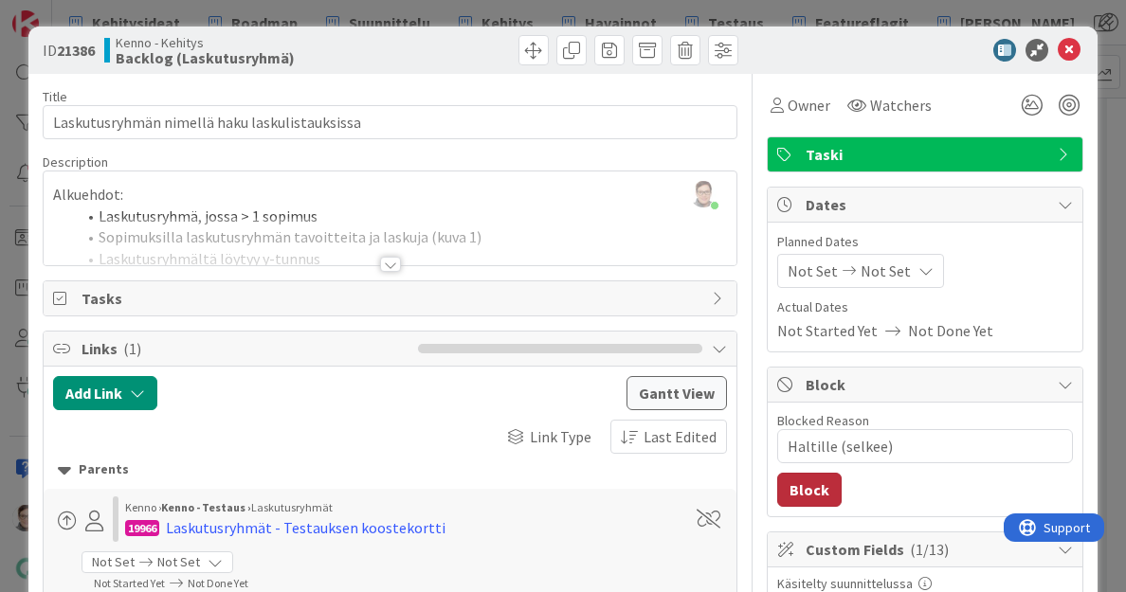
click at [802, 482] on button "Block" at bounding box center [809, 490] width 64 height 34
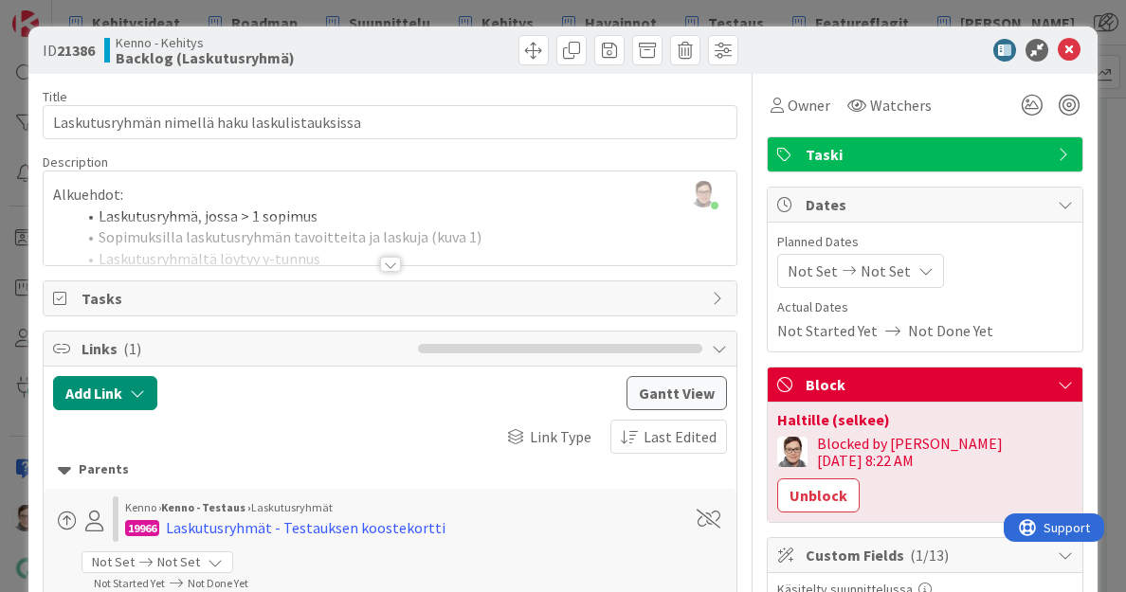
click at [1058, 50] on icon at bounding box center [1069, 50] width 23 height 23
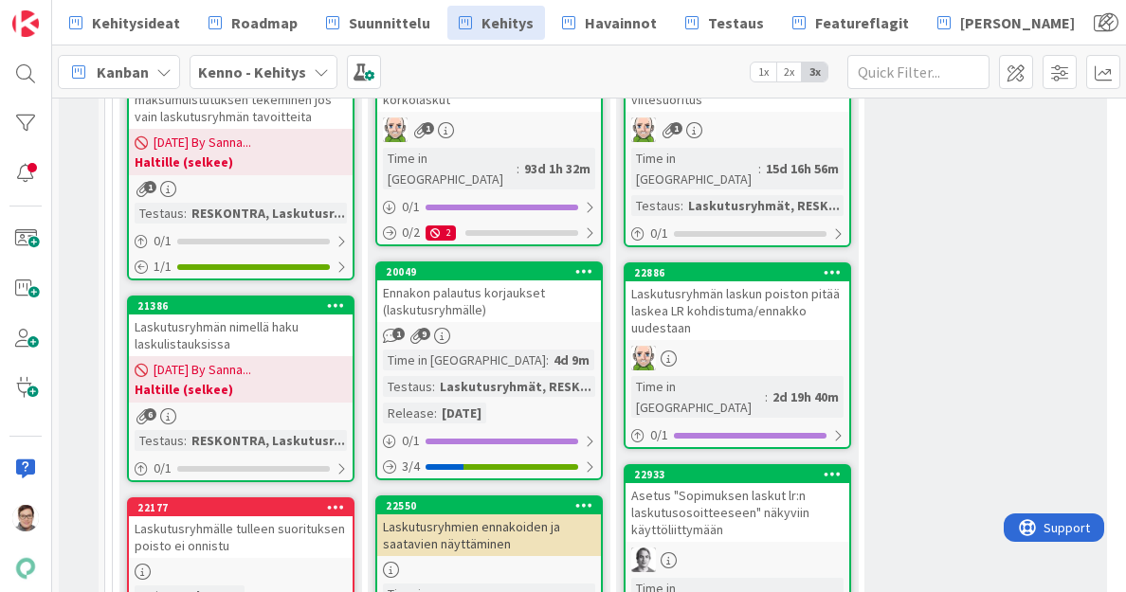
scroll to position [493, 0]
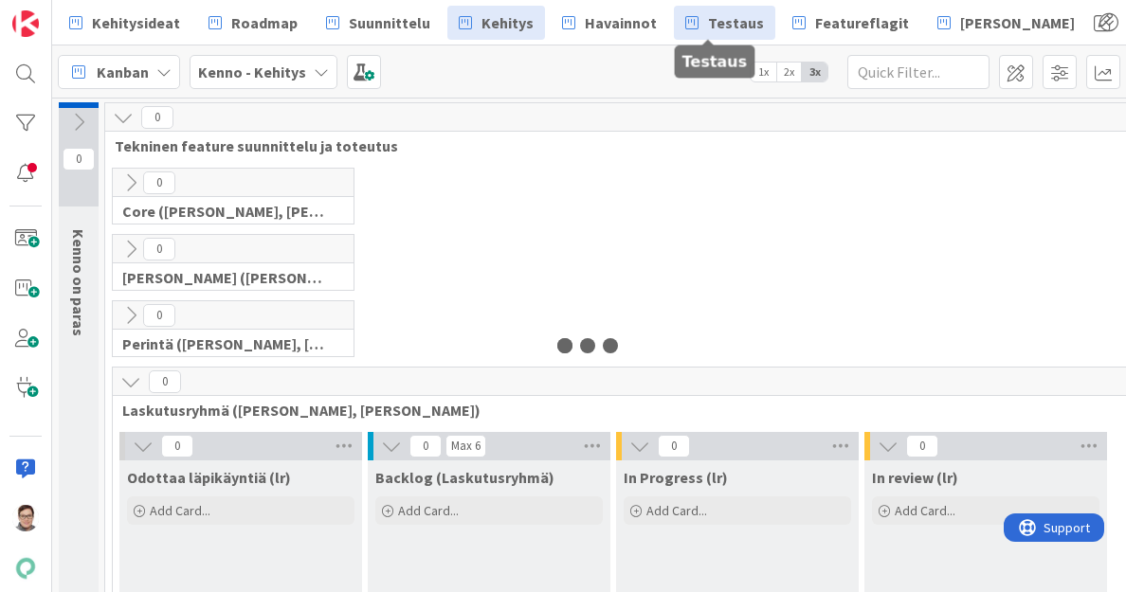
click at [730, 24] on span "Testaus" at bounding box center [736, 22] width 56 height 23
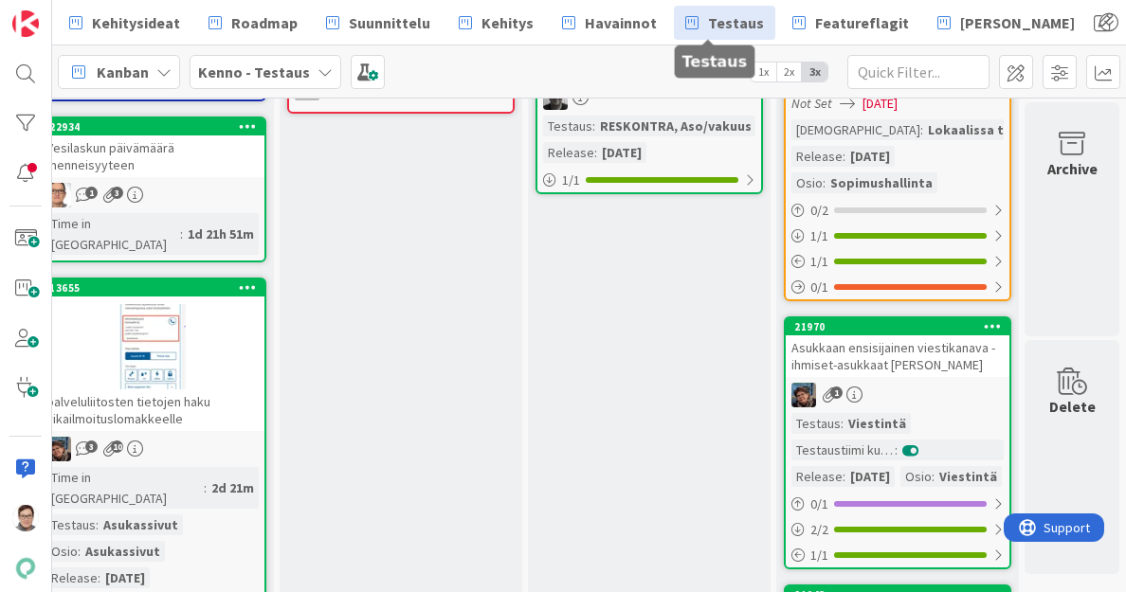
scroll to position [0, 1172]
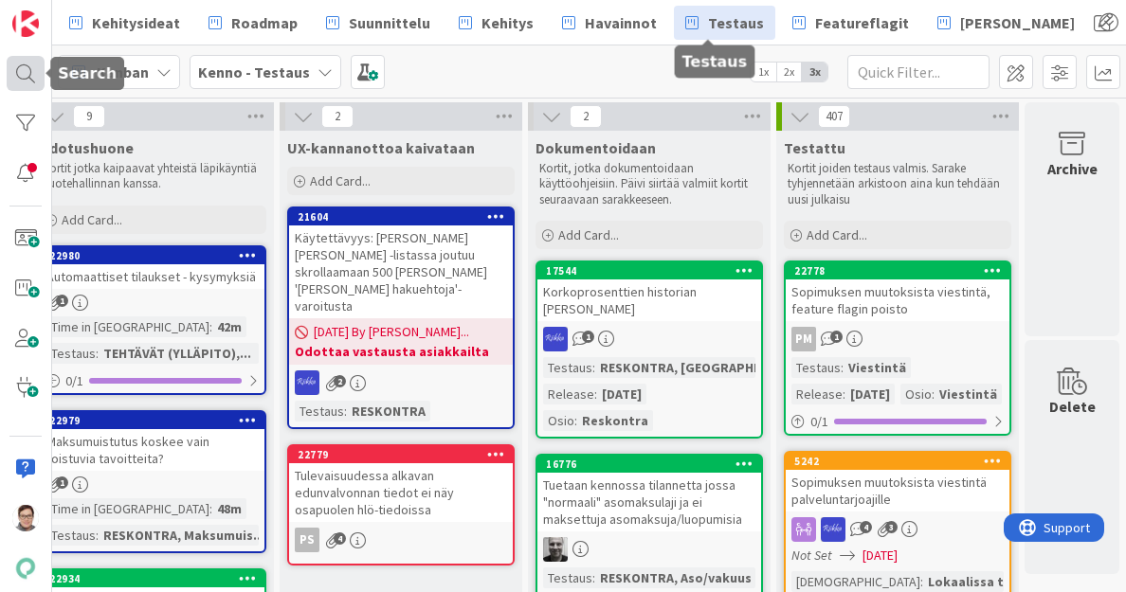
click at [26, 66] on div at bounding box center [26, 73] width 38 height 34
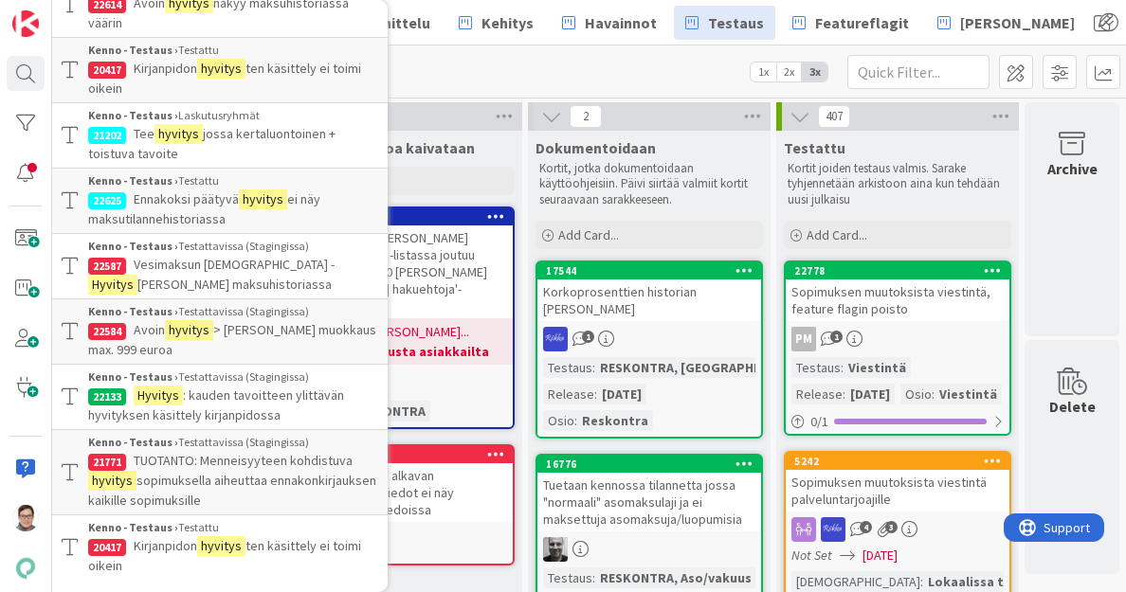
scroll to position [0, 0]
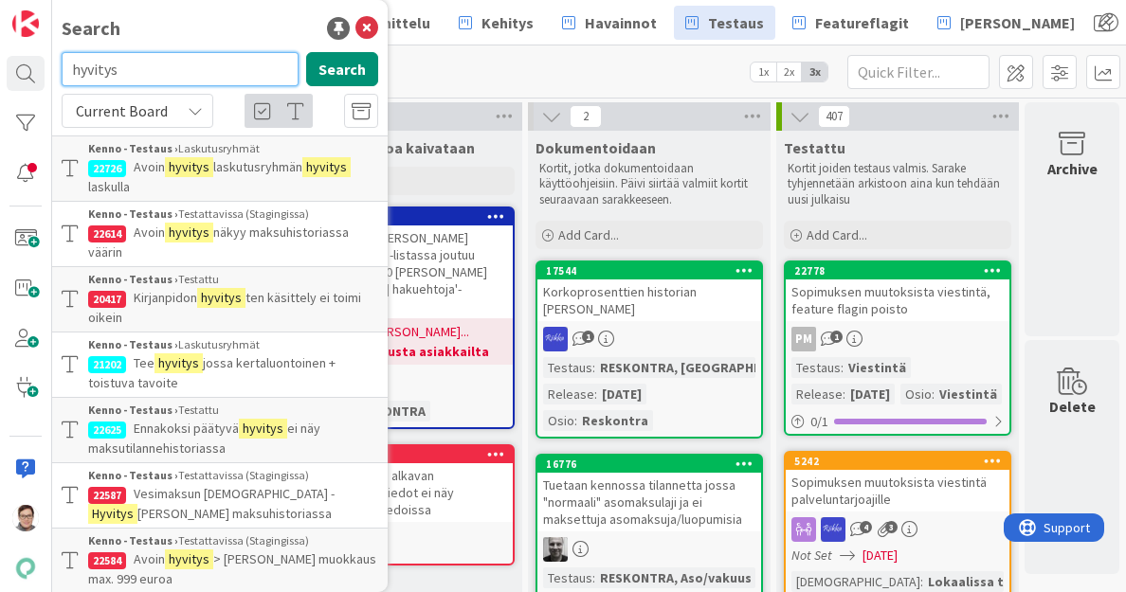
click at [141, 62] on input "hyvitys" at bounding box center [180, 69] width 237 height 34
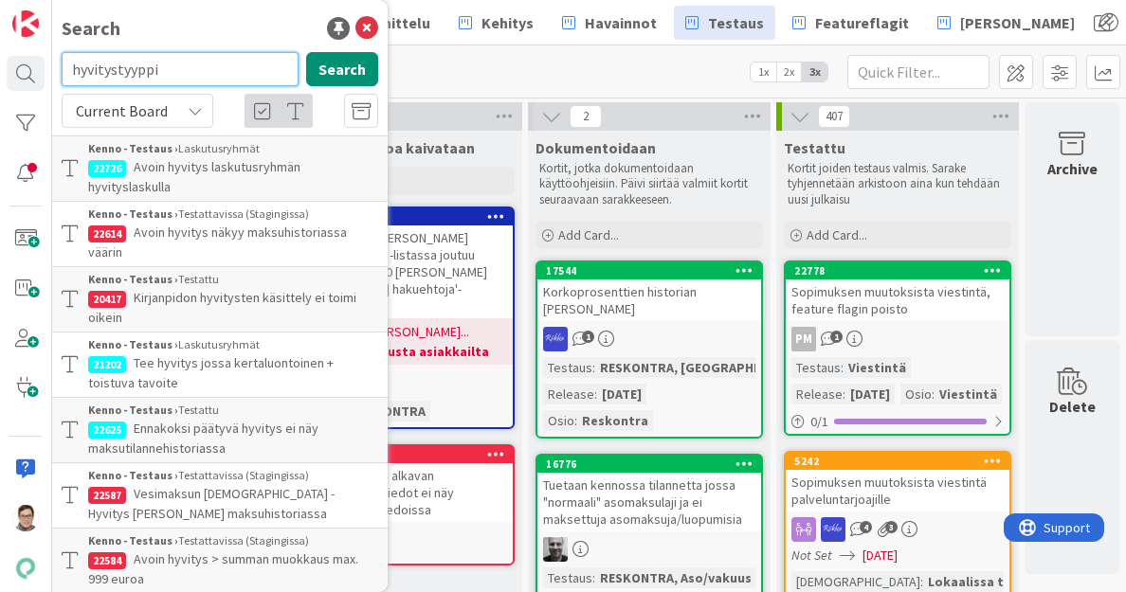
type input "hyvitystyyppi"
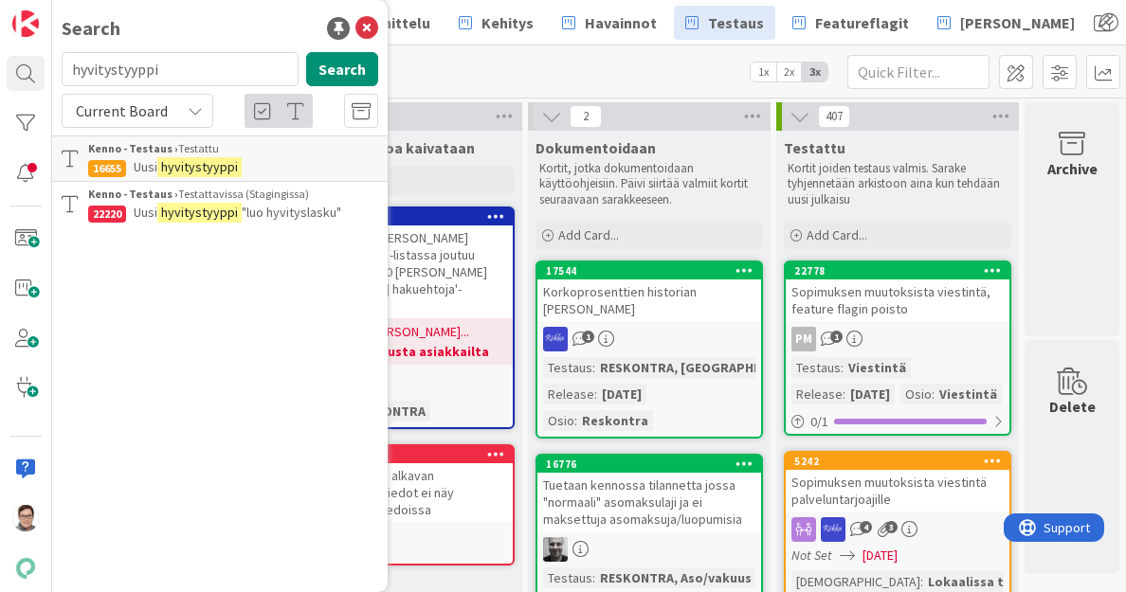
click at [257, 160] on p "Uusi hyvitystyyppi" at bounding box center [233, 167] width 290 height 20
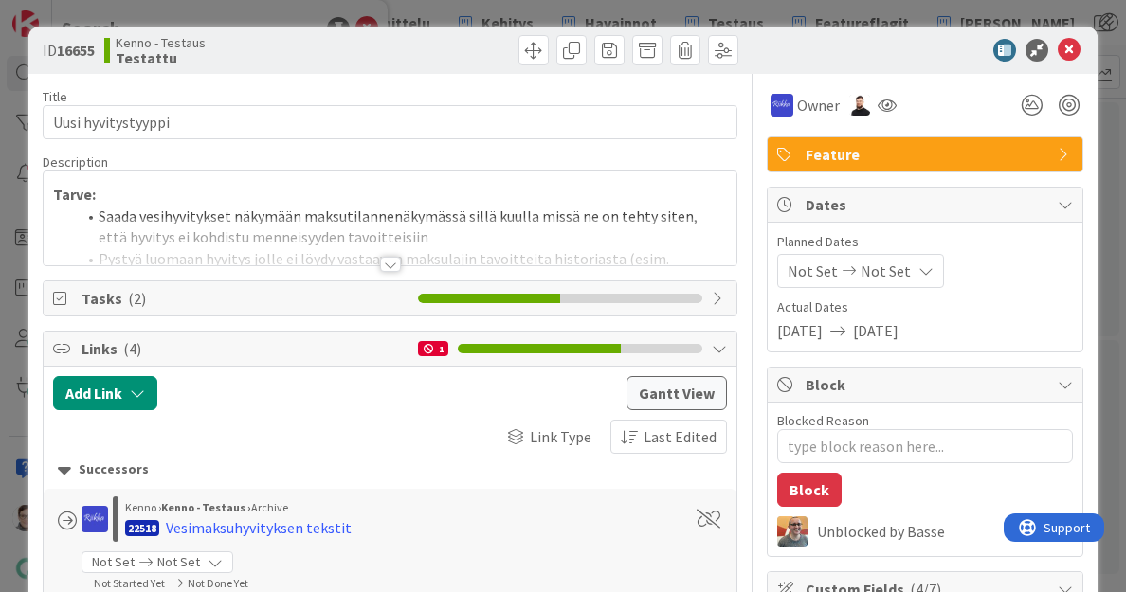
type textarea "x"
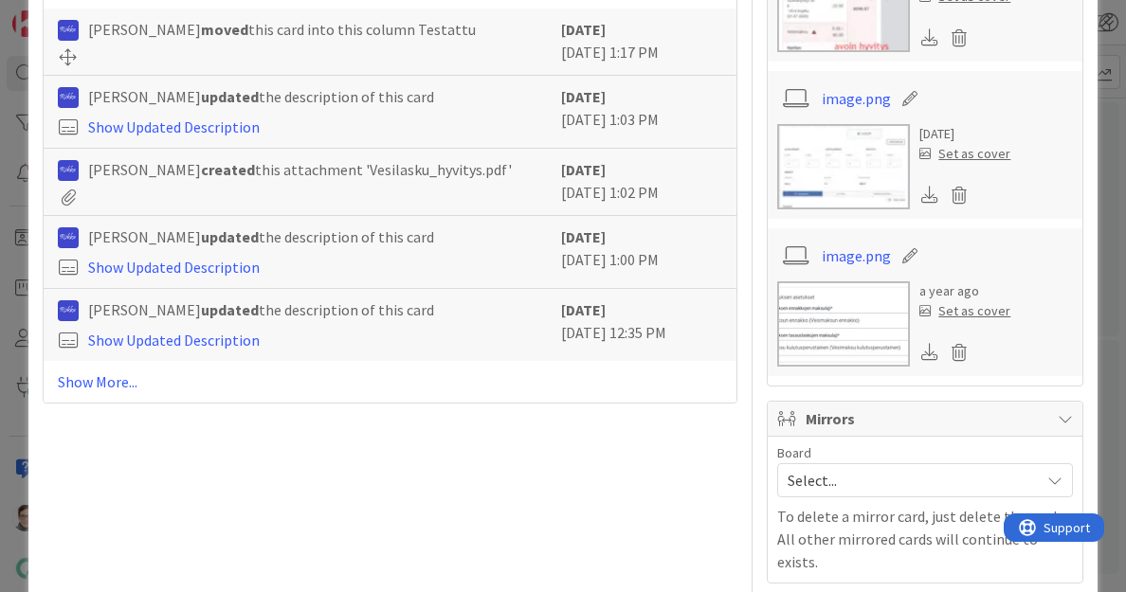
scroll to position [1706, 0]
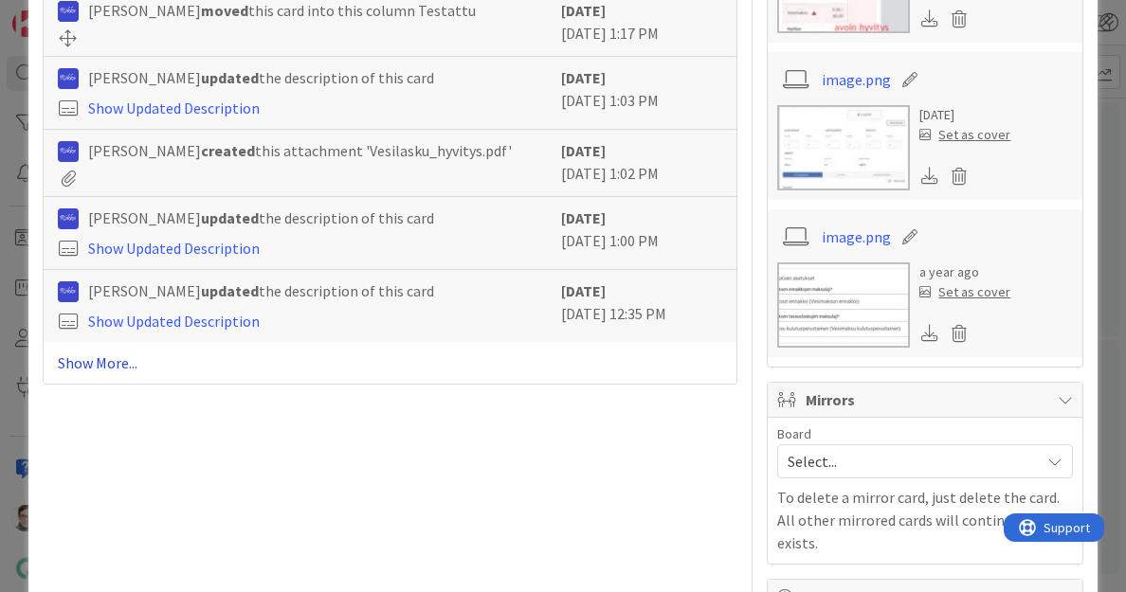
click at [121, 354] on link "Show More..." at bounding box center [390, 363] width 665 height 23
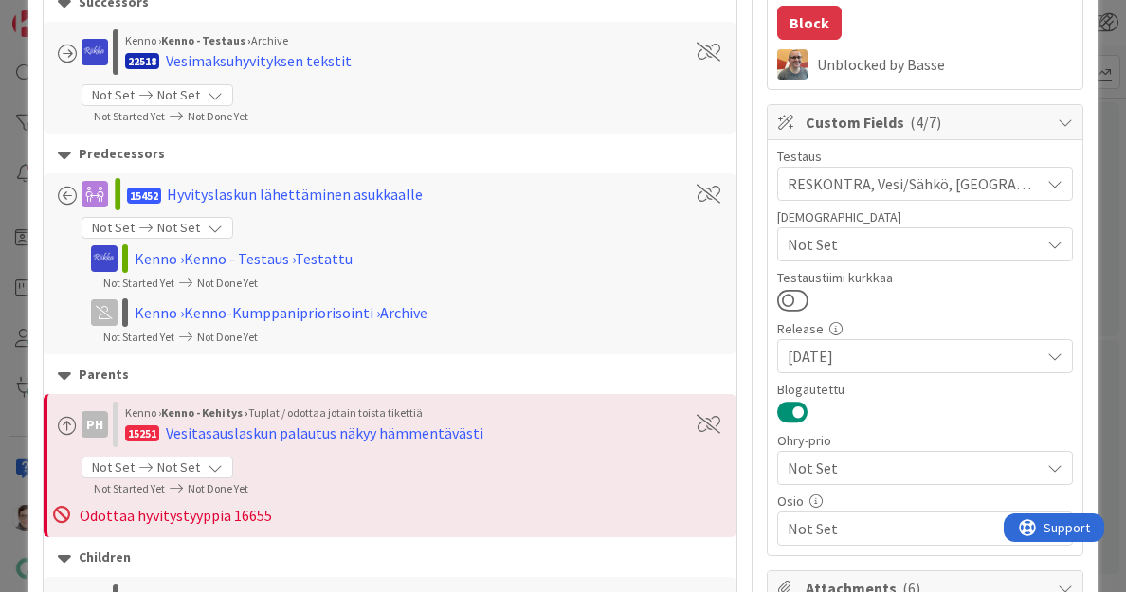
scroll to position [0, 0]
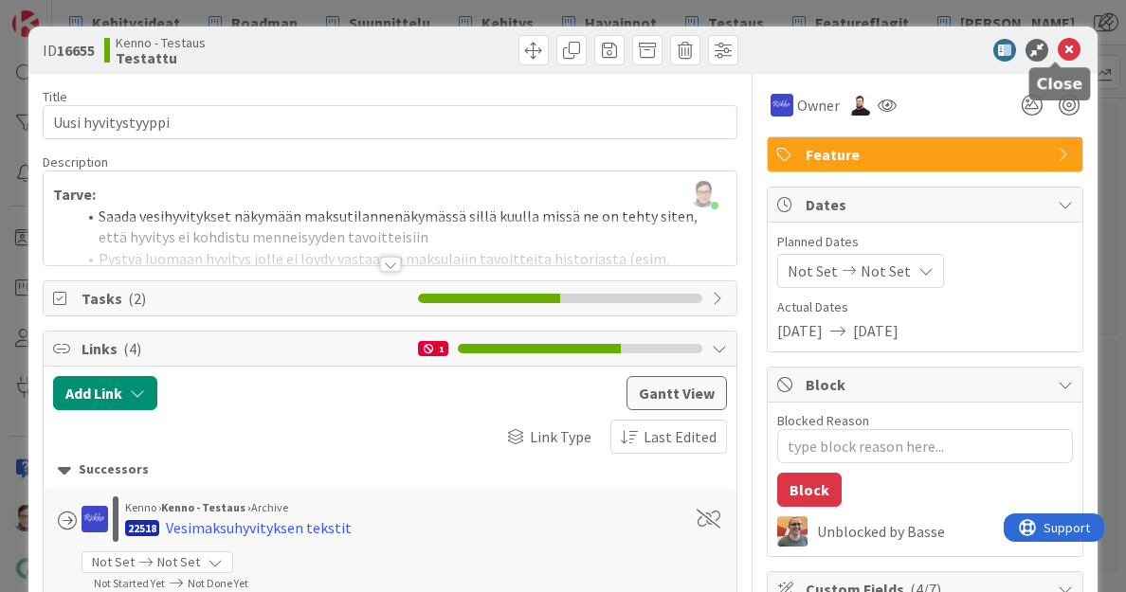
click at [1058, 47] on icon at bounding box center [1069, 50] width 23 height 23
